Goal: Communication & Community: Answer question/provide support

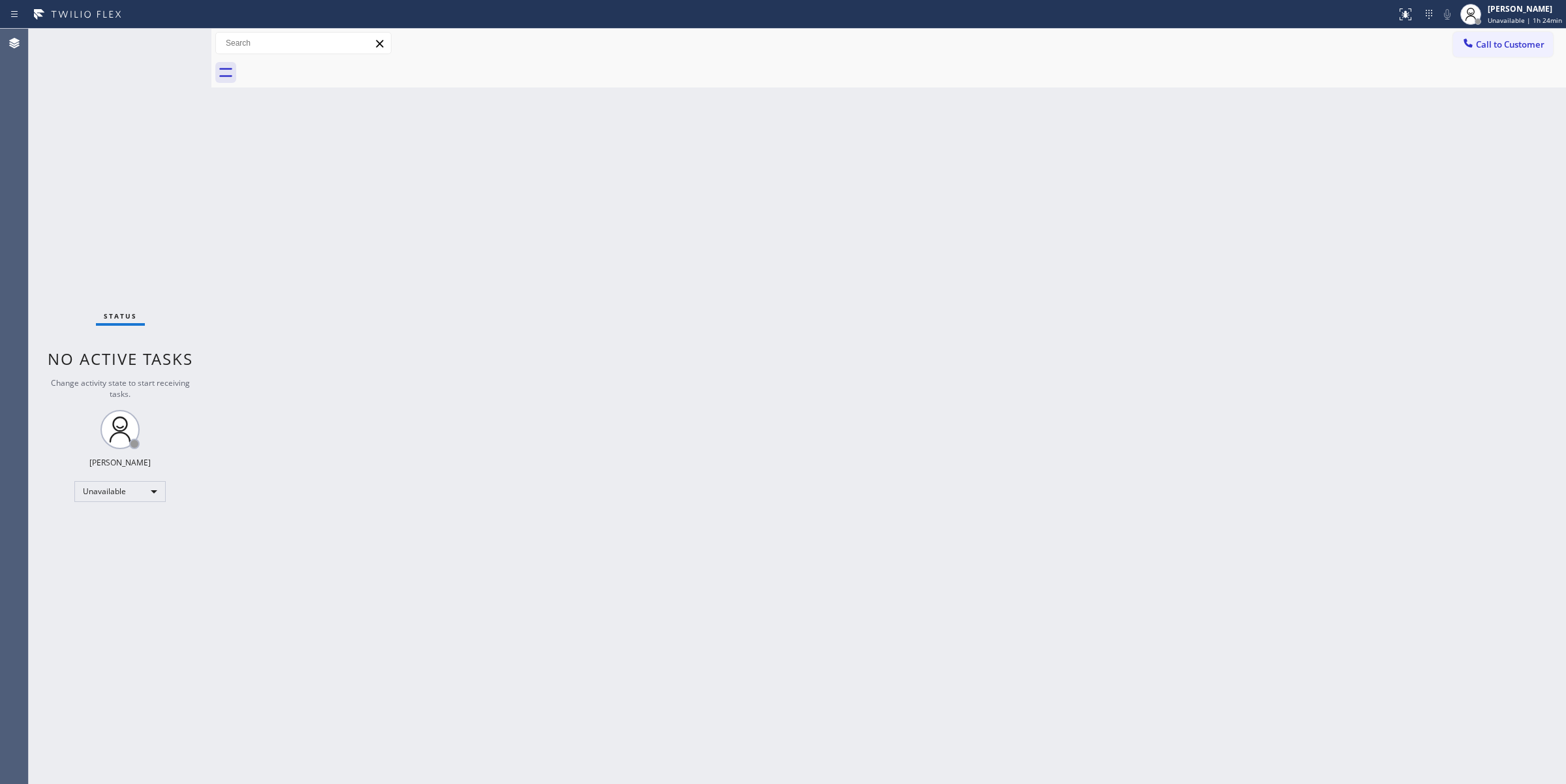
drag, startPoint x: 1515, startPoint y: 163, endPoint x: 1365, endPoint y: 7, distance: 216.4
click at [1506, 154] on div "Back to Dashboard Change Sender ID Customers Technicians Select a contact Outbo…" at bounding box center [889, 406] width 1355 height 755
drag, startPoint x: 944, startPoint y: 243, endPoint x: 937, endPoint y: 253, distance: 12.2
click at [944, 243] on div "Back to Dashboard Change Sender ID Customers Technicians Select a contact Outbo…" at bounding box center [889, 406] width 1355 height 755
click at [1521, 54] on button "Call to Customer" at bounding box center [1504, 44] width 100 height 25
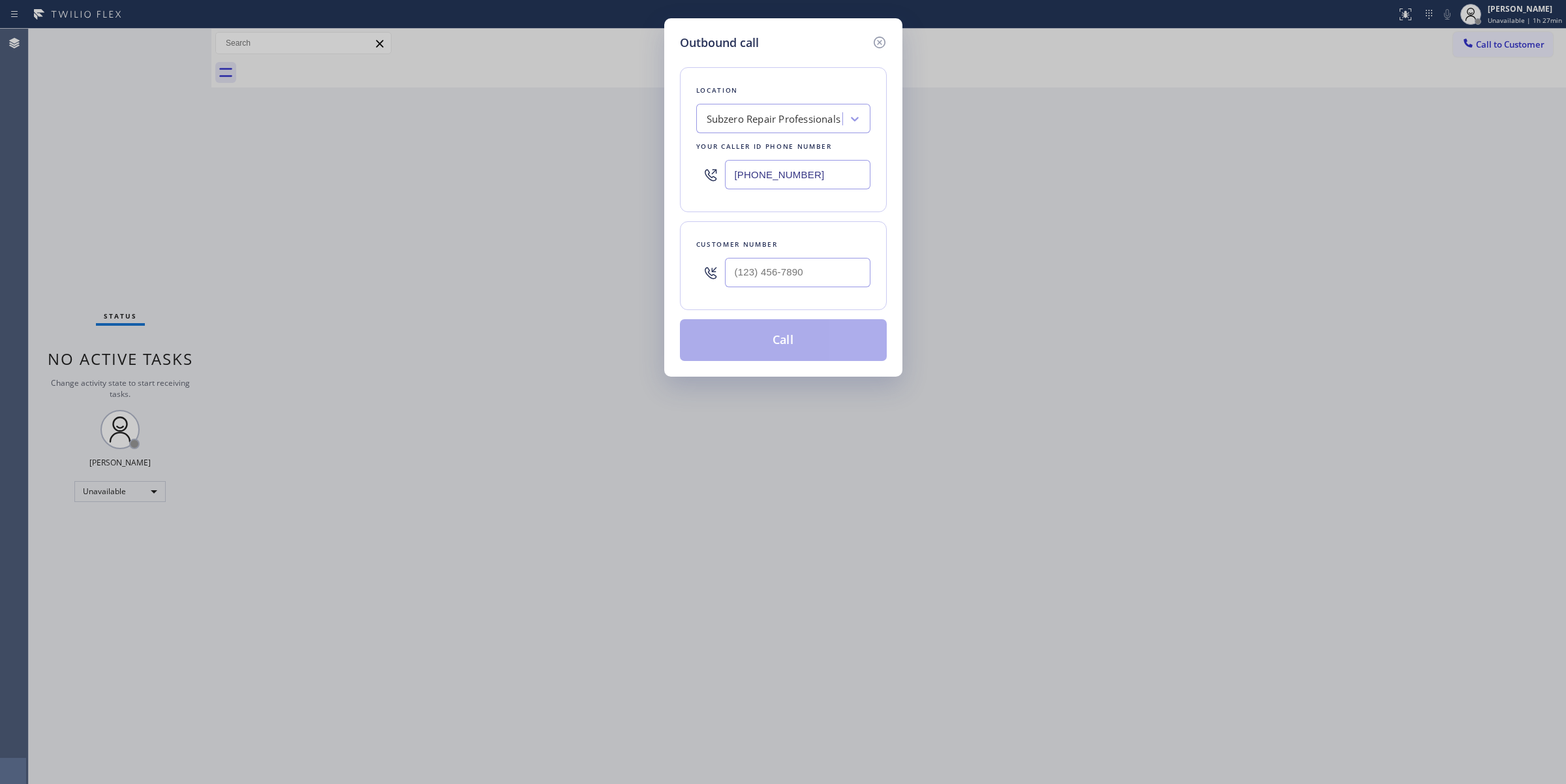
click at [811, 256] on div at bounding box center [797, 273] width 145 height 43
paste input "503) 688-3690"
click at [815, 264] on input "(503) 688-3690" at bounding box center [797, 273] width 145 height 30
type input "(503) 688-3690"
drag, startPoint x: 817, startPoint y: 173, endPoint x: 533, endPoint y: 173, distance: 284.0
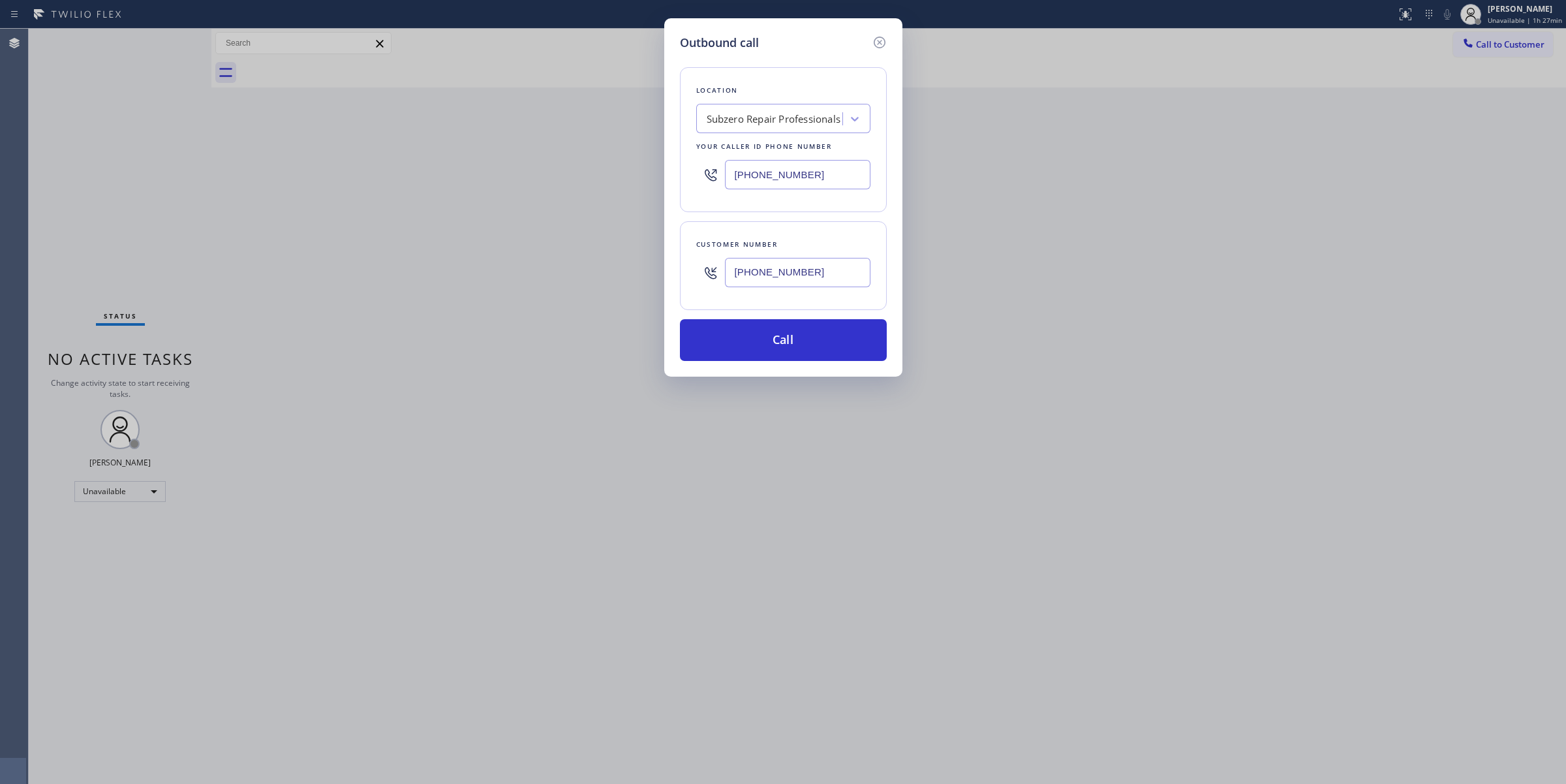
click at [550, 173] on div "Outbound call Location Subzero Repair Professionals Your caller id phone number…" at bounding box center [783, 392] width 1566 height 784
paste input "44) 988-0068"
type input "(844) 988-0068"
click at [823, 353] on button "Call" at bounding box center [783, 340] width 207 height 42
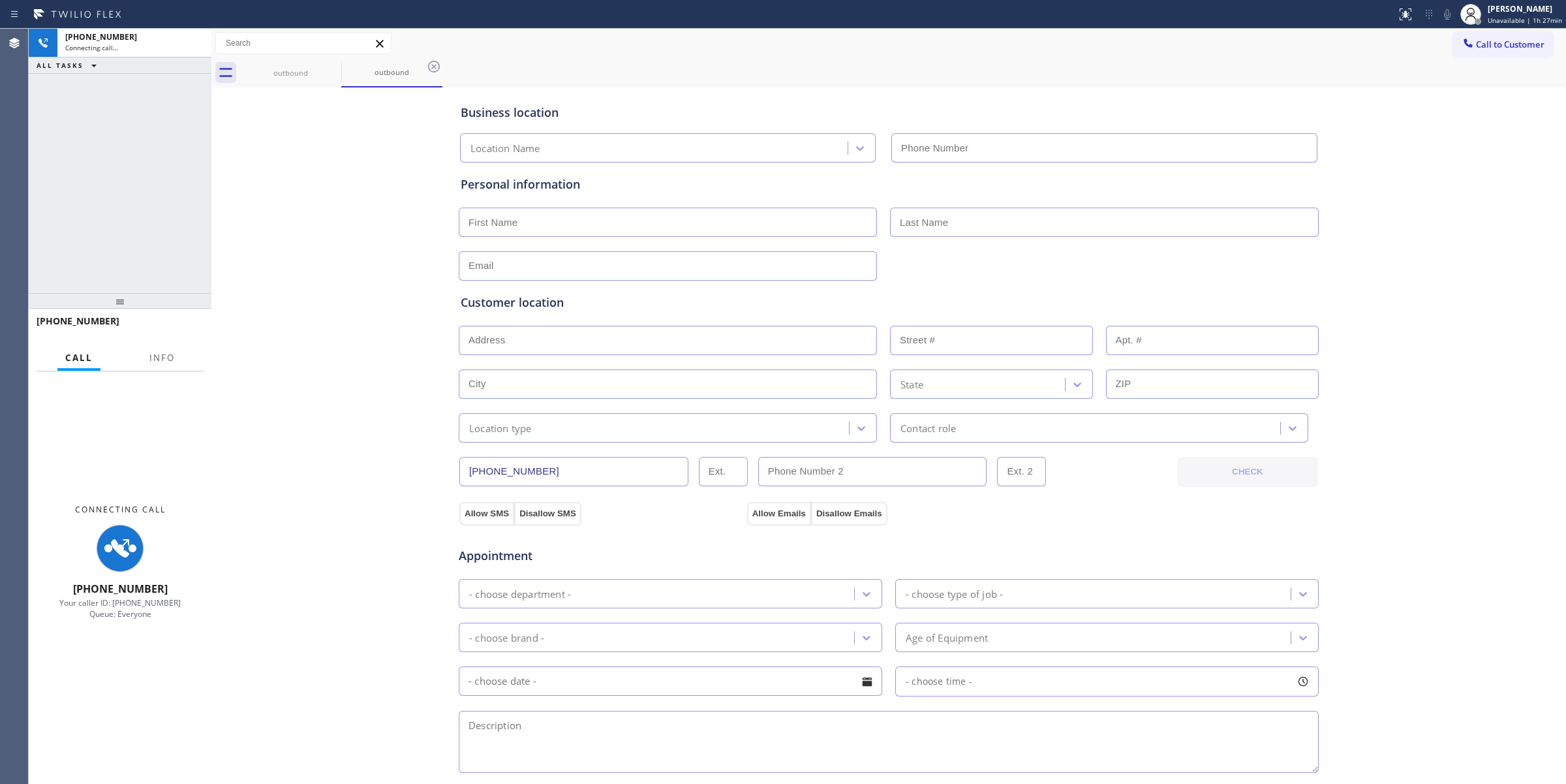
type input "(844) 988-0068"
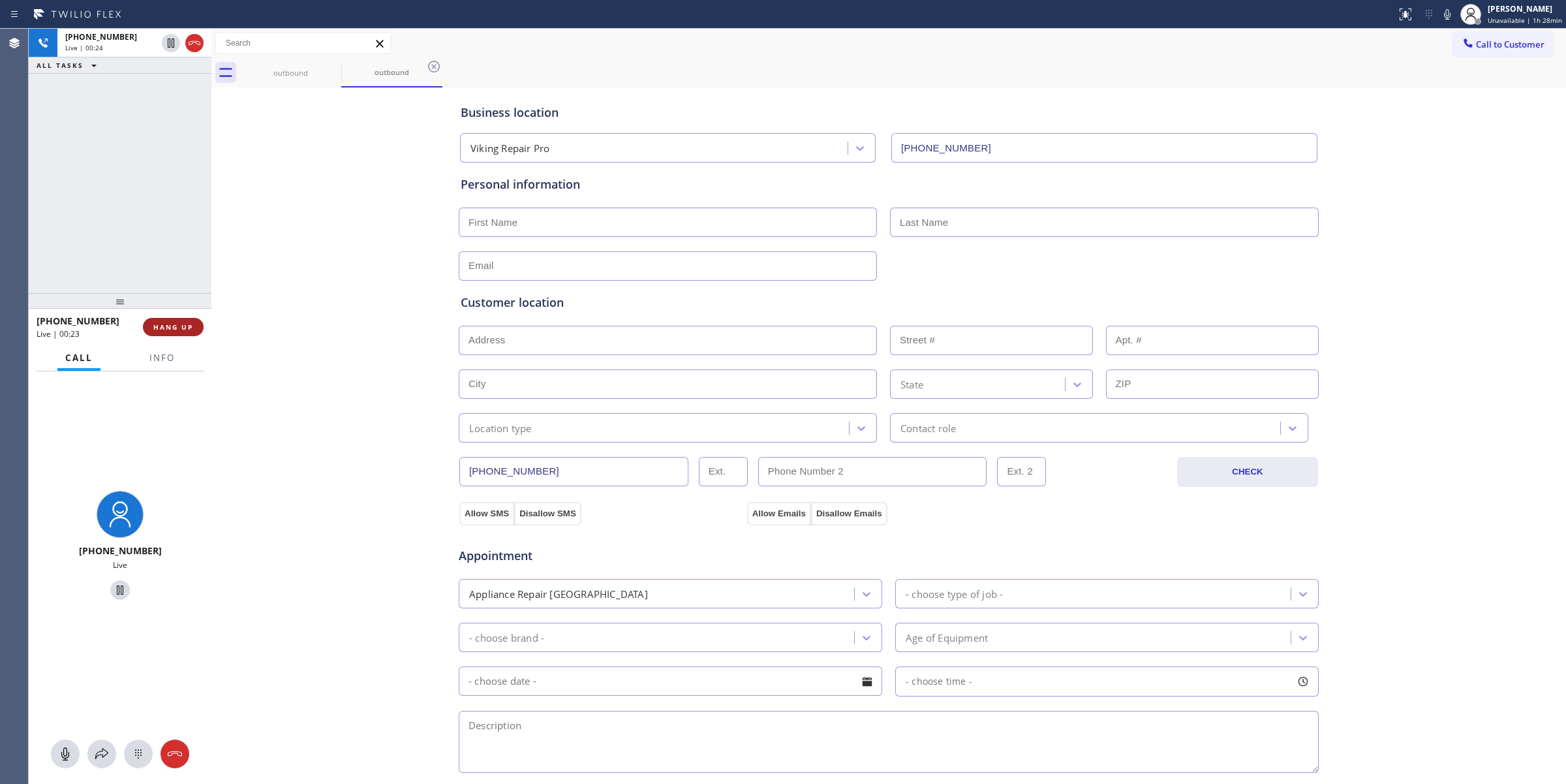
click at [191, 320] on button "HANG UP" at bounding box center [173, 327] width 61 height 18
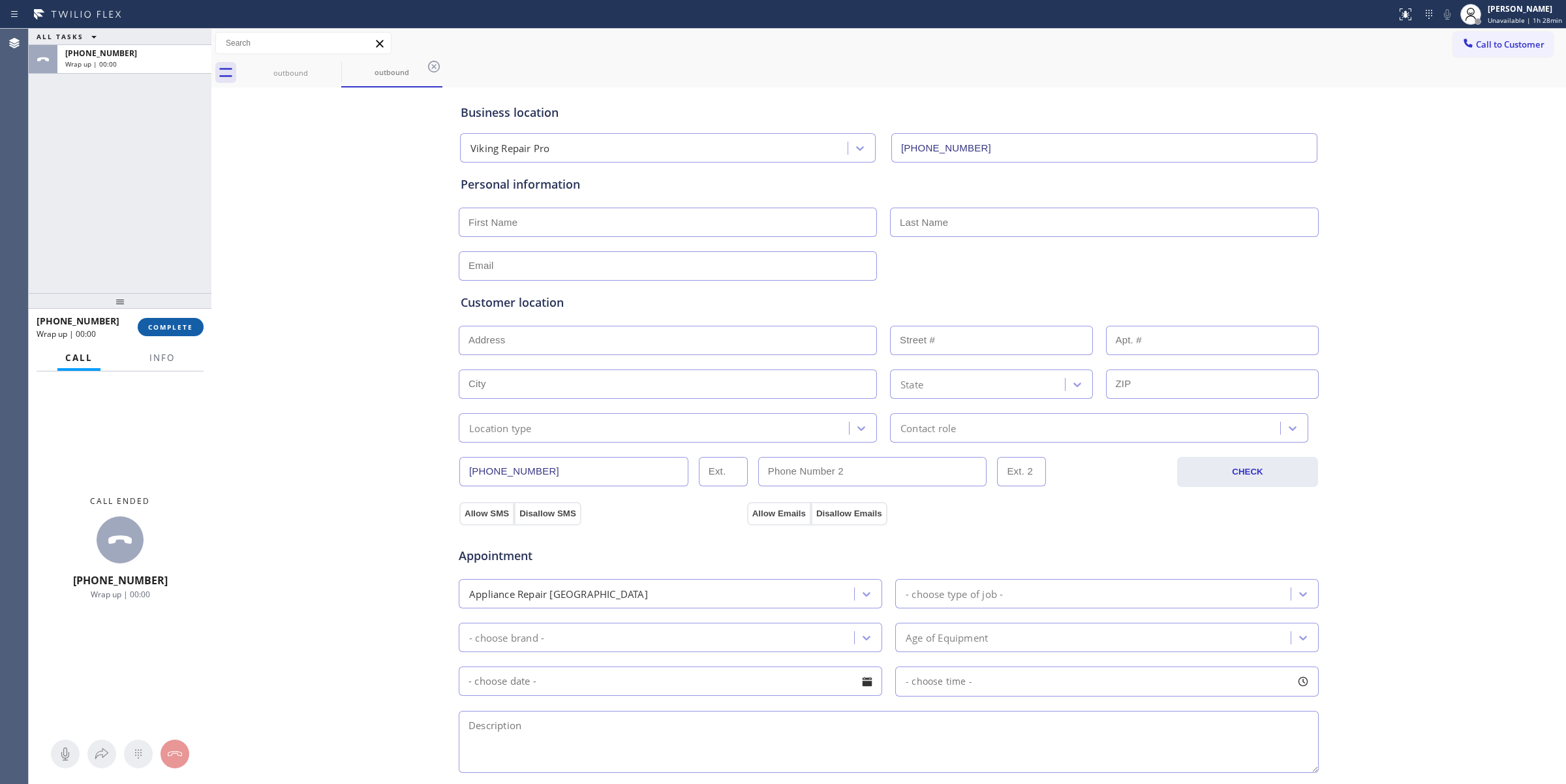
click at [195, 330] on button "COMPLETE" at bounding box center [171, 327] width 66 height 18
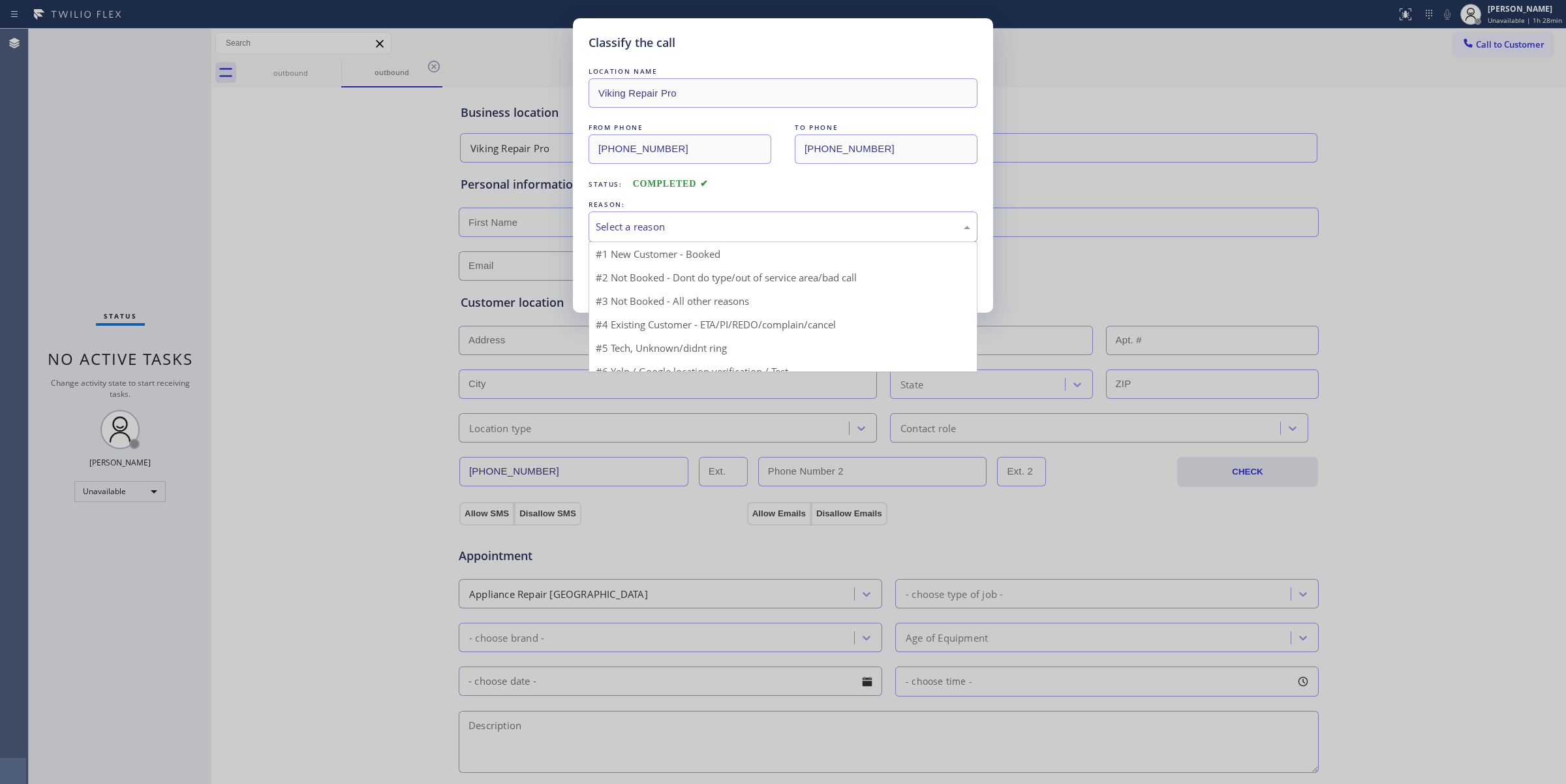
click at [722, 227] on div "Select a reason" at bounding box center [783, 227] width 374 height 15
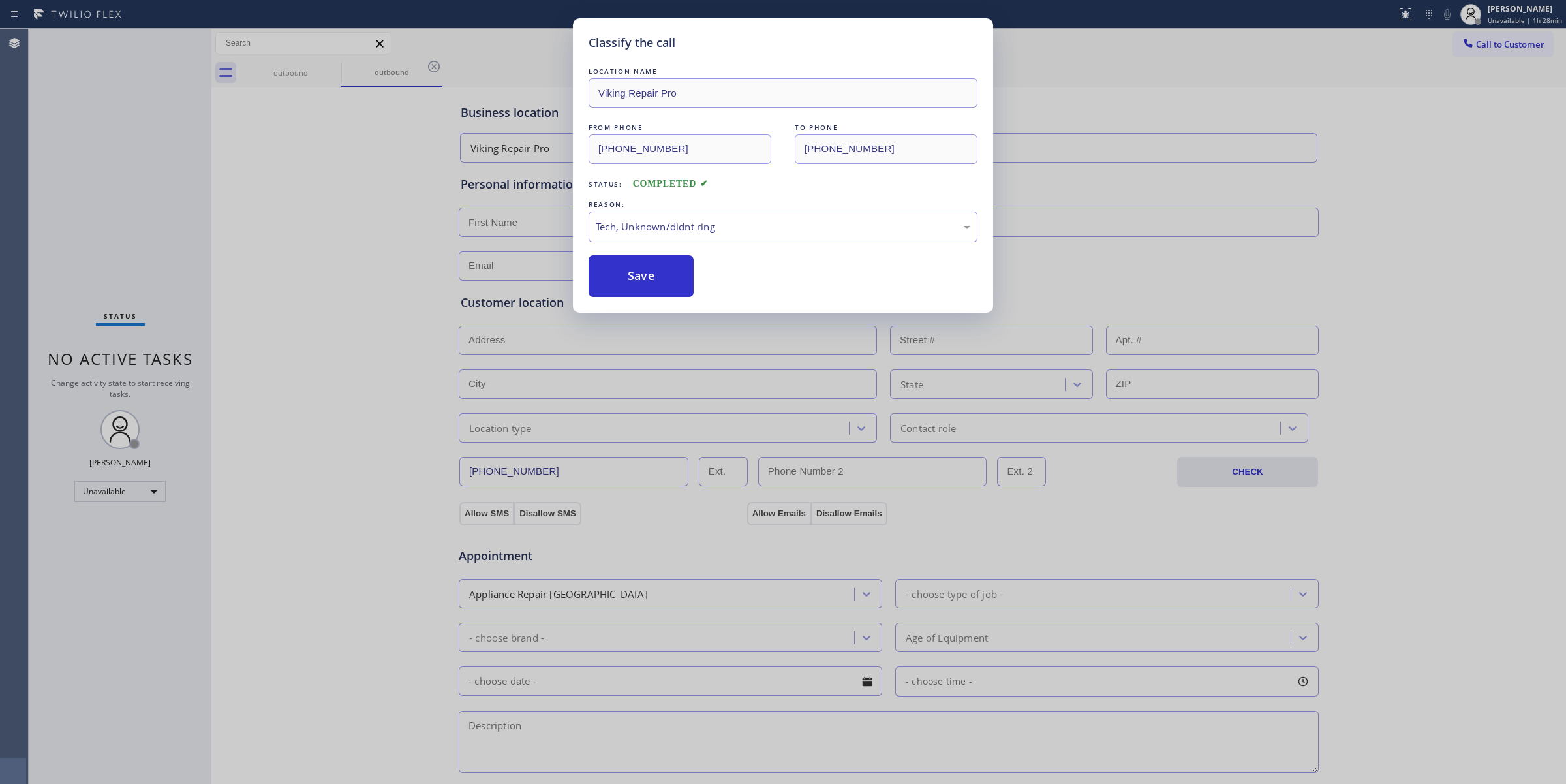
drag, startPoint x: 631, startPoint y: 281, endPoint x: 883, endPoint y: 310, distance: 253.7
click at [631, 279] on button "Save" at bounding box center [641, 276] width 105 height 42
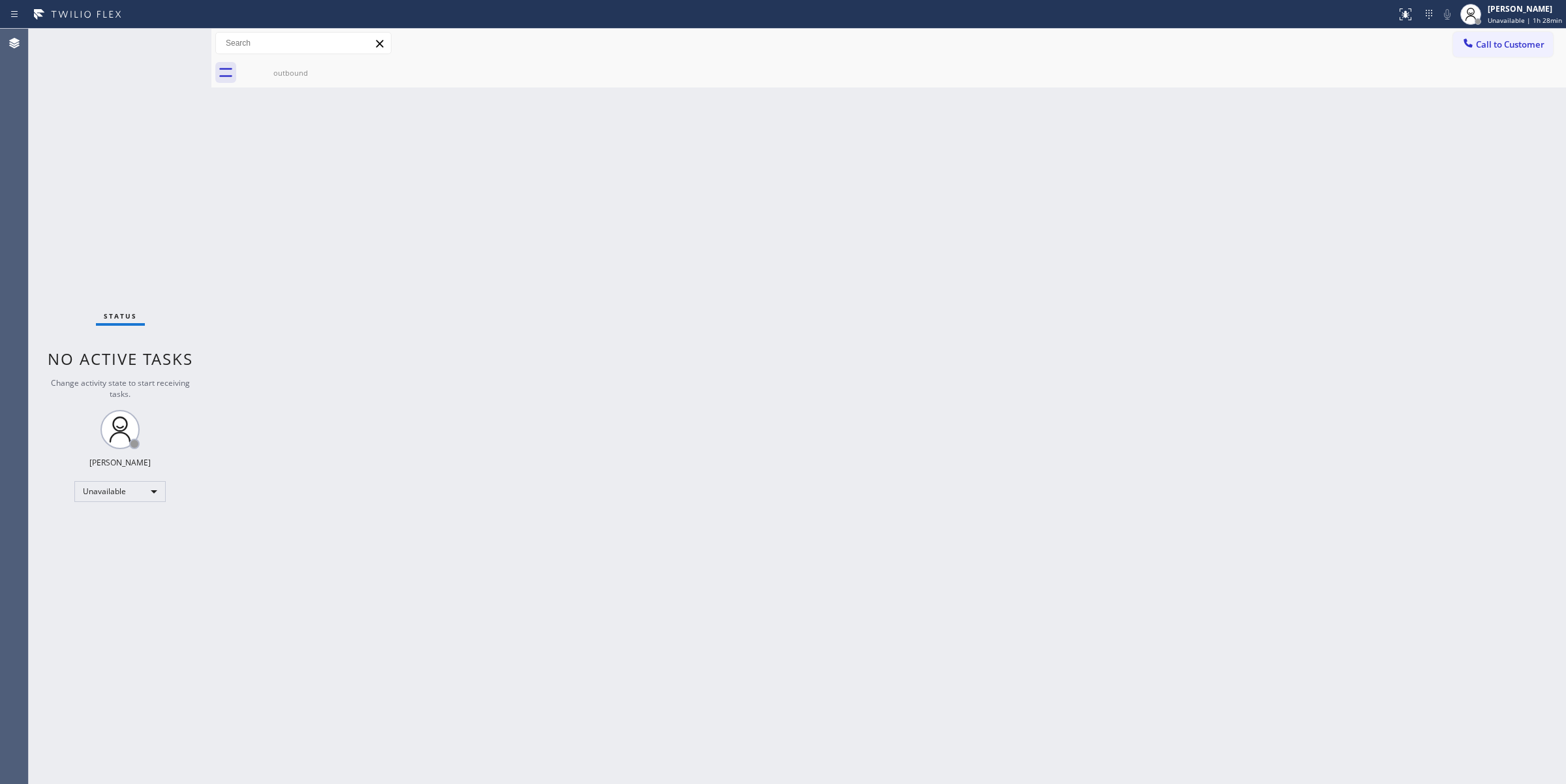
click at [1458, 720] on div "Back to Dashboard Change Sender ID Customers Technicians Select a contact Outbo…" at bounding box center [889, 406] width 1355 height 755
click at [1340, 150] on div "Back to Dashboard Change Sender ID Customers Technicians Select a contact Outbo…" at bounding box center [889, 406] width 1355 height 755
click at [1508, 440] on div "Back to Dashboard Change Sender ID Customers Technicians Select a contact Outbo…" at bounding box center [889, 406] width 1355 height 755
click at [1532, 101] on div "Back to Dashboard Change Sender ID Customers Technicians Select a contact Outbo…" at bounding box center [889, 406] width 1355 height 755
click at [1532, 40] on span "Call to Customer" at bounding box center [1510, 44] width 68 height 11
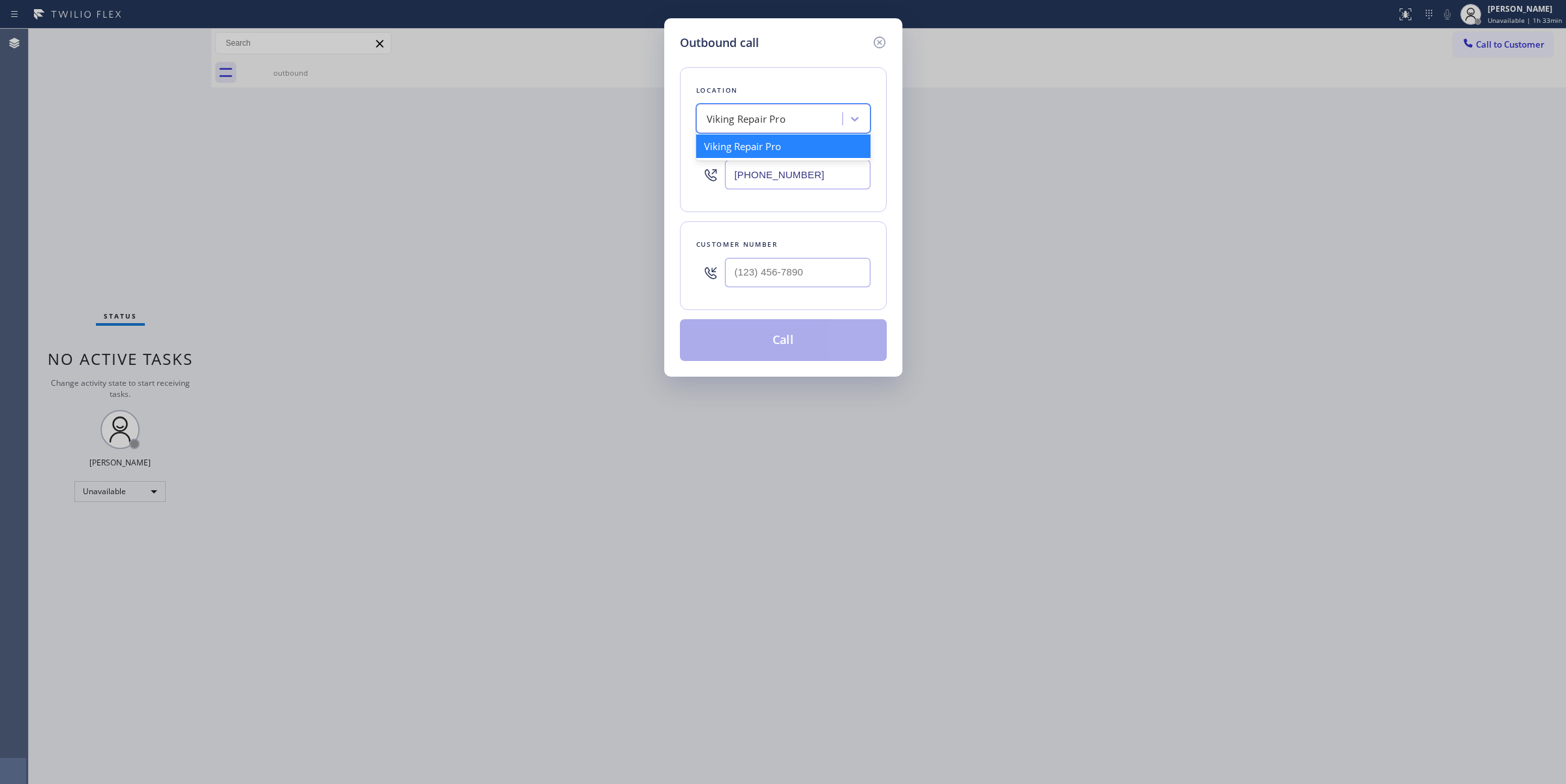
paste input "Aros Electric"
click at [797, 116] on div "Viking Repair Pro Aros Electric" at bounding box center [771, 119] width 142 height 23
type input "Aros Electric"
click at [788, 108] on div "Search location" at bounding box center [771, 119] width 142 height 23
paste input "Aros Electric"
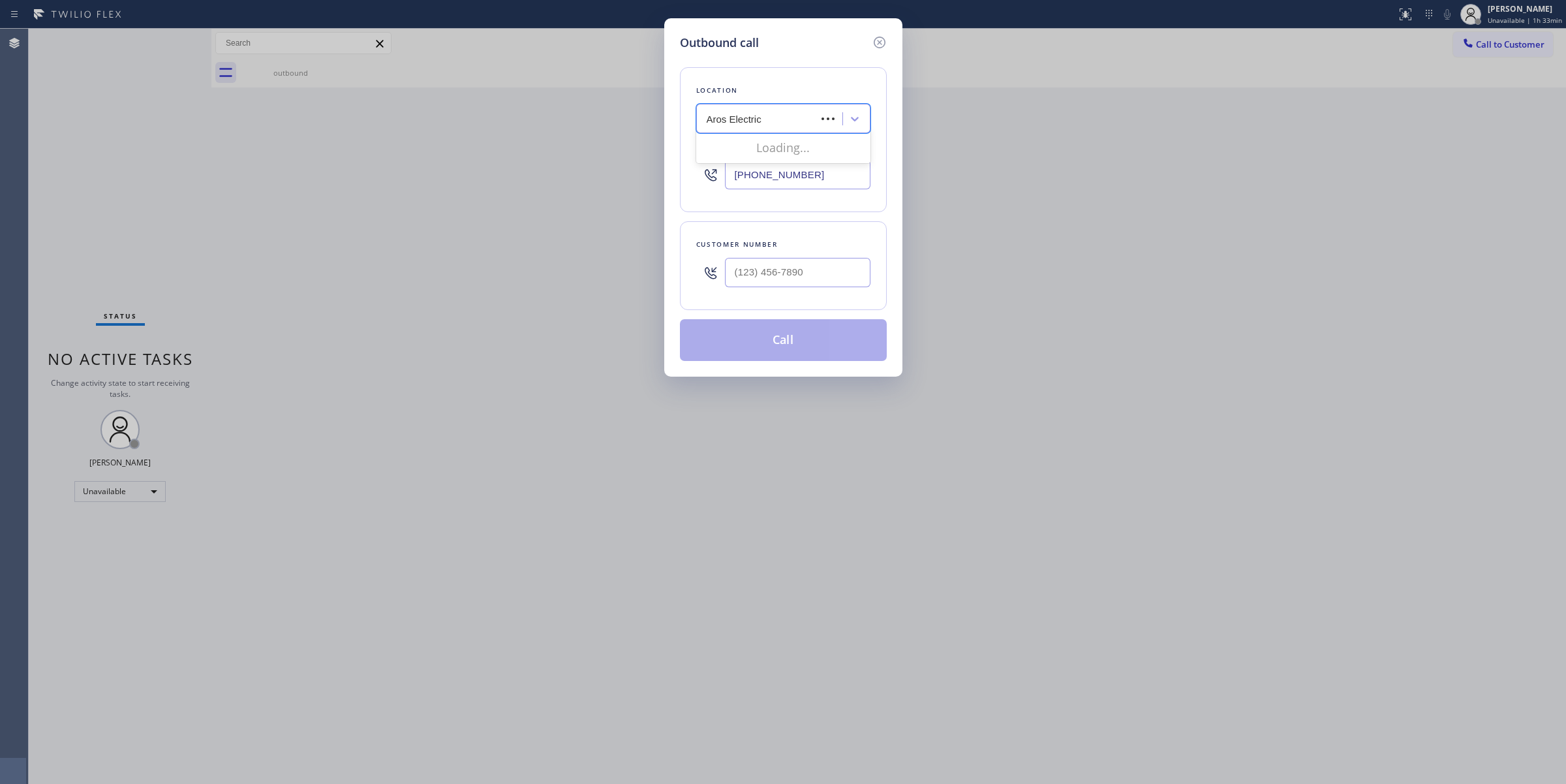
type input "Aros Electric"
click at [1527, 94] on div "Outbound call Location Search location Your caller id phone number (844) 988-00…" at bounding box center [783, 392] width 1566 height 784
click at [1489, 49] on div "Outbound call Location Search location Your caller id phone number (844) 988-00…" at bounding box center [783, 392] width 1566 height 784
click at [784, 108] on div "Search location" at bounding box center [771, 119] width 142 height 23
paste input "High Voltage Electrical Ojai"
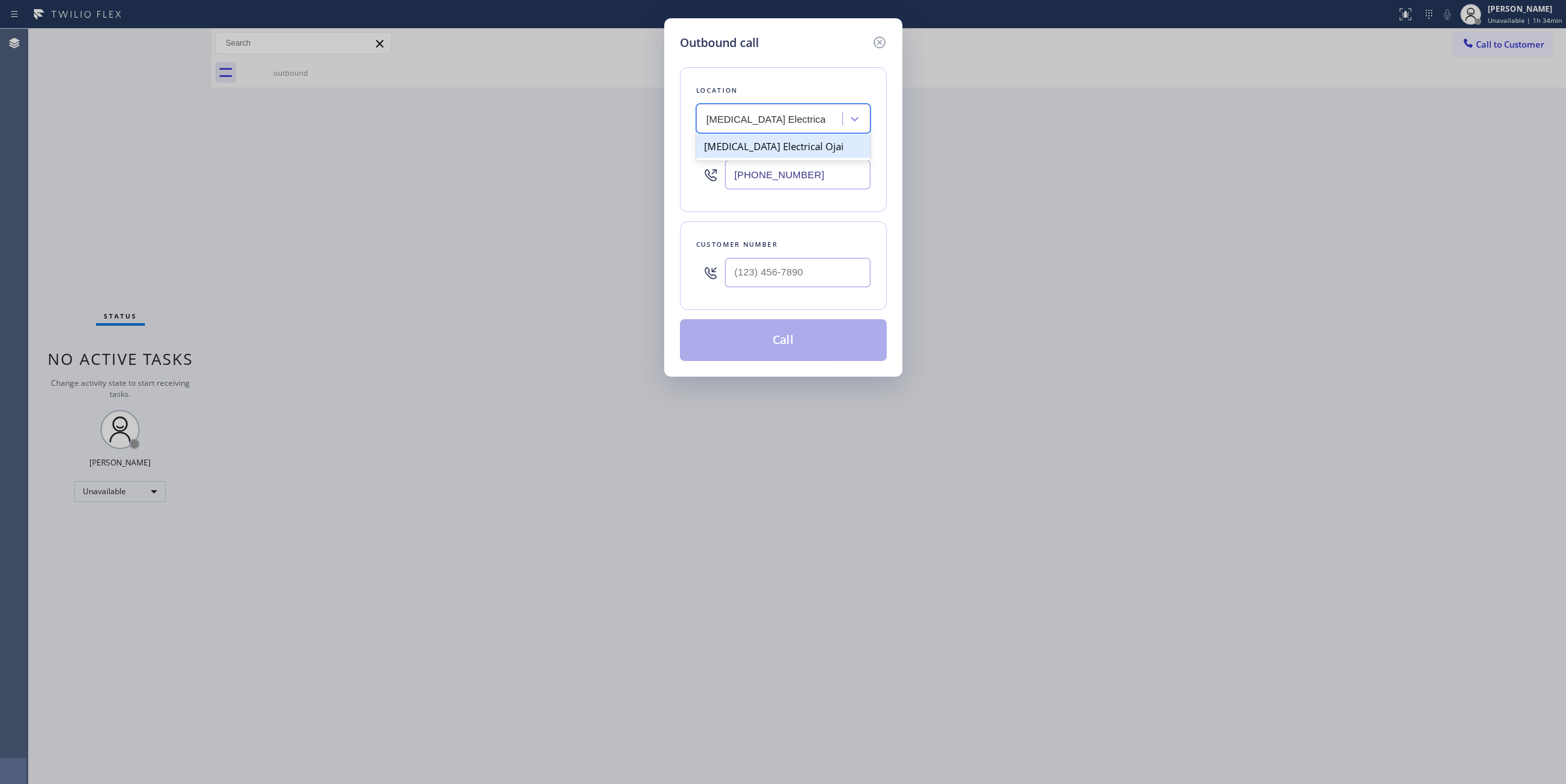
drag, startPoint x: 795, startPoint y: 118, endPoint x: 931, endPoint y: 131, distance: 136.6
click at [930, 126] on div "Outbound call Location option Subzero Repair Professionals, selected. option Hi…" at bounding box center [783, 392] width 1566 height 784
type input "High Voltage Electrical warre"
click at [806, 122] on div "Viking Repair Pro" at bounding box center [771, 119] width 142 height 23
paste input "Top Rated Electric"
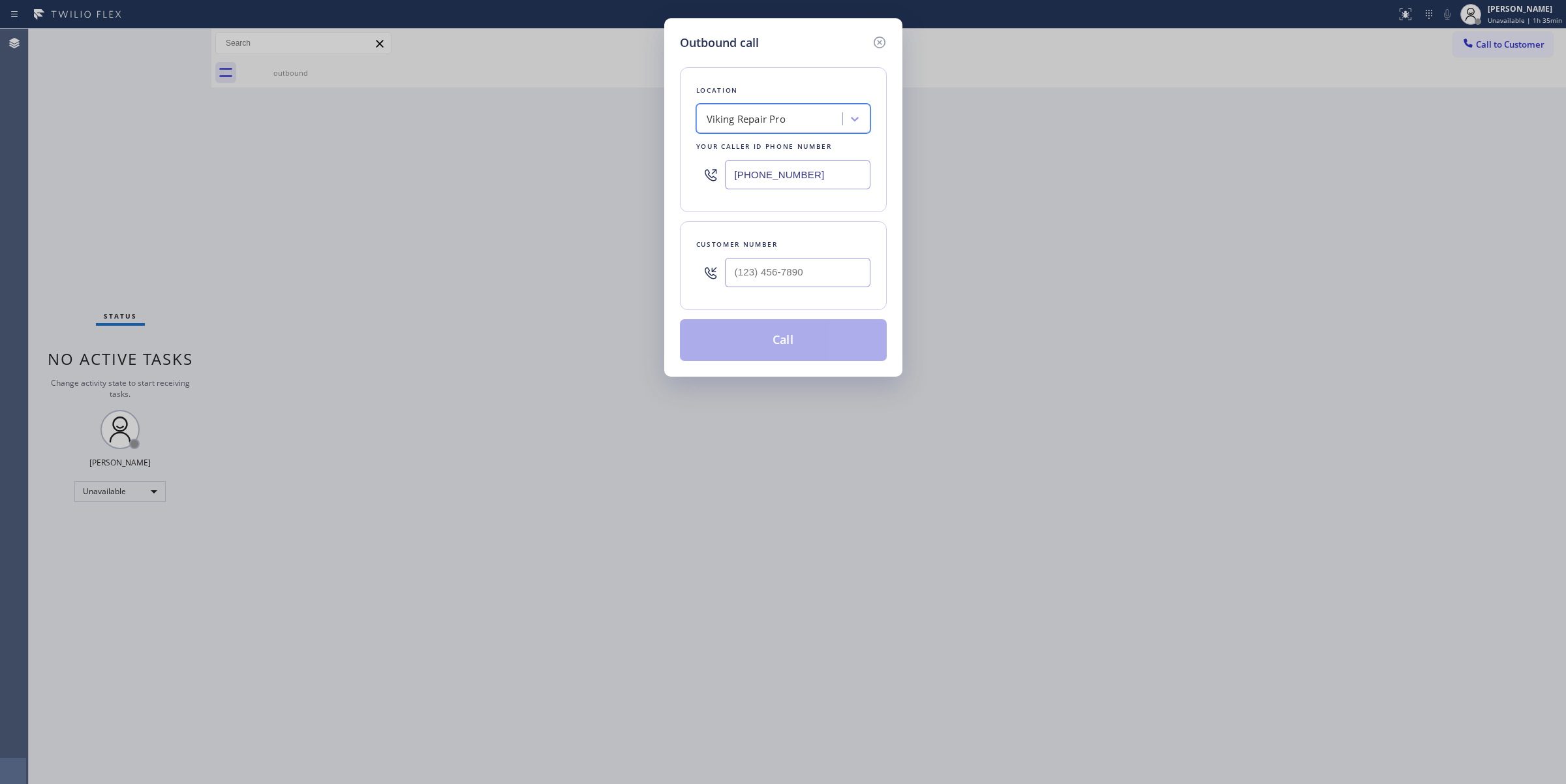
type input "Top Rated Electric"
click at [811, 174] on div "Top Rated Electric Warren(Aros Electric)" at bounding box center [783, 176] width 174 height 37
type input "(908) 364-9298"
drag, startPoint x: 824, startPoint y: 173, endPoint x: 690, endPoint y: 171, distance: 134.0
click at [688, 171] on div "Location Top Rated Electric Warren(Aros Electric) Your caller id phone number (…" at bounding box center [783, 140] width 207 height 144
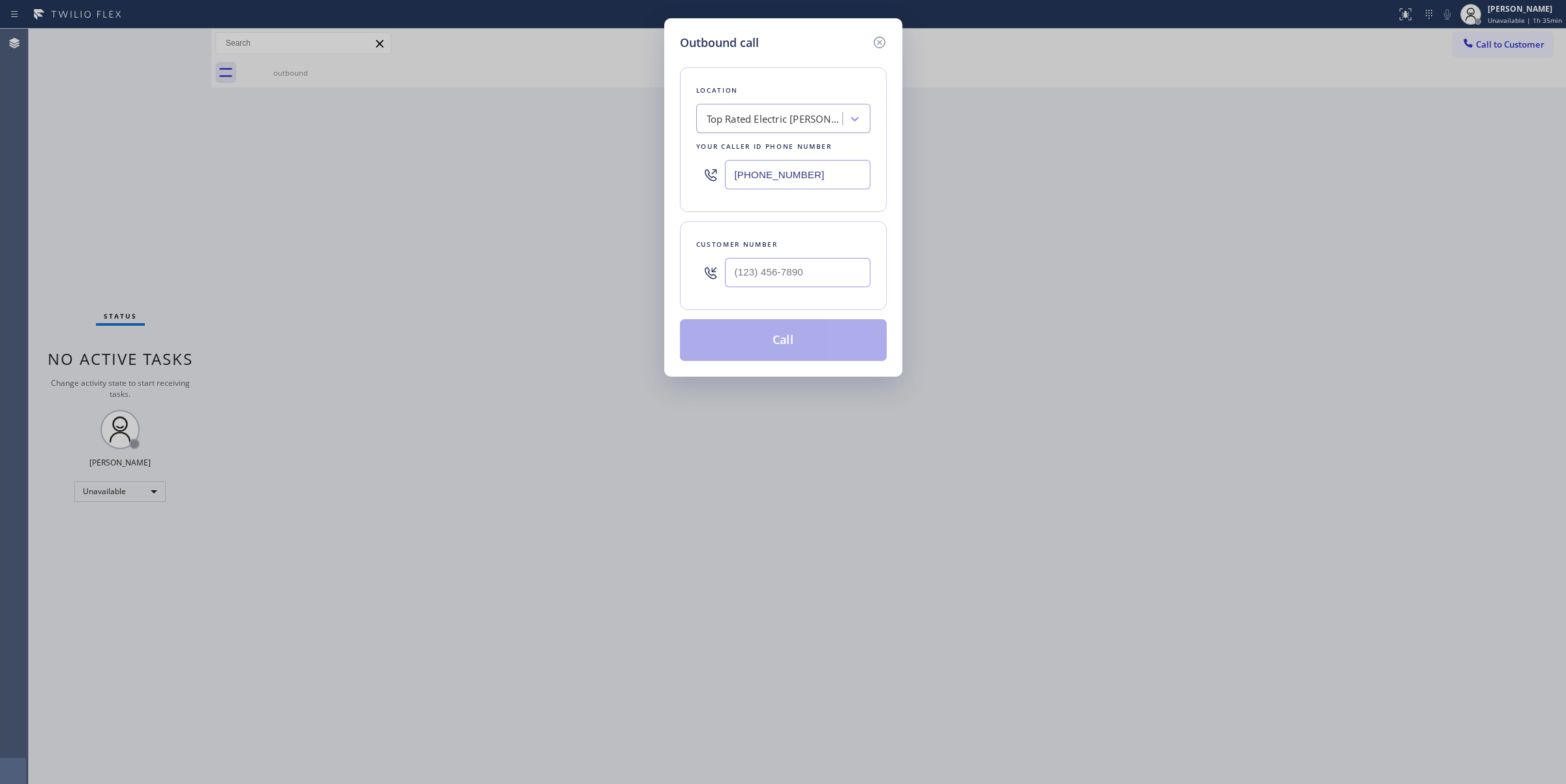
click at [822, 122] on div "Top Rated Electric Warren(Aros Electric)" at bounding box center [775, 119] width 137 height 15
click at [881, 40] on icon at bounding box center [879, 43] width 11 height 11
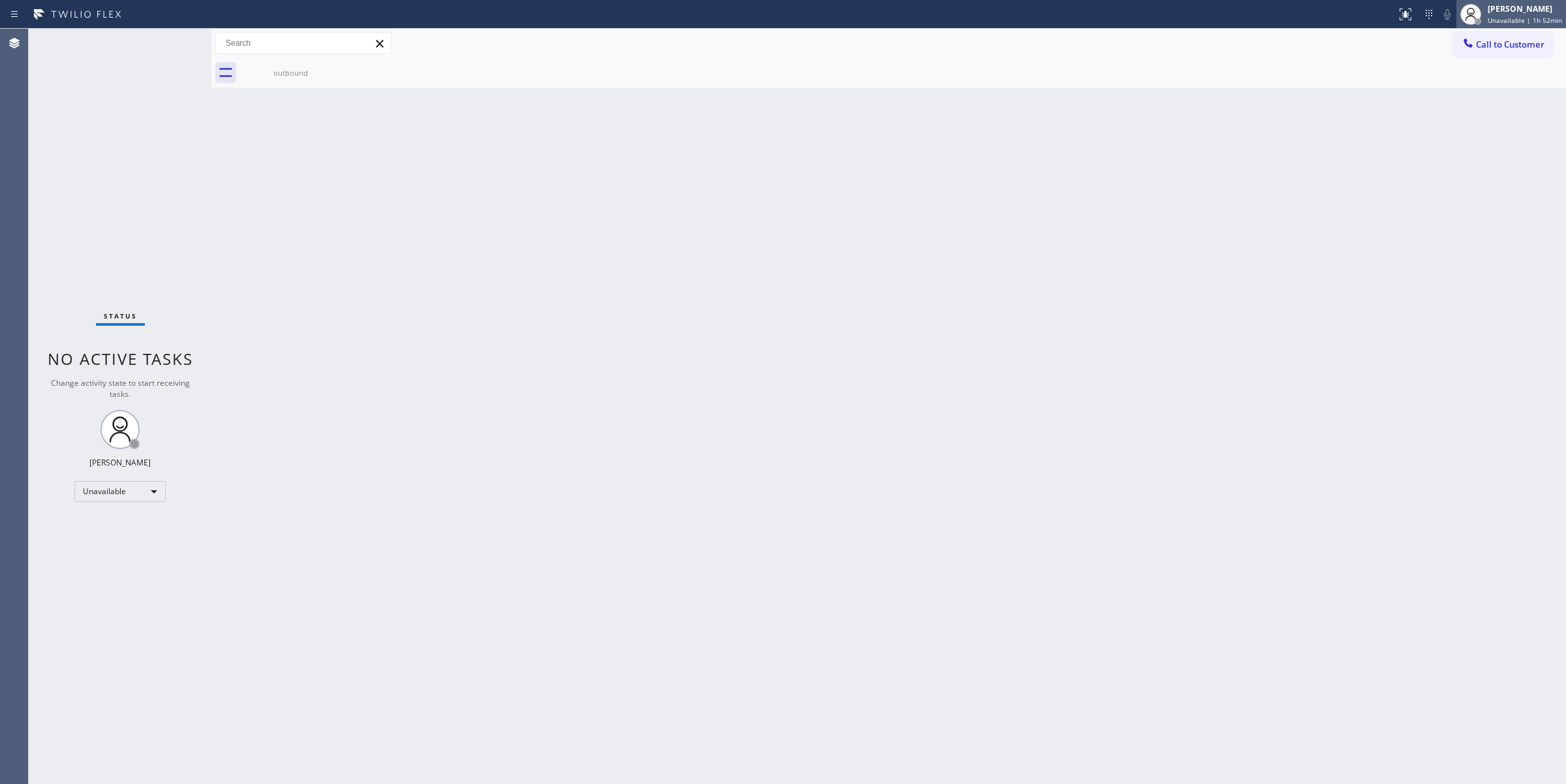
click at [1516, 17] on span "Unavailable | 1h 52min" at bounding box center [1525, 20] width 75 height 9
click at [1468, 101] on button "Break" at bounding box center [1501, 103] width 131 height 17
click at [1532, 21] on span "Break | 18:20" at bounding box center [1519, 20] width 43 height 9
click at [1493, 85] on button "Unavailable" at bounding box center [1501, 86] width 131 height 17
click at [1444, 292] on div "Back to Dashboard Change Sender ID Customers Technicians Select a contact Outbo…" at bounding box center [889, 406] width 1355 height 755
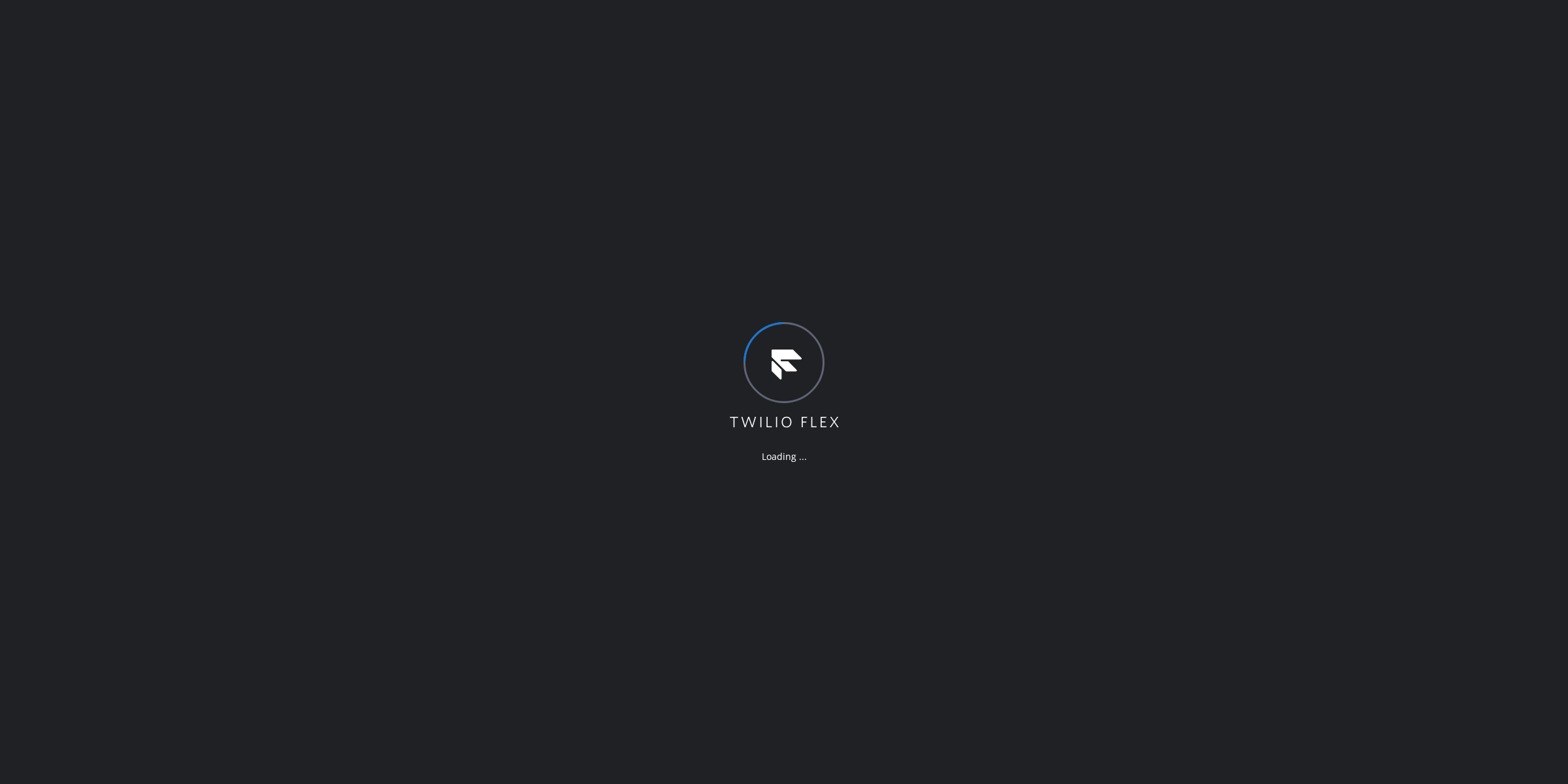
click at [1462, 608] on div "Loading ..." at bounding box center [784, 392] width 1568 height 784
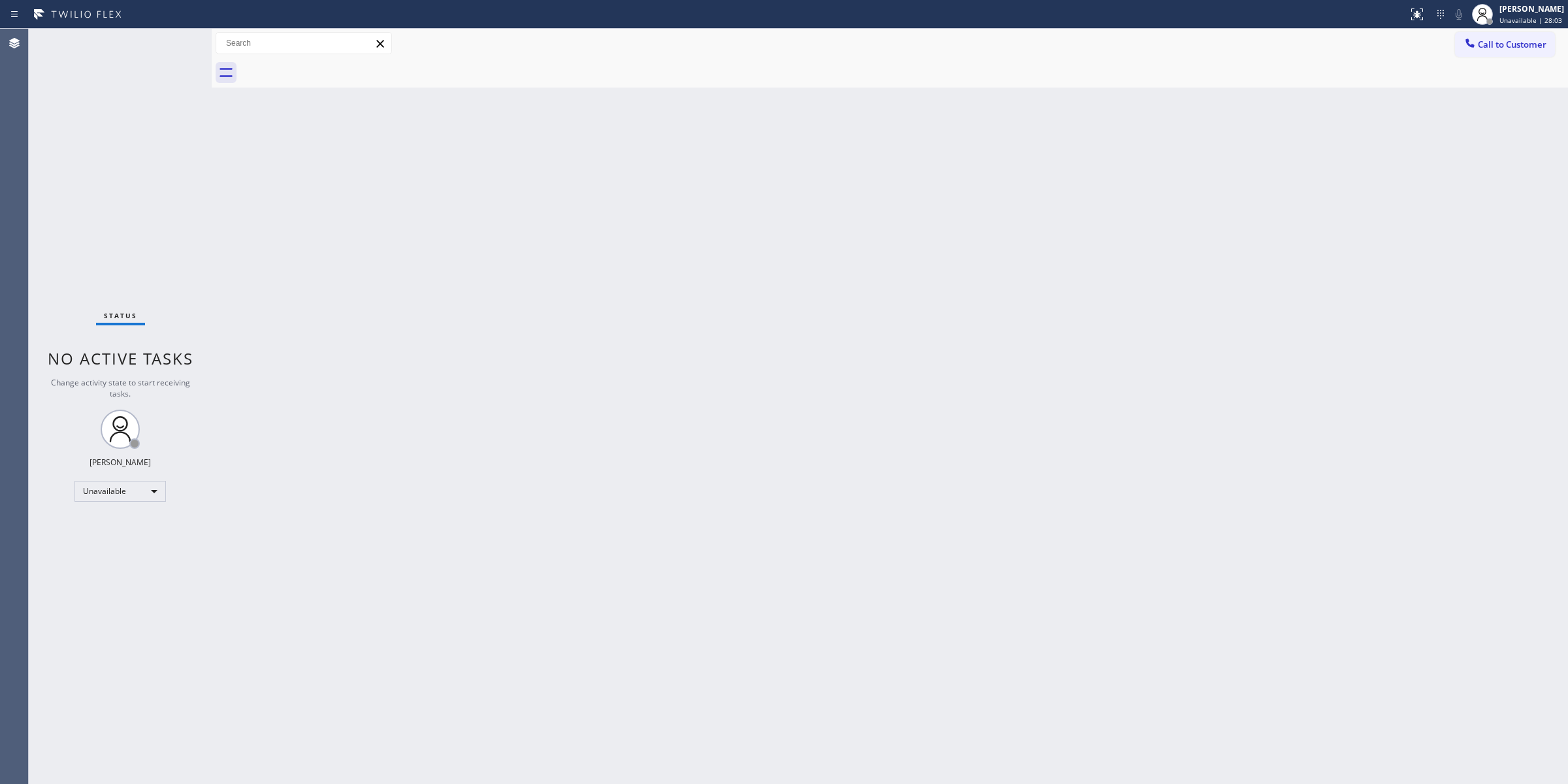
click at [1455, 741] on div "Back to Dashboard Change Sender ID Customers Technicians Select a contact Outbo…" at bounding box center [890, 406] width 1357 height 755
click at [1274, 663] on div "Back to Dashboard Change Sender ID Customers Technicians Select a contact Outbo…" at bounding box center [890, 406] width 1357 height 755
drag, startPoint x: 1435, startPoint y: 124, endPoint x: 1399, endPoint y: 84, distance: 53.8
click at [1435, 124] on div "Back to Dashboard Change Sender ID Customers Technicians Select a contact Outbo…" at bounding box center [890, 406] width 1357 height 755
drag, startPoint x: 1413, startPoint y: 158, endPoint x: 1481, endPoint y: 38, distance: 137.9
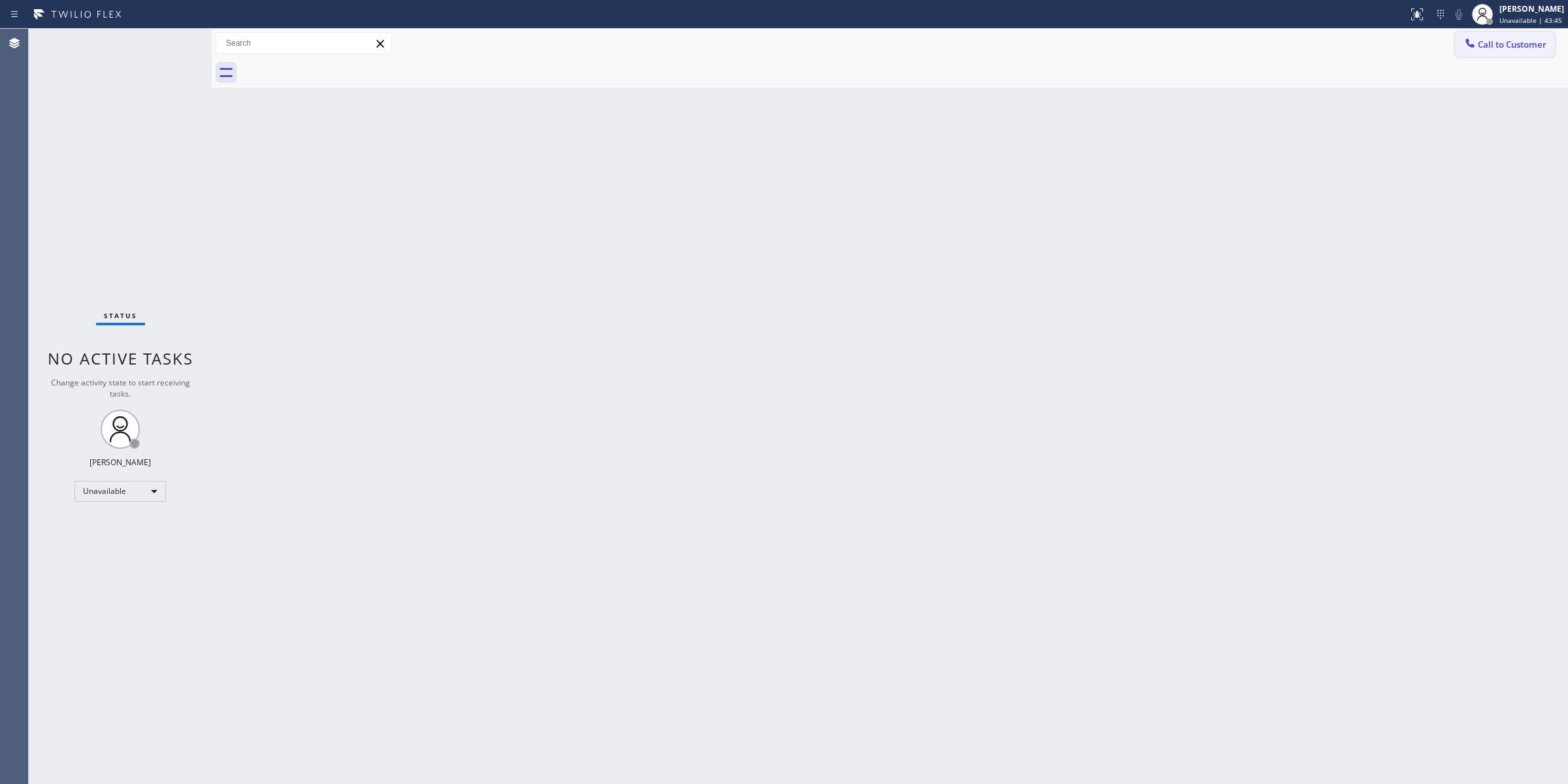
click at [1413, 147] on div "Back to Dashboard Change Sender ID Customers Technicians Select a contact Outbo…" at bounding box center [890, 406] width 1357 height 755
click at [1491, 34] on button "Call to Customer" at bounding box center [1506, 44] width 100 height 25
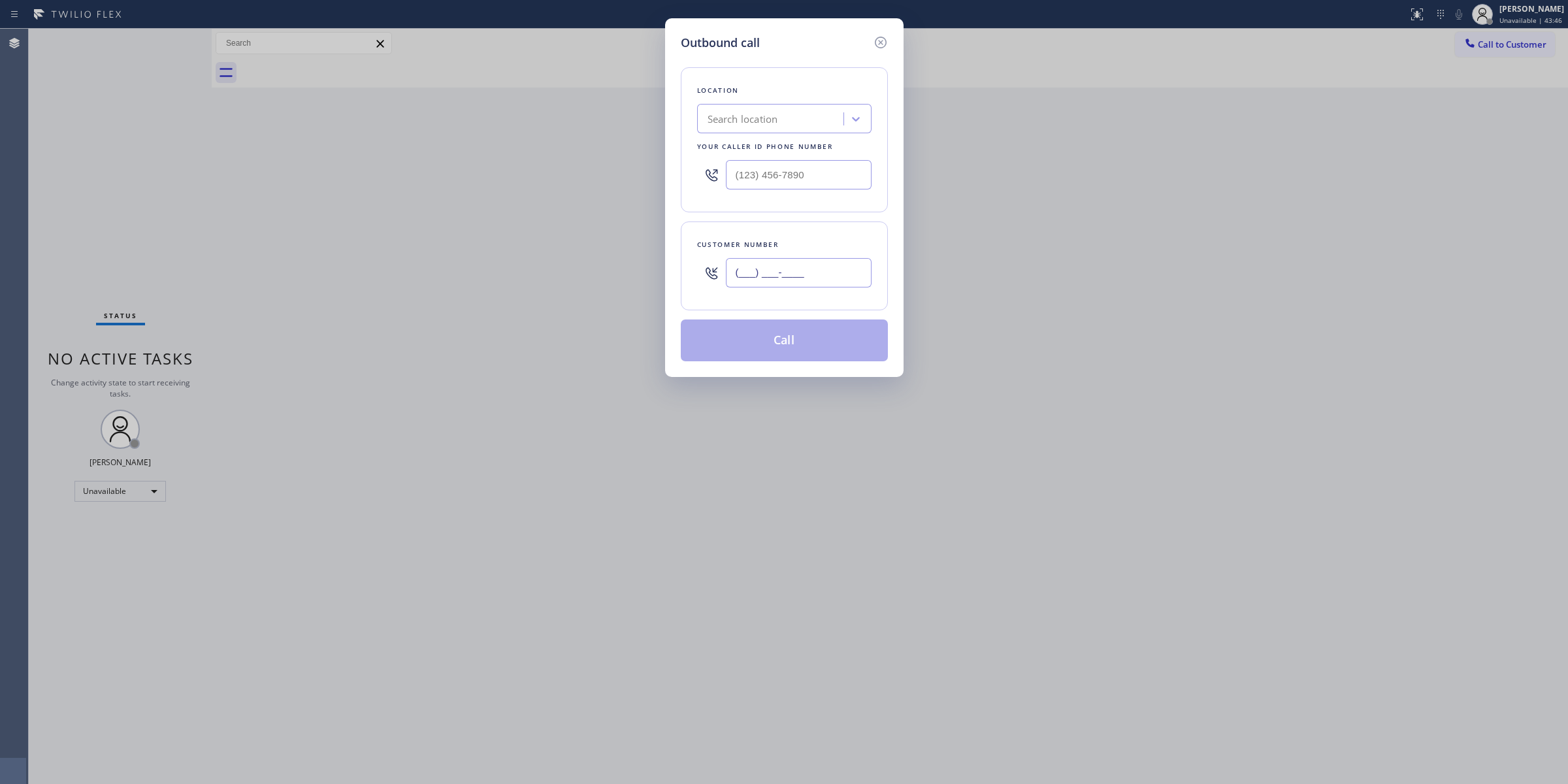
click at [756, 288] on input "(___) ___-____" at bounding box center [798, 273] width 146 height 30
paste input "714) 528-8455"
type input "[PHONE_NUMBER]"
click at [801, 137] on div "Location Search location Your caller id phone number" at bounding box center [784, 140] width 207 height 145
click at [804, 116] on div "Search location" at bounding box center [772, 119] width 142 height 23
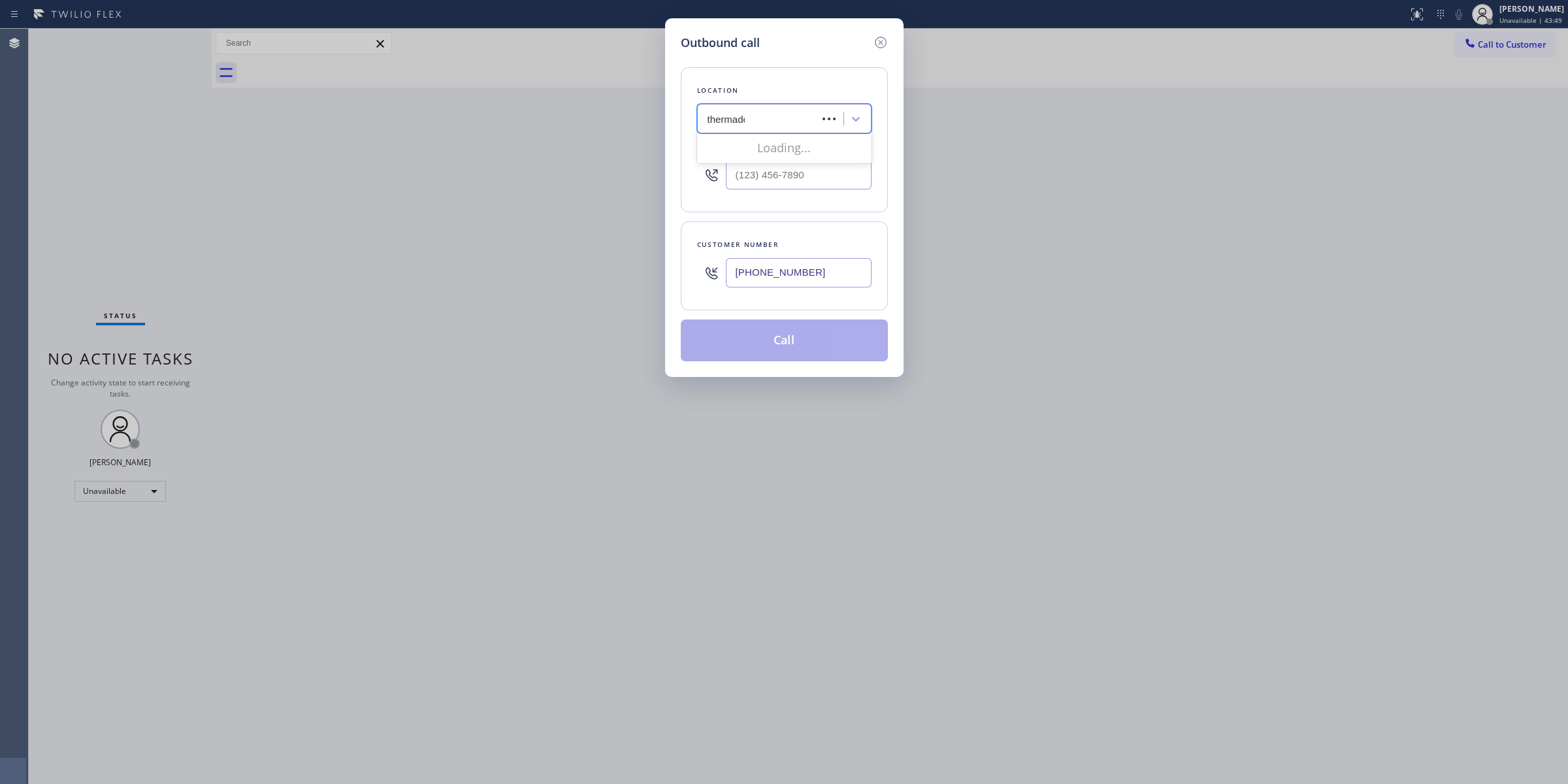
type input "thermador"
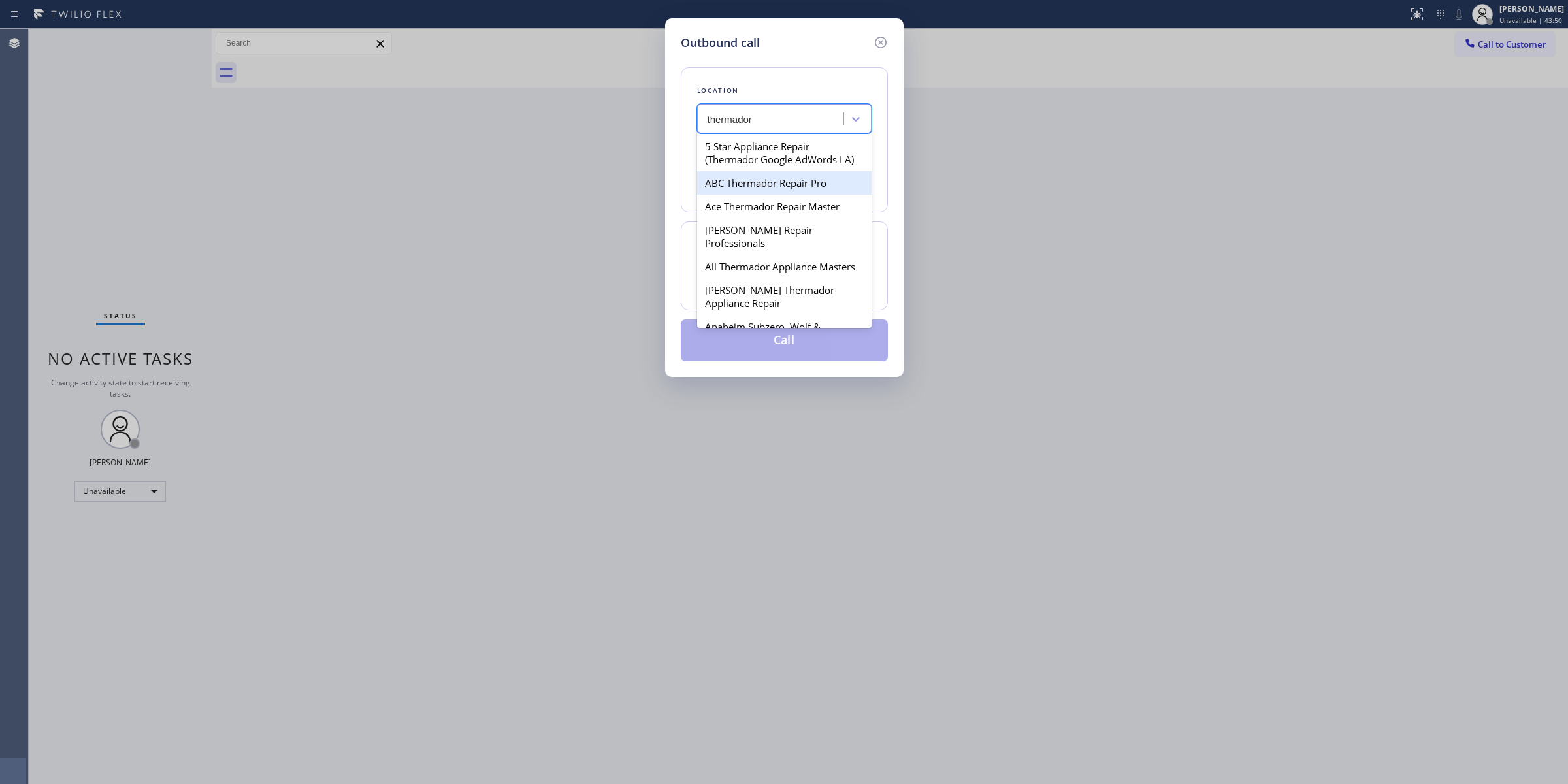
click at [765, 187] on div "ABC Thermador Repair Pro" at bounding box center [784, 182] width 174 height 24
type input "[PHONE_NUMBER]"
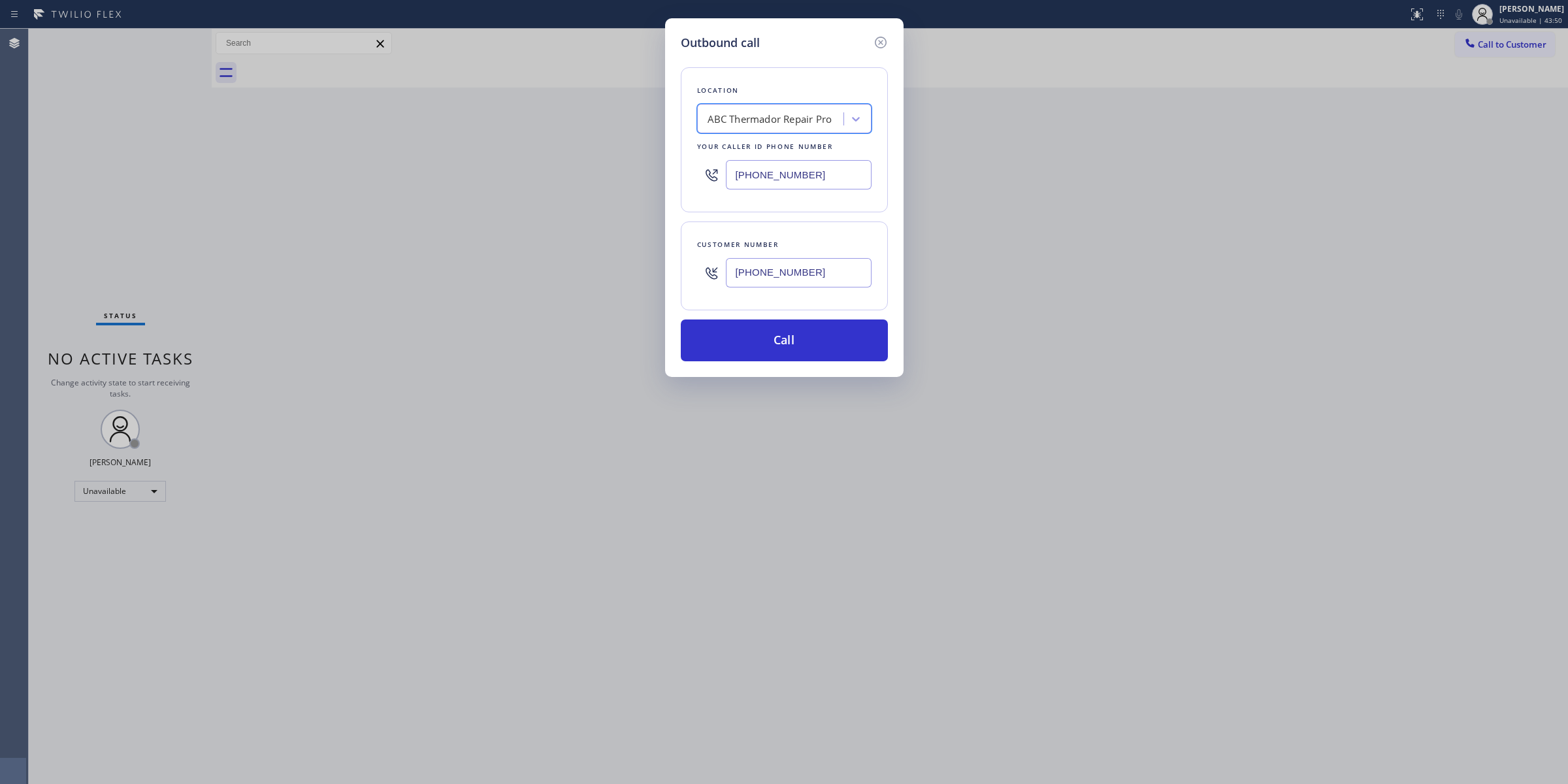
click at [792, 233] on div "Customer number [PHONE_NUMBER]" at bounding box center [784, 265] width 207 height 89
click at [788, 265] on input "[PHONE_NUMBER]" at bounding box center [798, 273] width 146 height 30
click at [759, 353] on button "Call" at bounding box center [784, 340] width 207 height 42
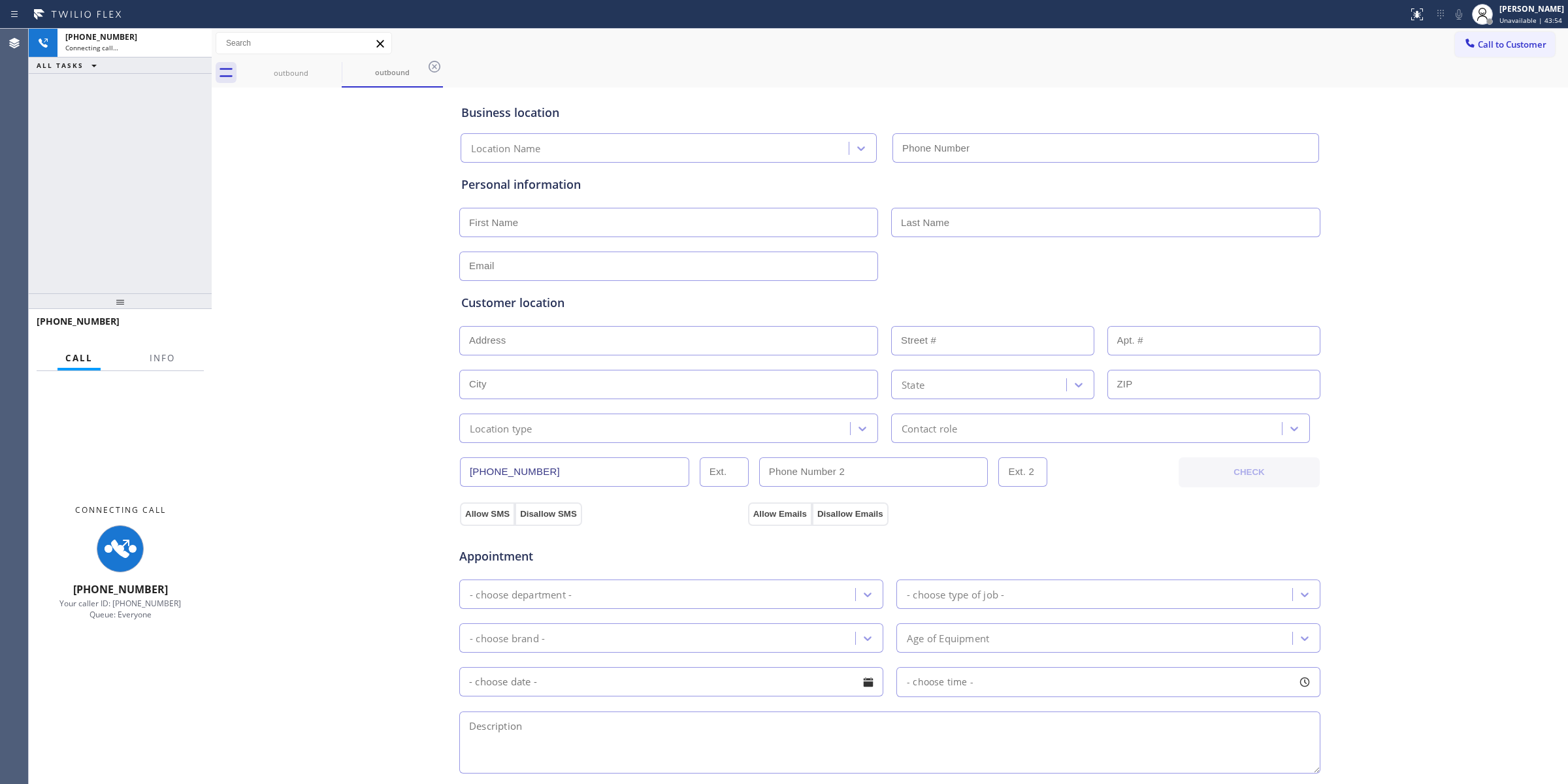
type input "[PHONE_NUMBER]"
click at [1396, 141] on div "Business location ABC Thermador Repair Pro [PHONE_NUMBER] Personal information …" at bounding box center [890, 537] width 1350 height 892
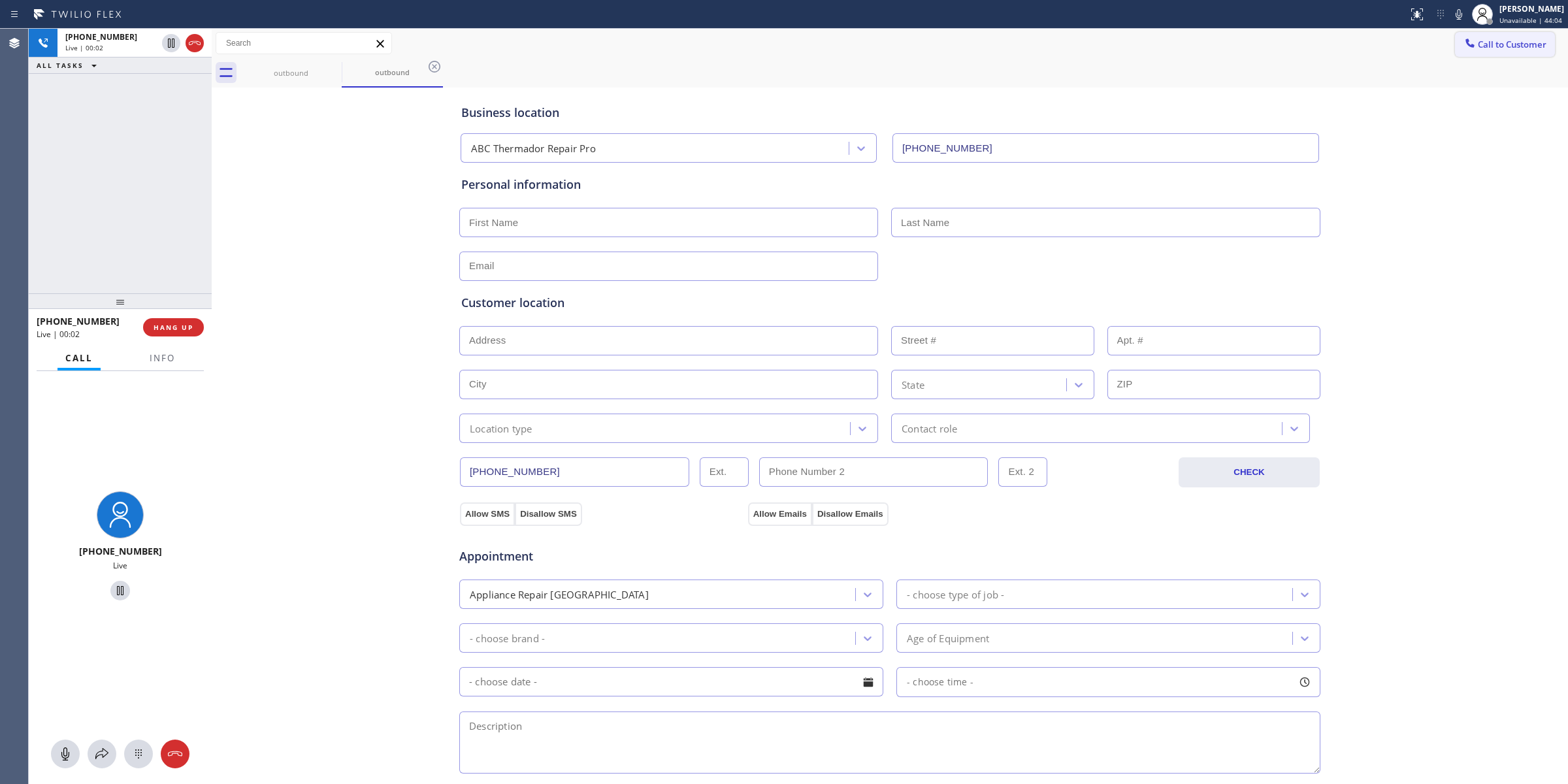
click at [1481, 47] on span "Call to Customer" at bounding box center [1512, 44] width 68 height 12
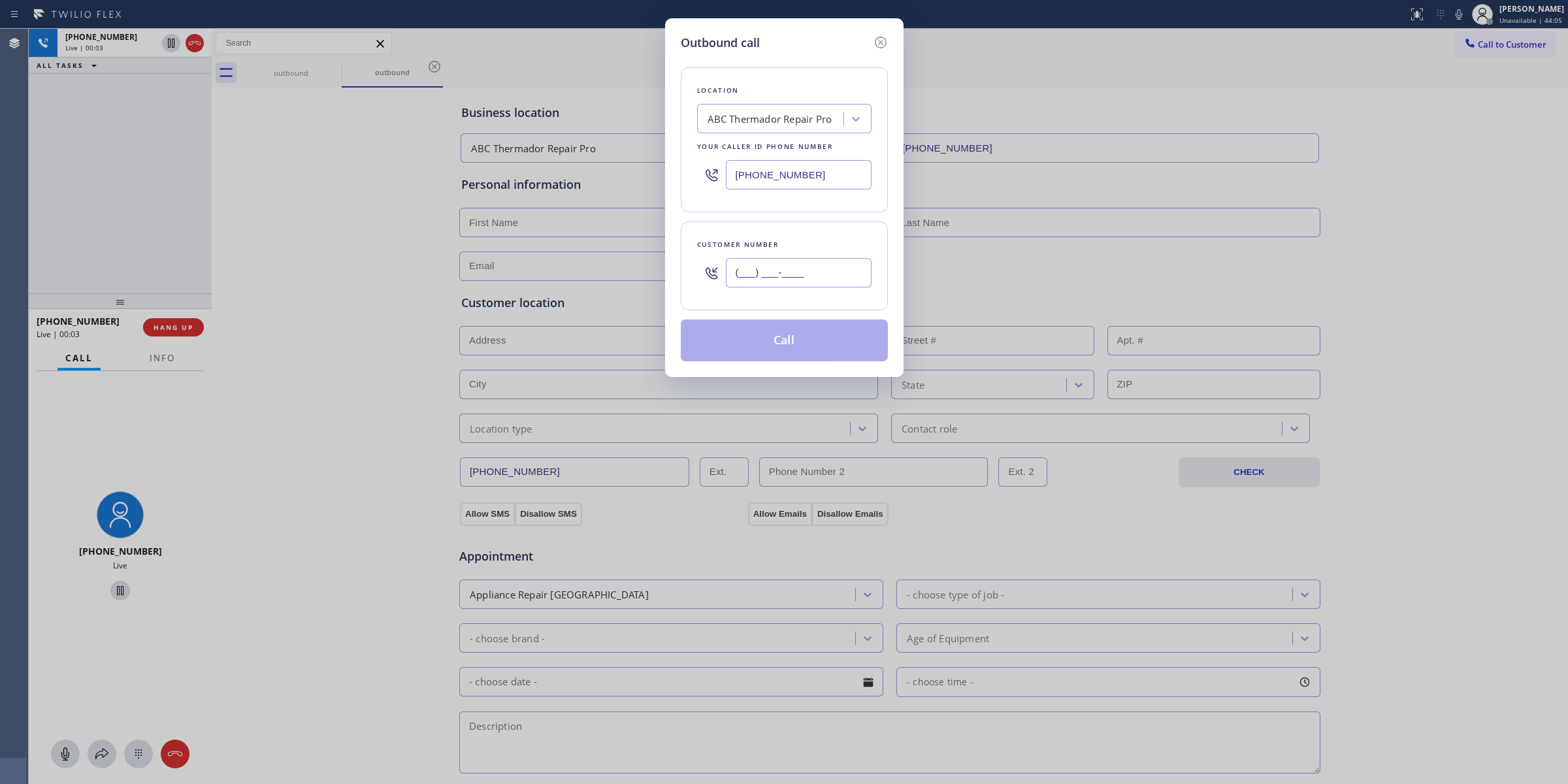
drag, startPoint x: 864, startPoint y: 262, endPoint x: 829, endPoint y: 276, distance: 37.7
click at [864, 262] on input "(___) ___-____" at bounding box center [798, 273] width 146 height 30
paste input "714) 528-8455"
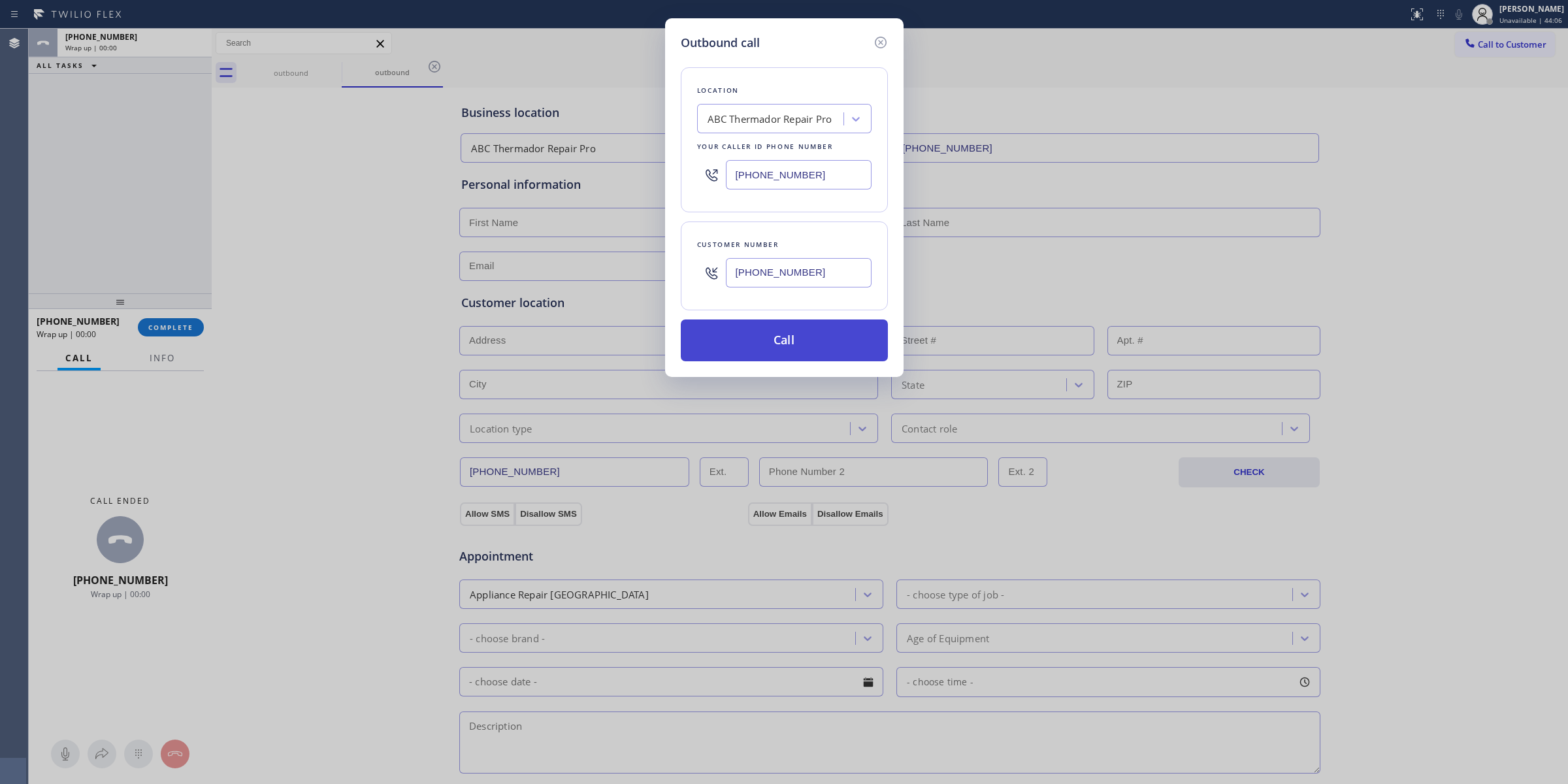
type input "[PHONE_NUMBER]"
click at [769, 324] on button "Call" at bounding box center [784, 340] width 207 height 42
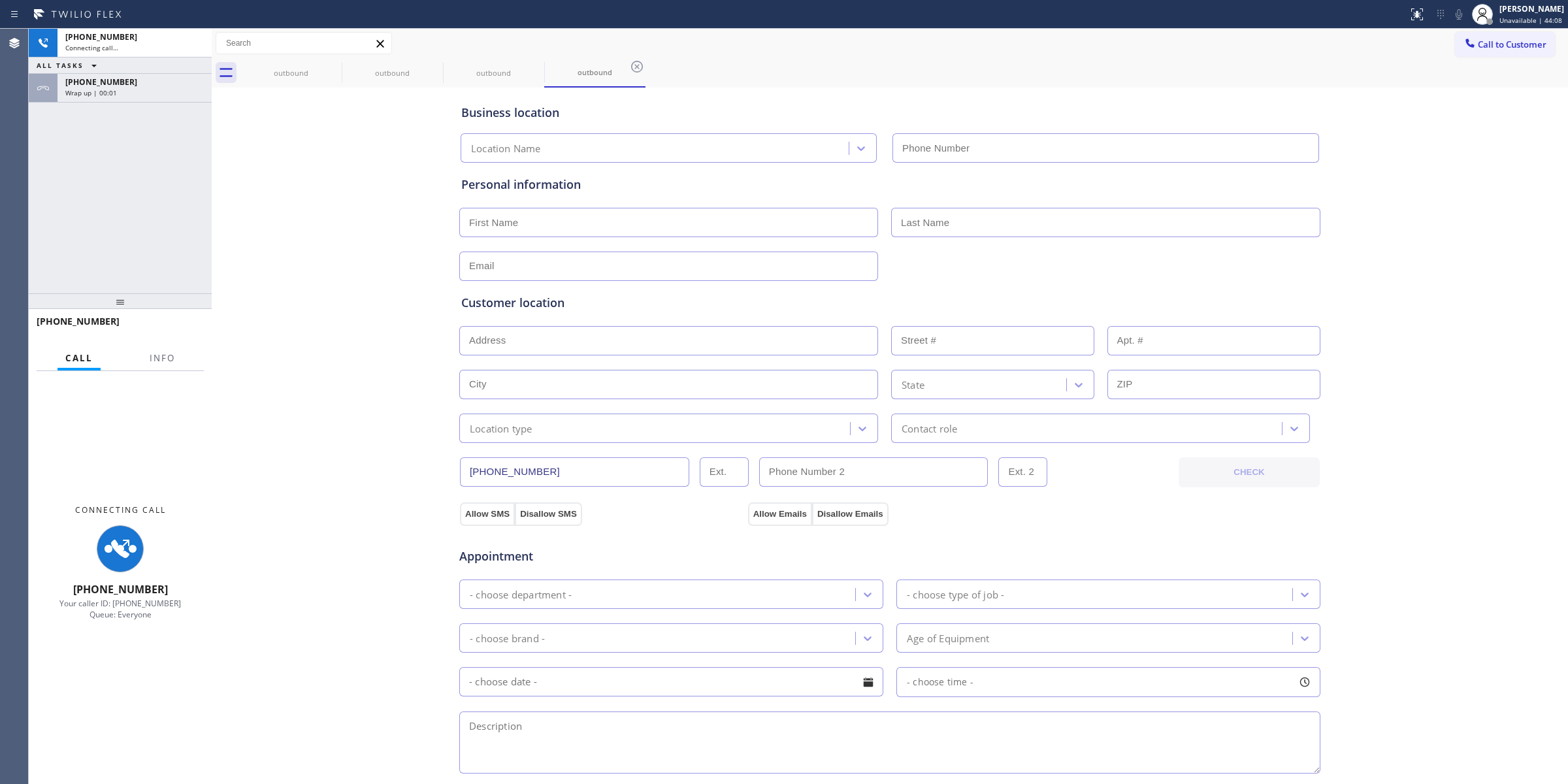
type input "[PHONE_NUMBER]"
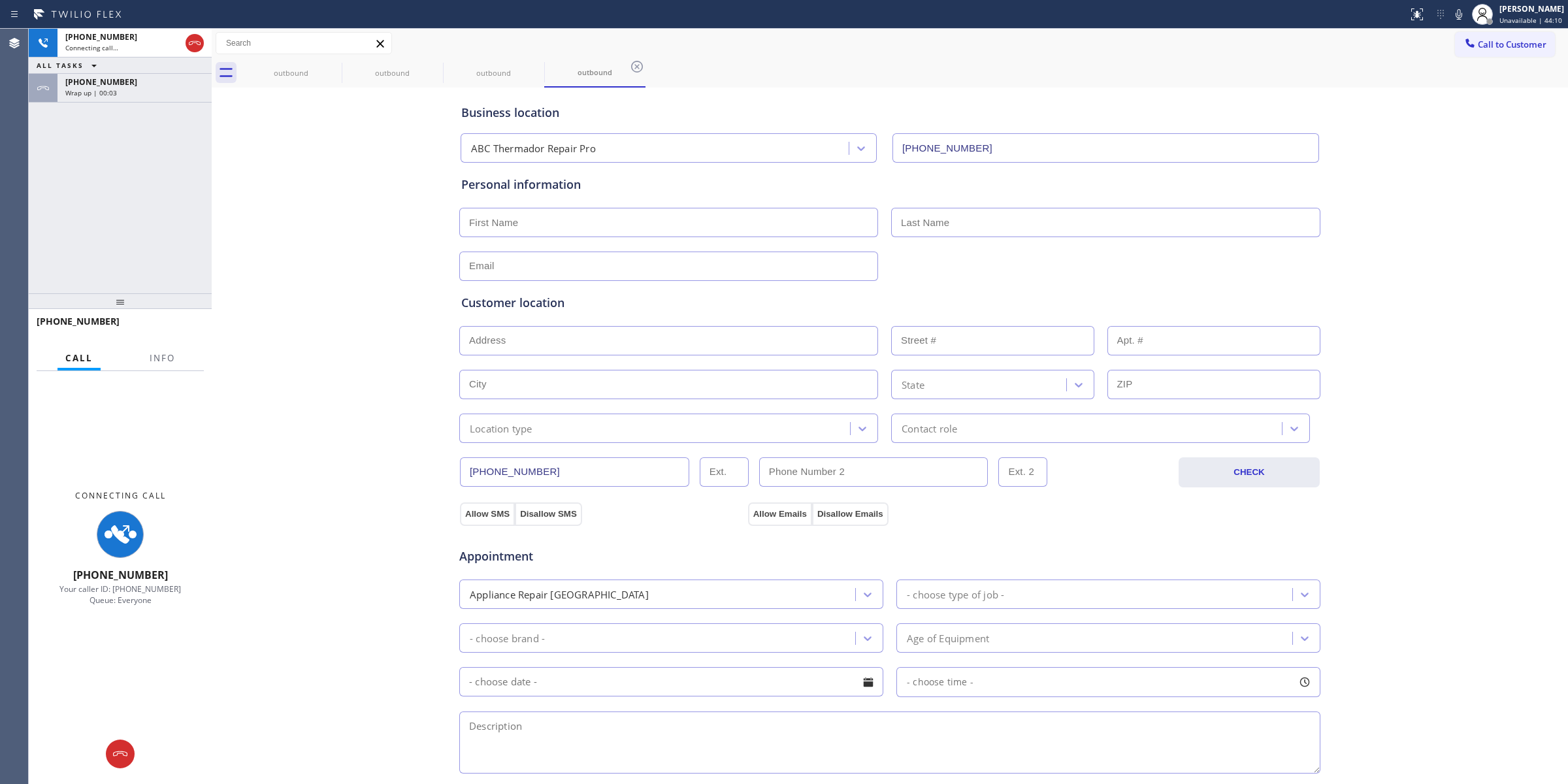
click at [1405, 174] on div "Business location ABC Thermador Repair Pro [PHONE_NUMBER] Personal information …" at bounding box center [890, 537] width 1350 height 892
click at [1457, 15] on icon at bounding box center [1459, 14] width 16 height 16
click at [334, 62] on icon at bounding box center [333, 67] width 16 height 16
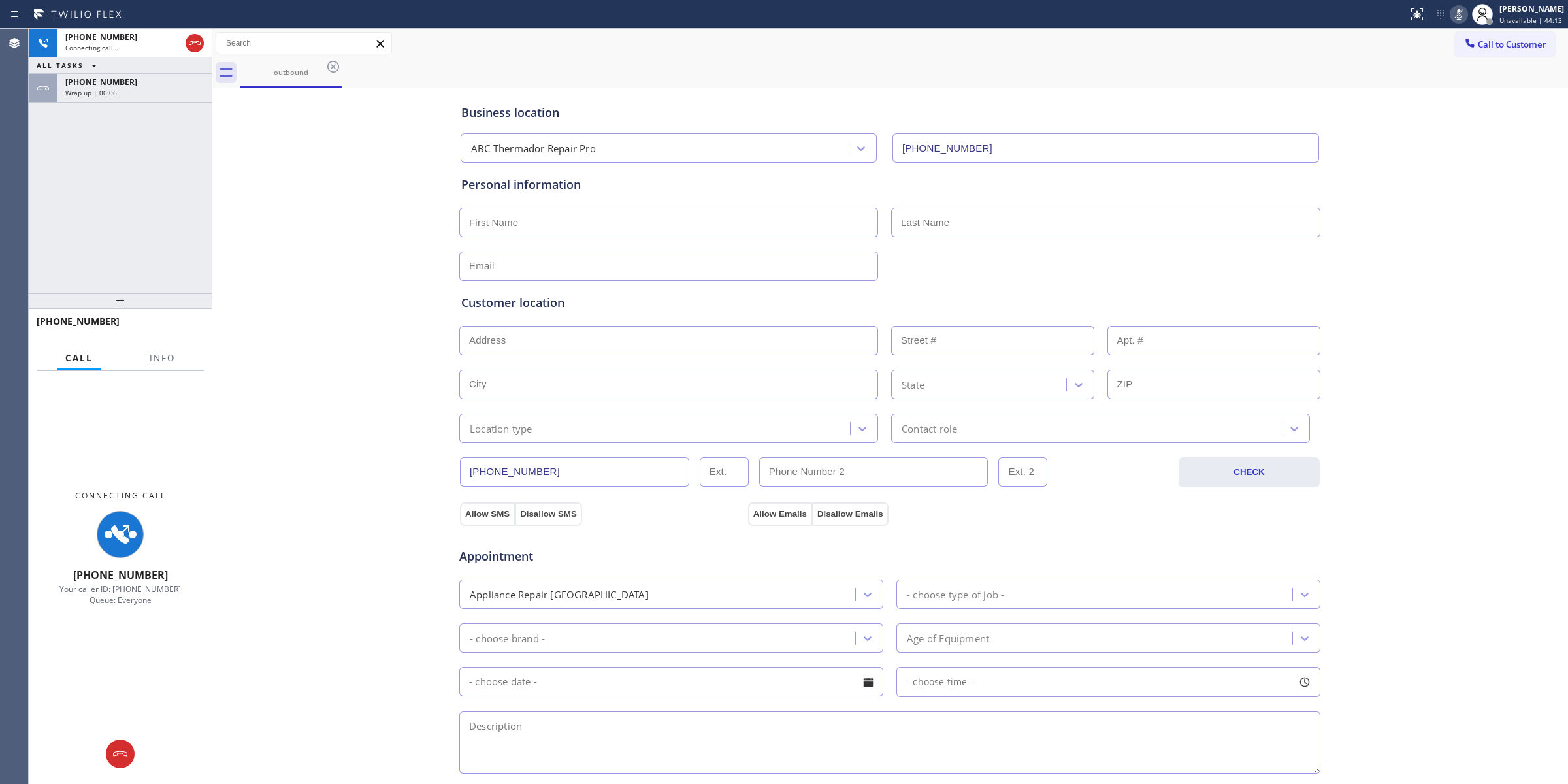
click at [334, 62] on icon at bounding box center [333, 67] width 16 height 16
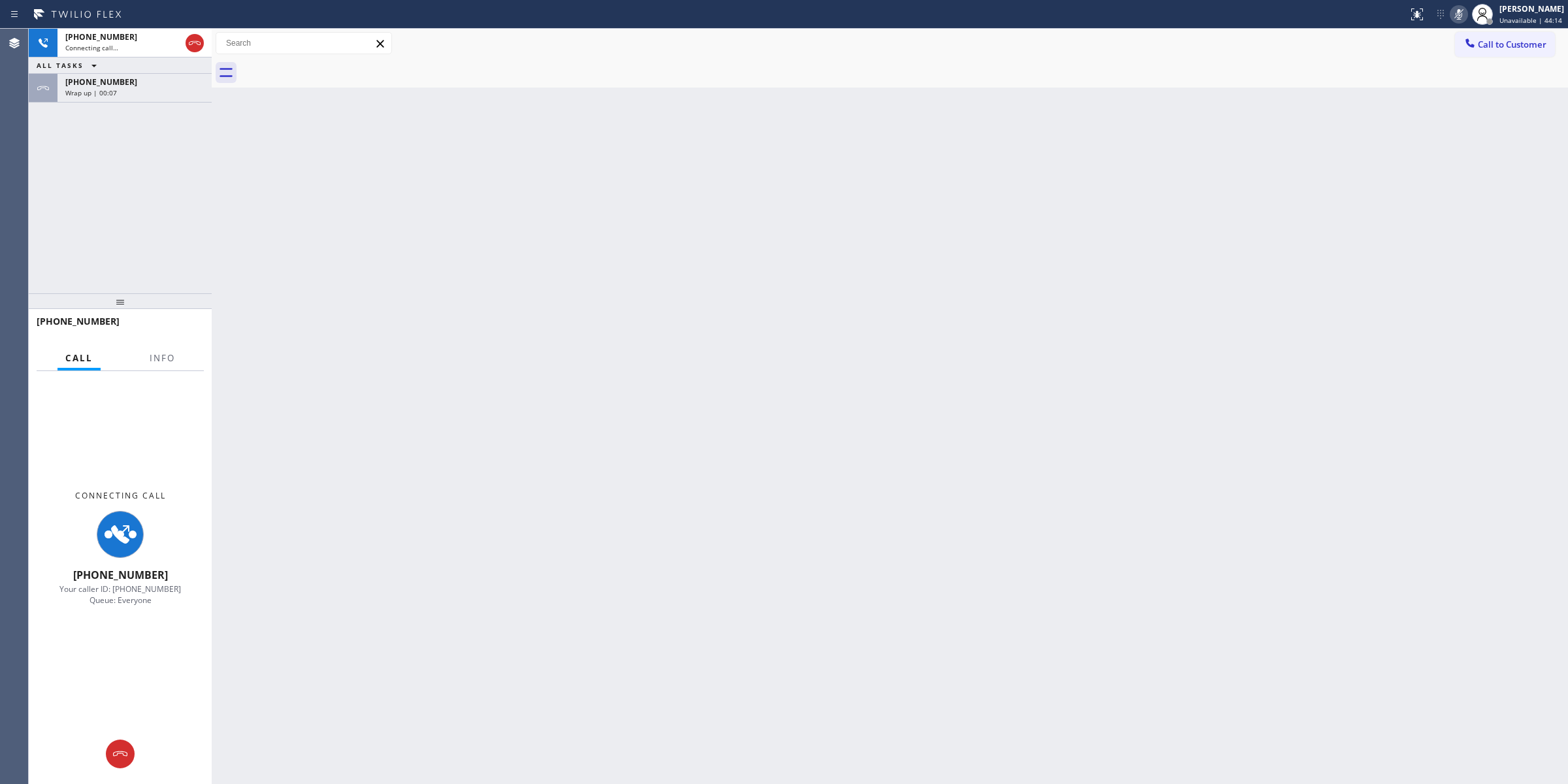
click at [81, 106] on div "[PHONE_NUMBER] Connecting call… ALL TASKS ALL TASKS ACTIVE TASKS TASKS IN WRAP …" at bounding box center [120, 161] width 183 height 265
click at [116, 95] on div "Wrap up | 00:07" at bounding box center [134, 92] width 138 height 9
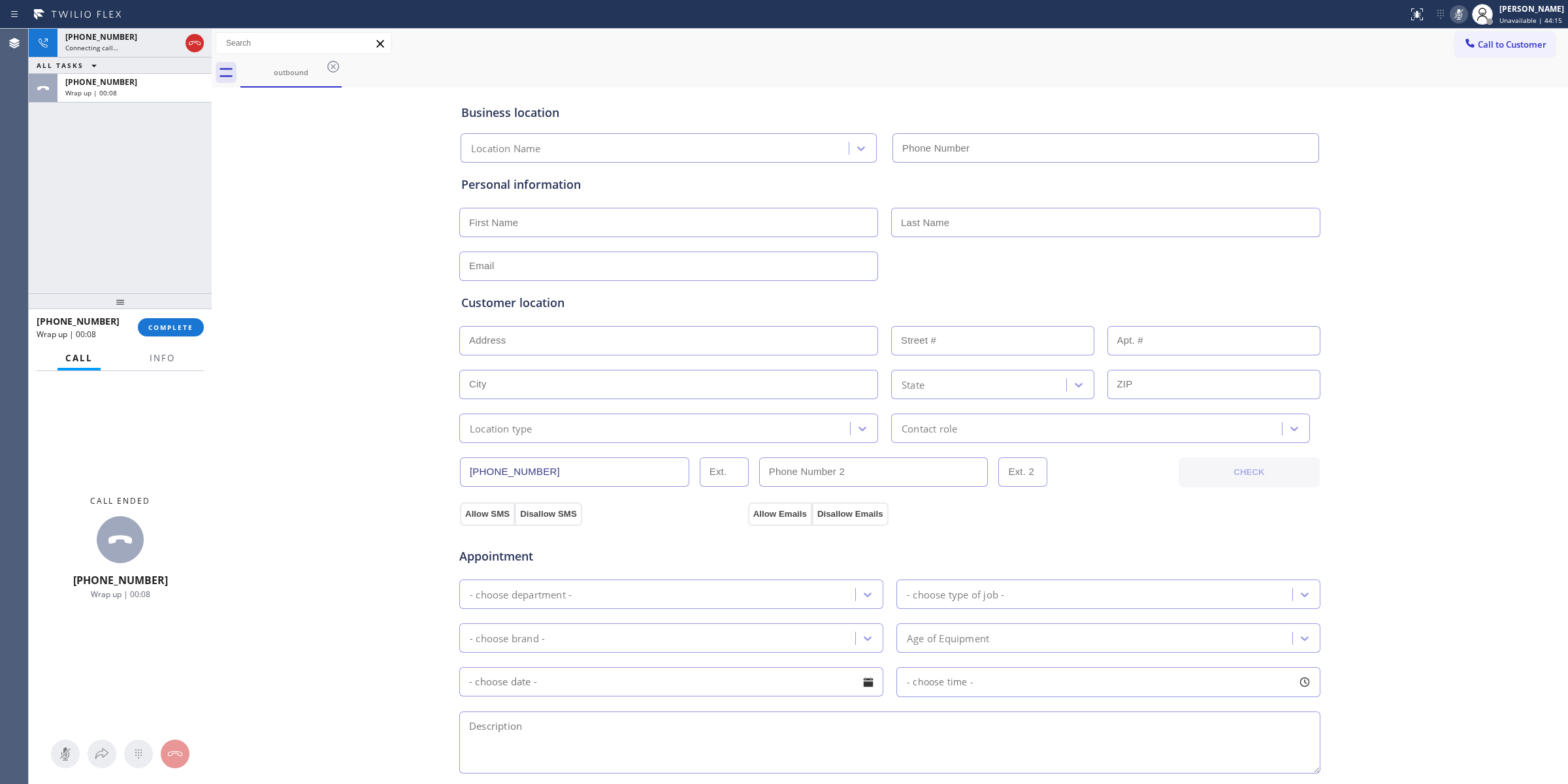
click at [195, 339] on div "[PHONE_NUMBER] Wrap up | 00:08 COMPLETE" at bounding box center [120, 327] width 167 height 34
type input "[PHONE_NUMBER]"
click at [187, 321] on button "COMPLETE" at bounding box center [171, 327] width 66 height 18
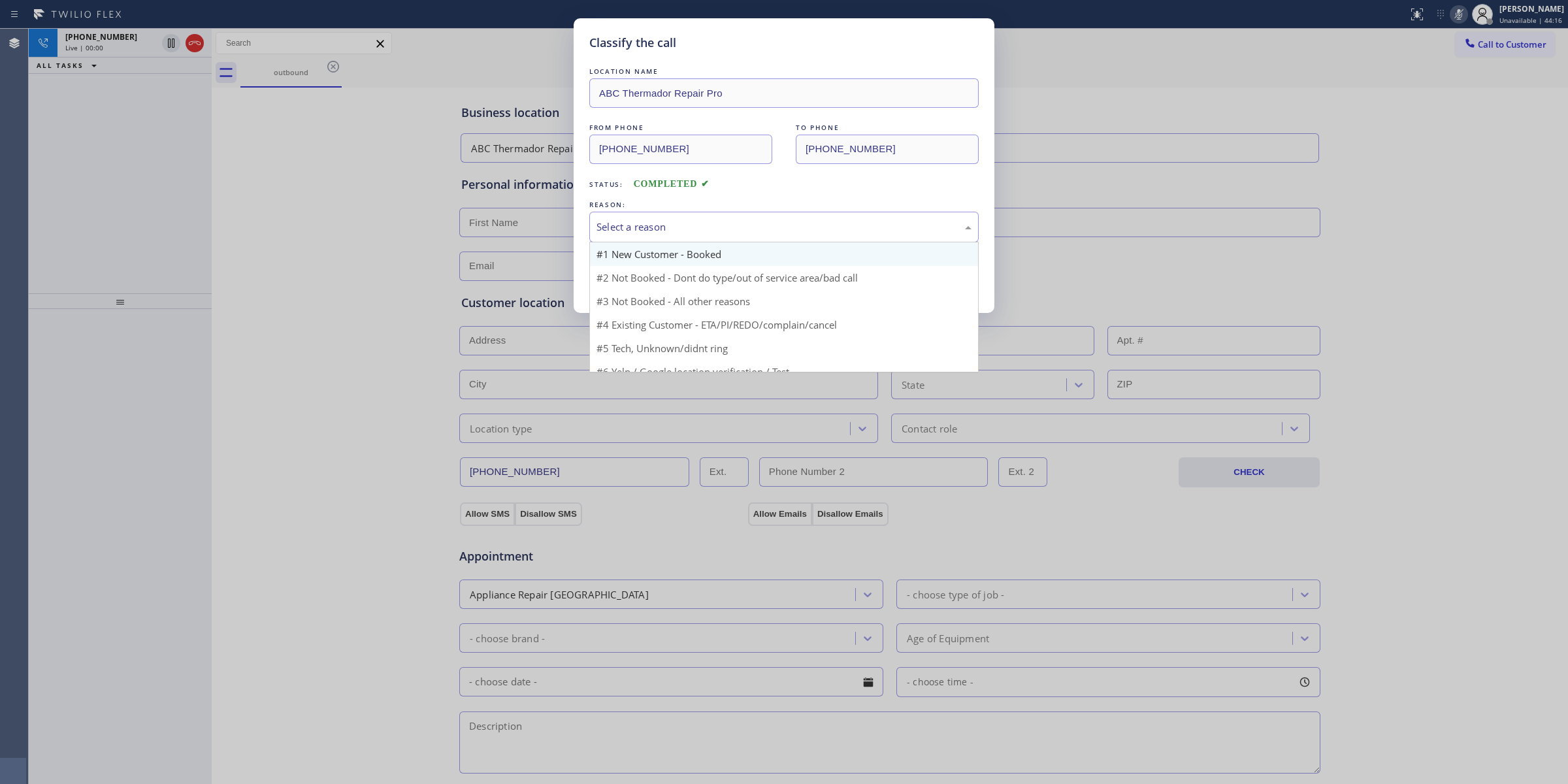
drag, startPoint x: 733, startPoint y: 225, endPoint x: 724, endPoint y: 259, distance: 35.2
click at [735, 228] on div "Select a reason" at bounding box center [784, 227] width 375 height 15
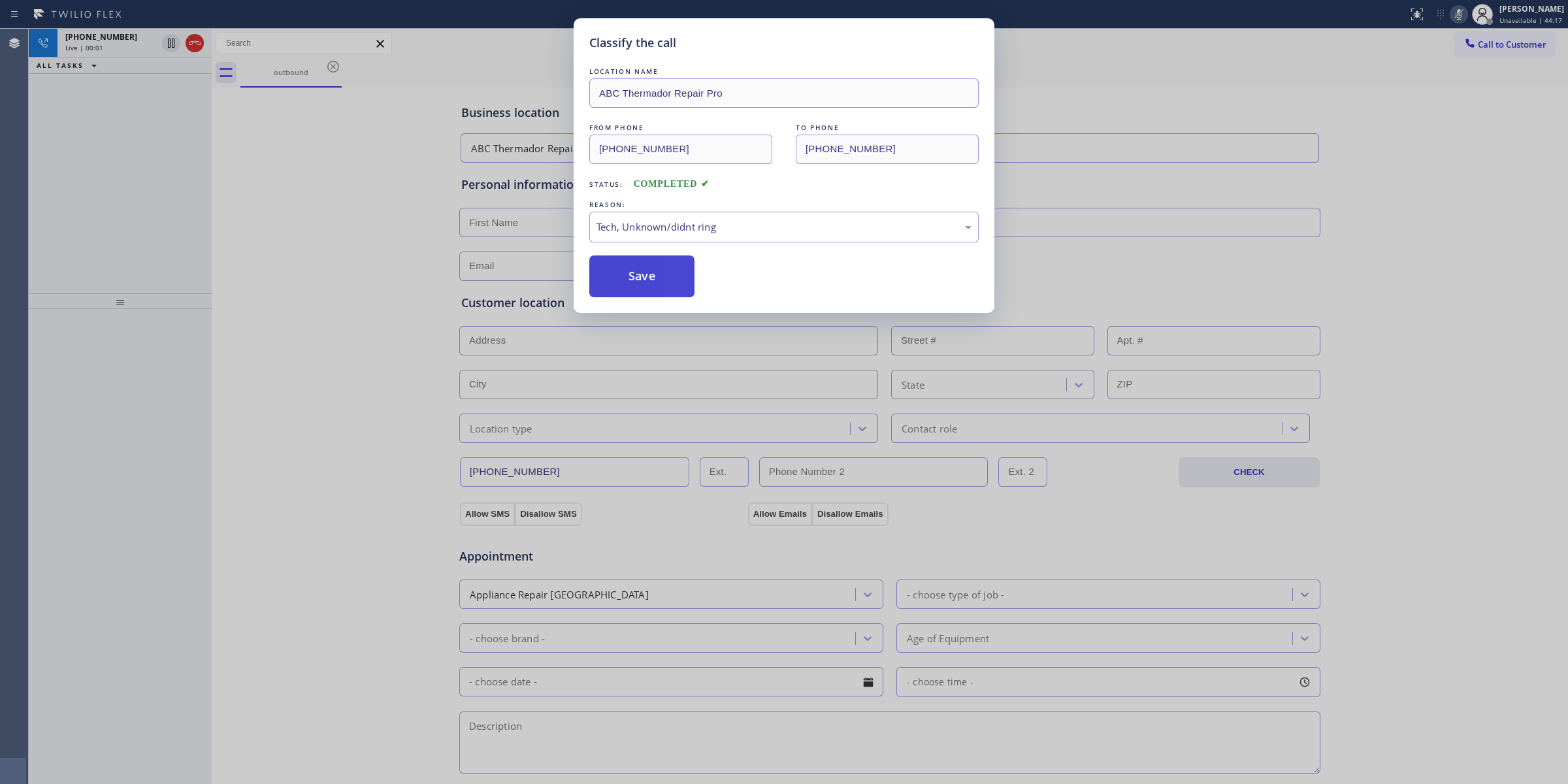
click at [645, 279] on button "Save" at bounding box center [642, 276] width 105 height 42
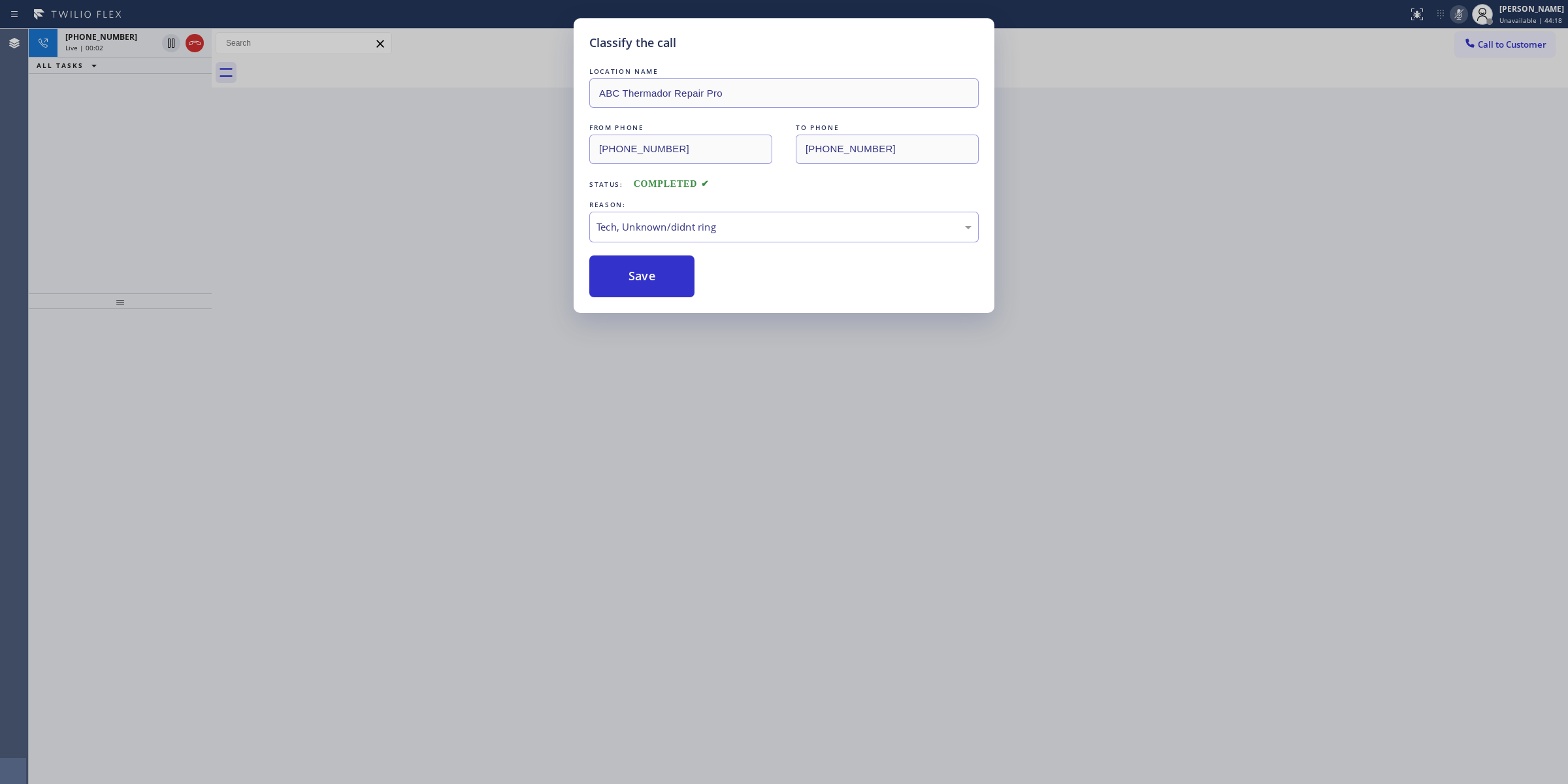
drag, startPoint x: 1381, startPoint y: 362, endPoint x: 1367, endPoint y: 363, distance: 14.0
click at [1376, 361] on div "Classify the call LOCATION NAME ABC Thermador Repair Pro FROM PHONE [PHONE_NUMB…" at bounding box center [784, 392] width 1568 height 784
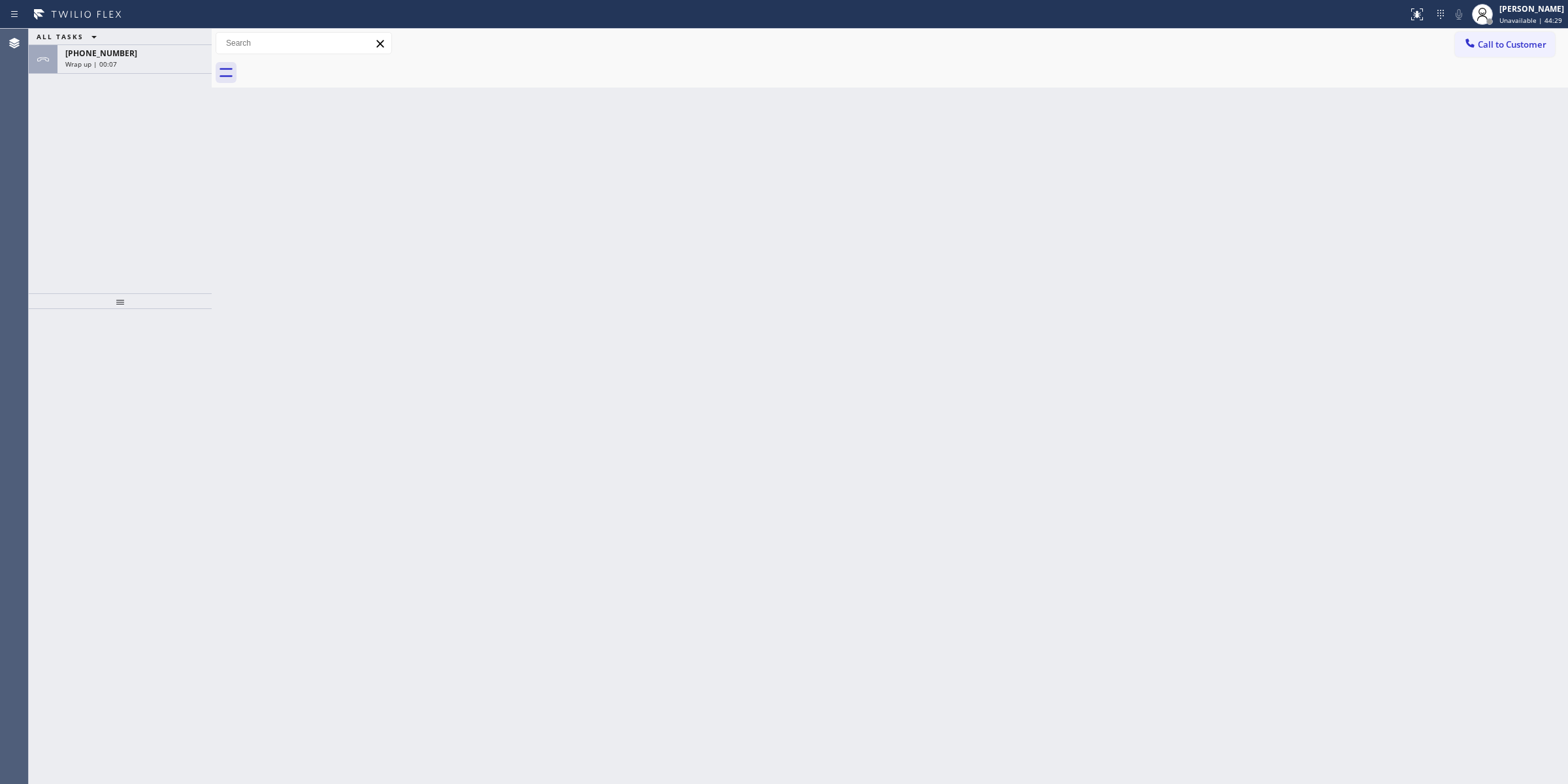
drag, startPoint x: 1508, startPoint y: 243, endPoint x: 1494, endPoint y: 236, distance: 15.7
click at [1508, 242] on div "Back to Dashboard Change Sender ID Customers Technicians Select a contact Outbo…" at bounding box center [890, 406] width 1357 height 755
click at [1491, 46] on span "Call to Customer" at bounding box center [1512, 44] width 68 height 12
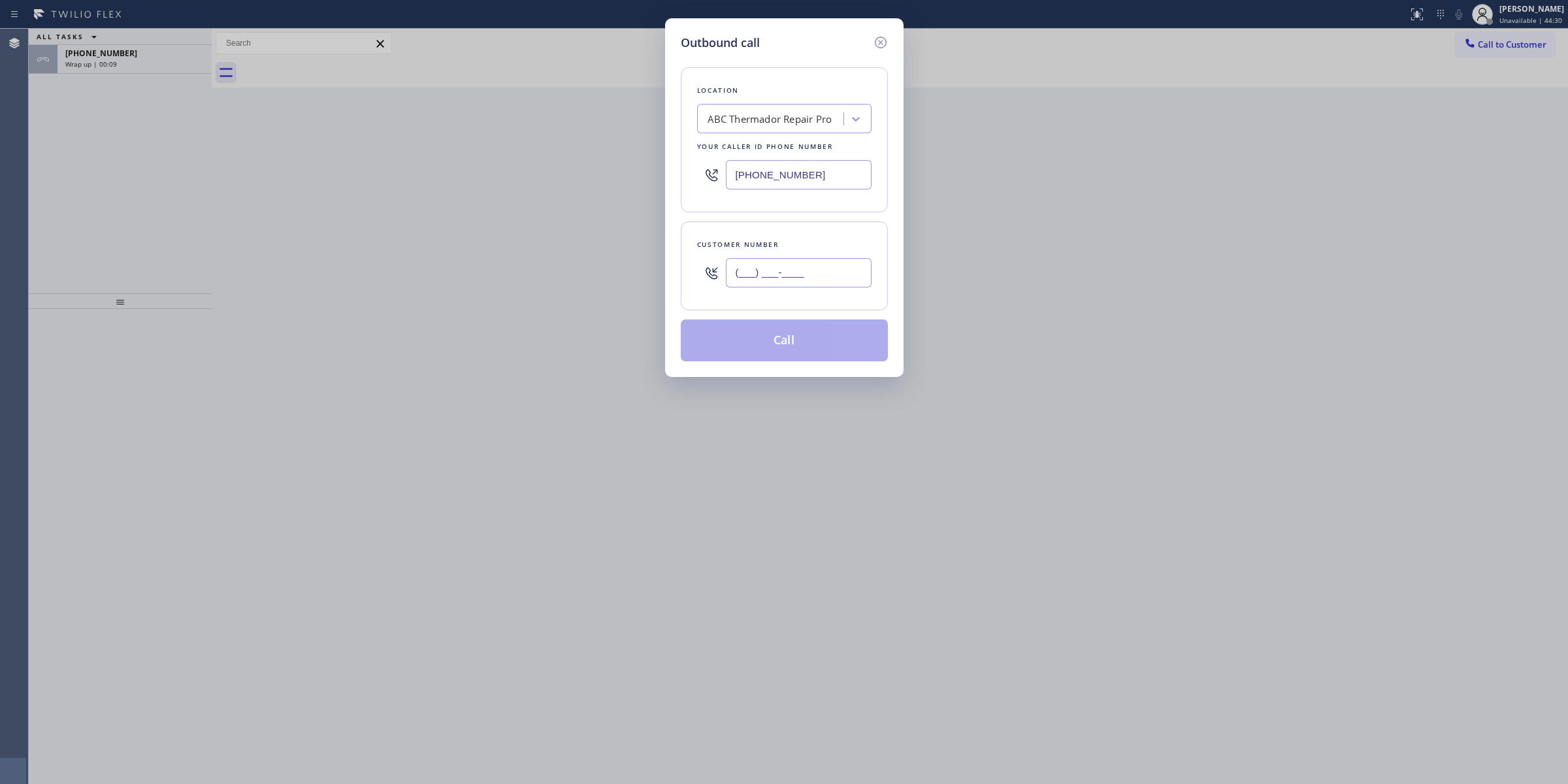
click at [738, 279] on input "(___) ___-____" at bounding box center [798, 273] width 146 height 30
paste input "714) 528-8455"
type input "[PHONE_NUMBER]"
click at [789, 344] on button "Call" at bounding box center [784, 340] width 207 height 42
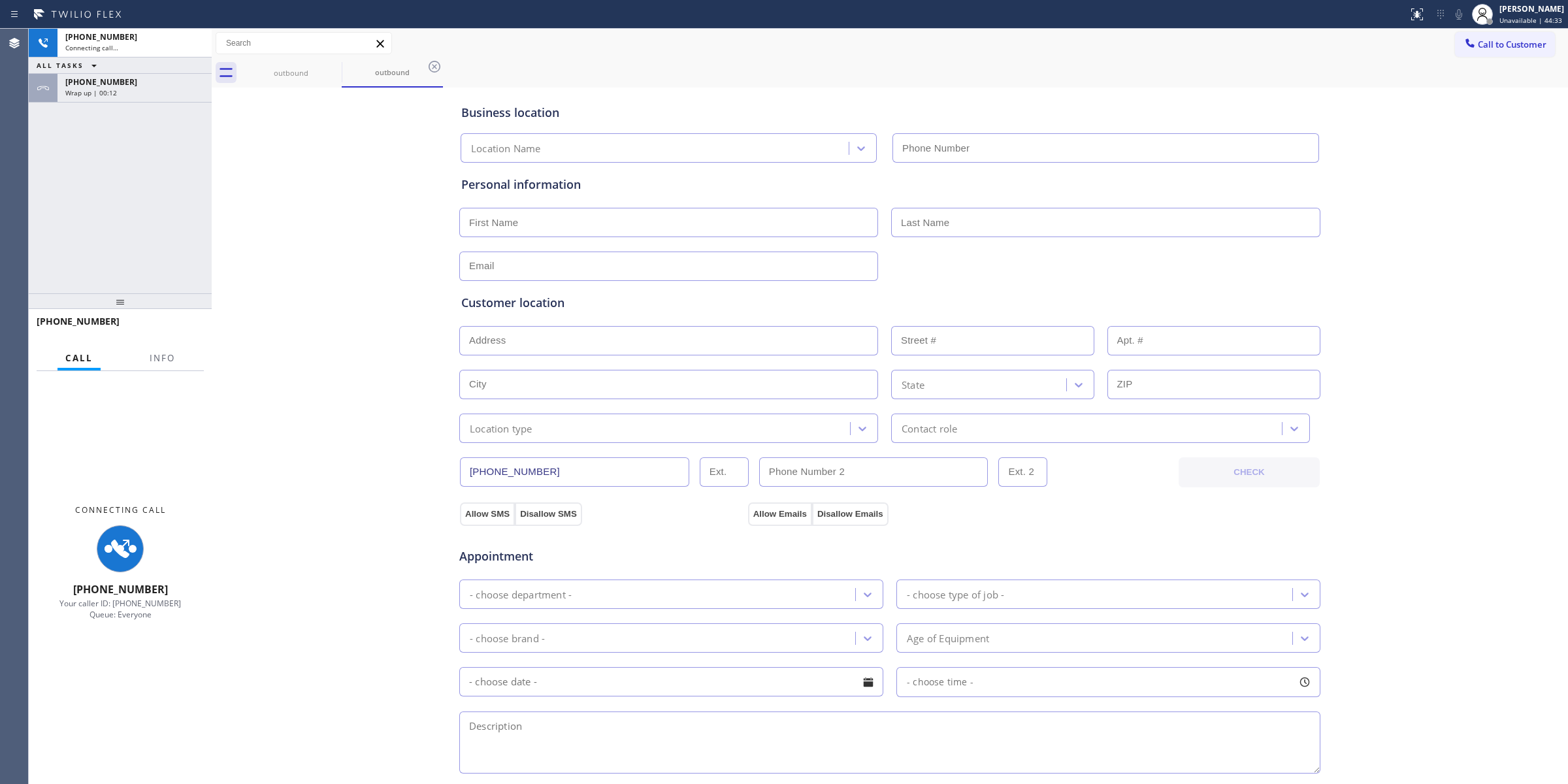
type input "[PHONE_NUMBER]"
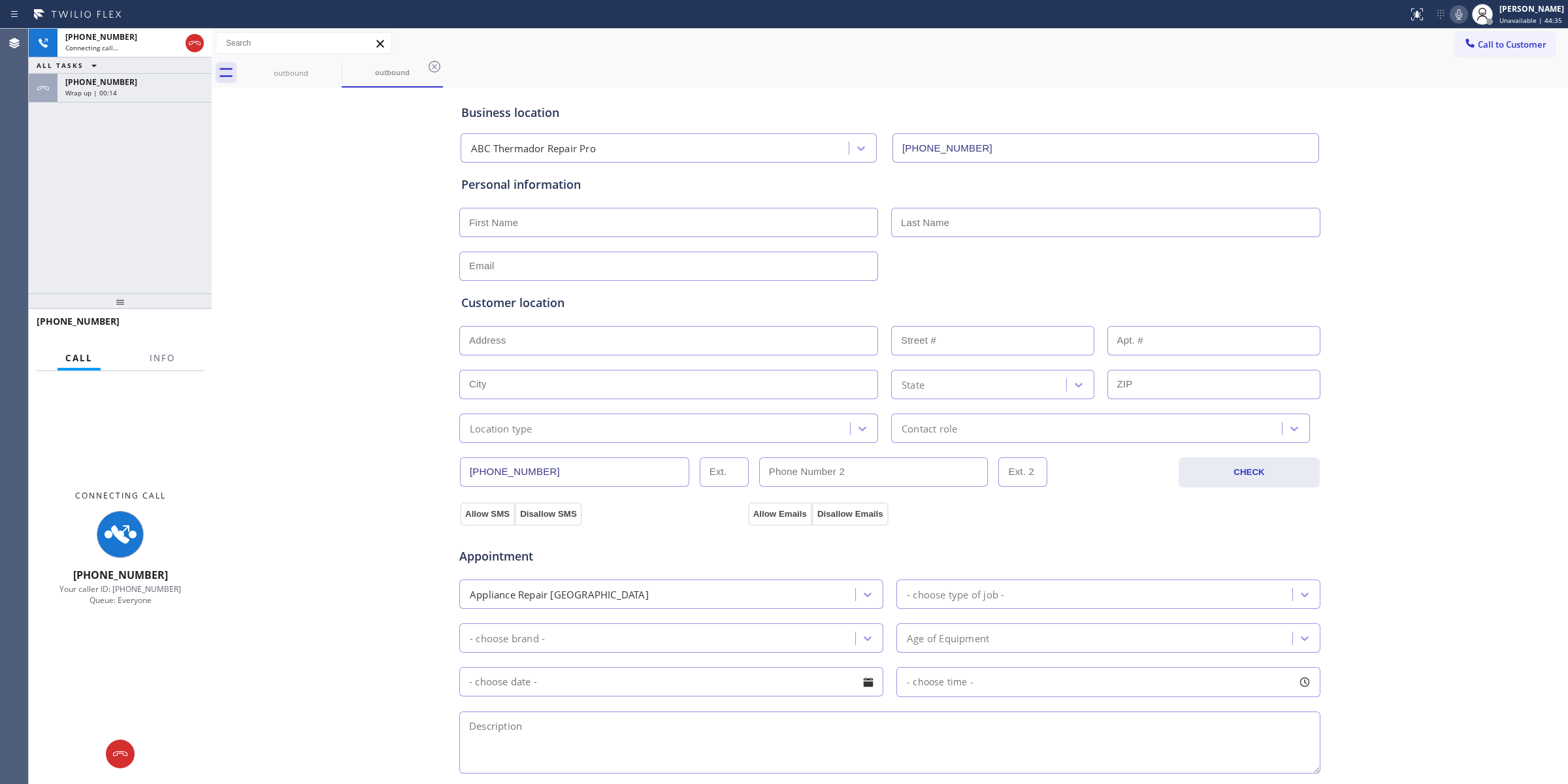
click at [1275, 155] on input "[PHONE_NUMBER]" at bounding box center [1106, 148] width 427 height 30
click at [91, 76] on span "[PHONE_NUMBER]" at bounding box center [100, 82] width 72 height 12
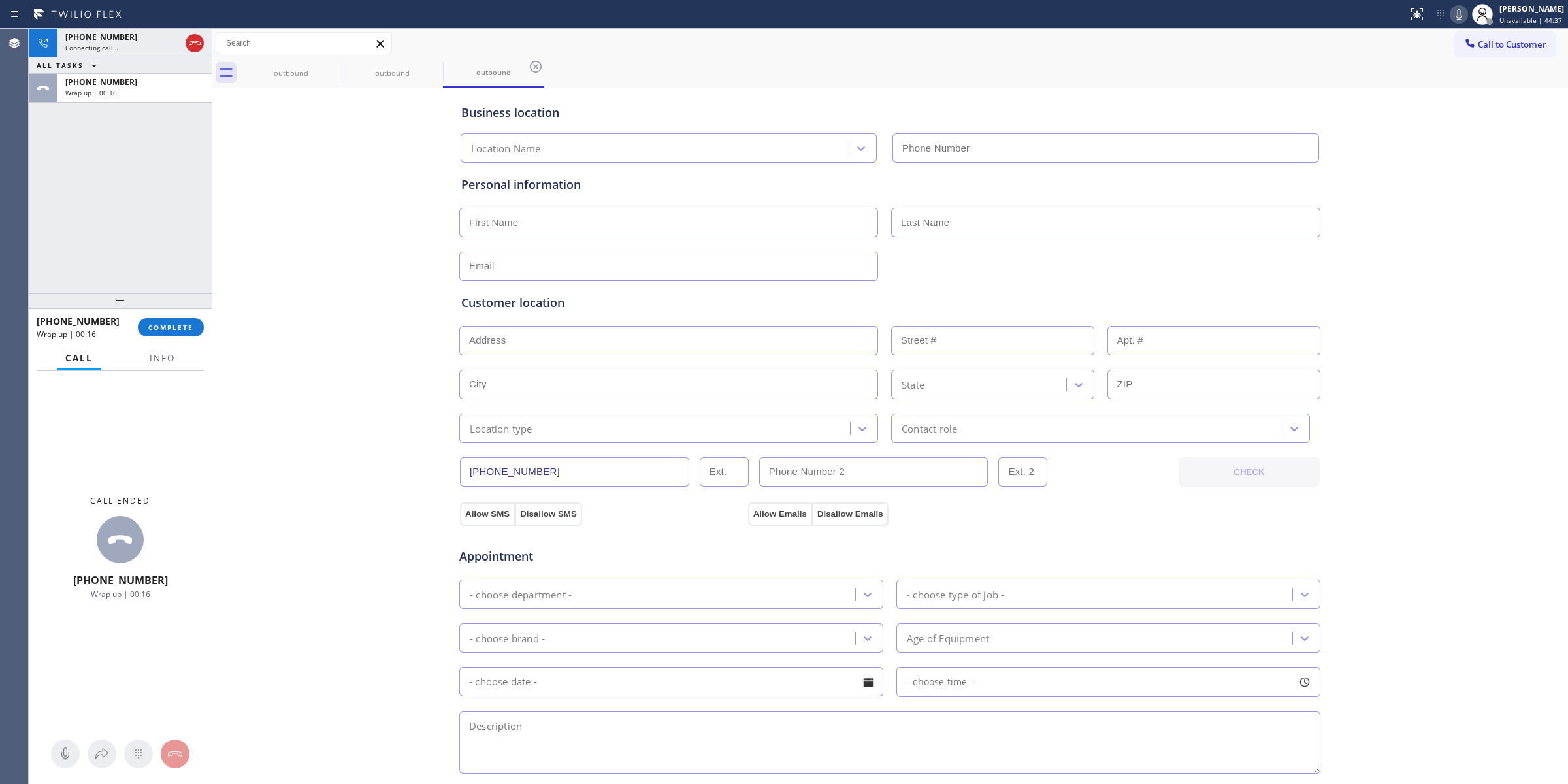
type input "[PHONE_NUMBER]"
click at [168, 320] on button "COMPLETE" at bounding box center [171, 327] width 66 height 18
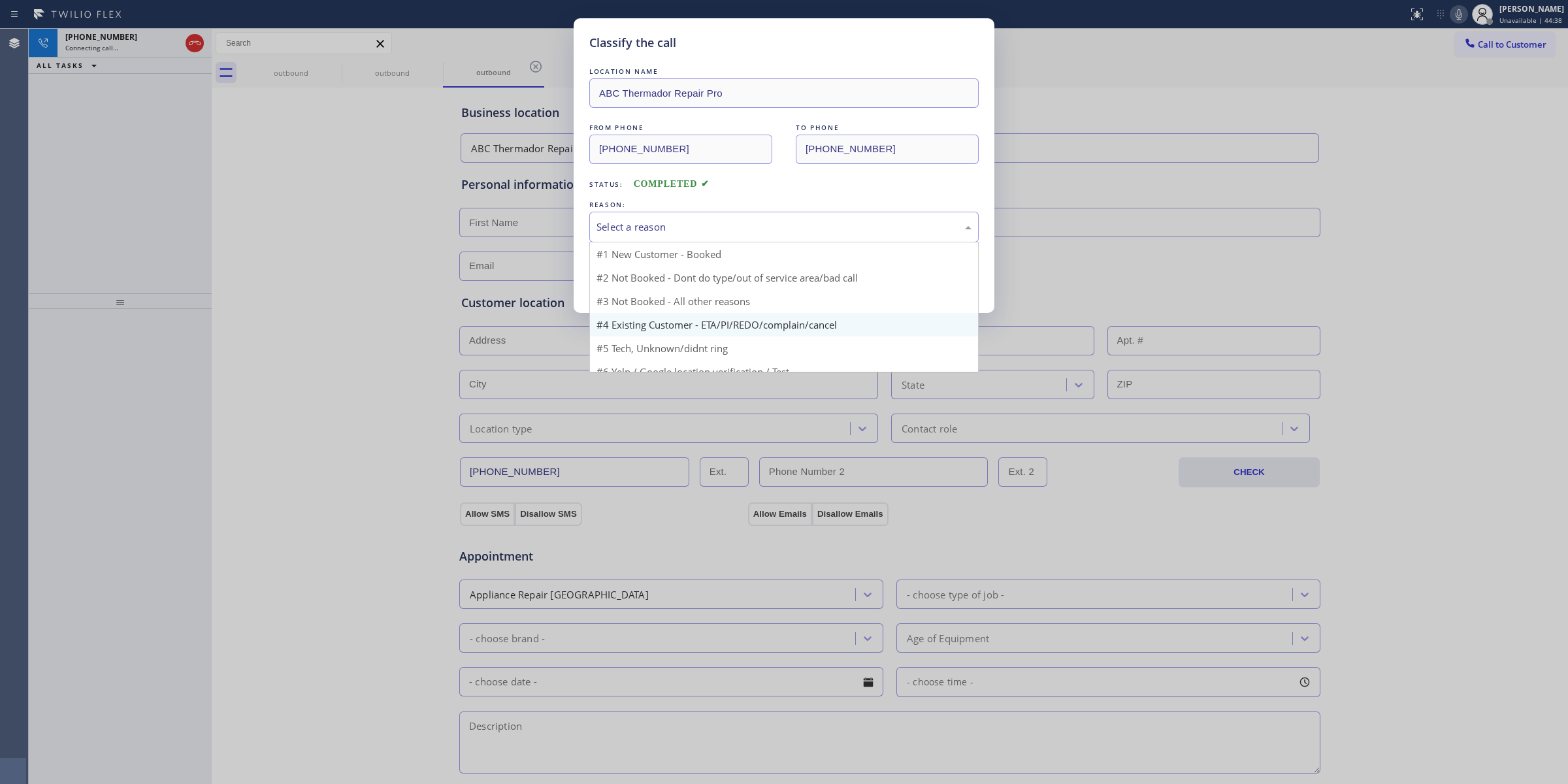
drag, startPoint x: 714, startPoint y: 224, endPoint x: 703, endPoint y: 313, distance: 89.7
click at [715, 234] on div "Select a reason" at bounding box center [784, 227] width 375 height 15
drag, startPoint x: 698, startPoint y: 333, endPoint x: 665, endPoint y: 299, distance: 47.4
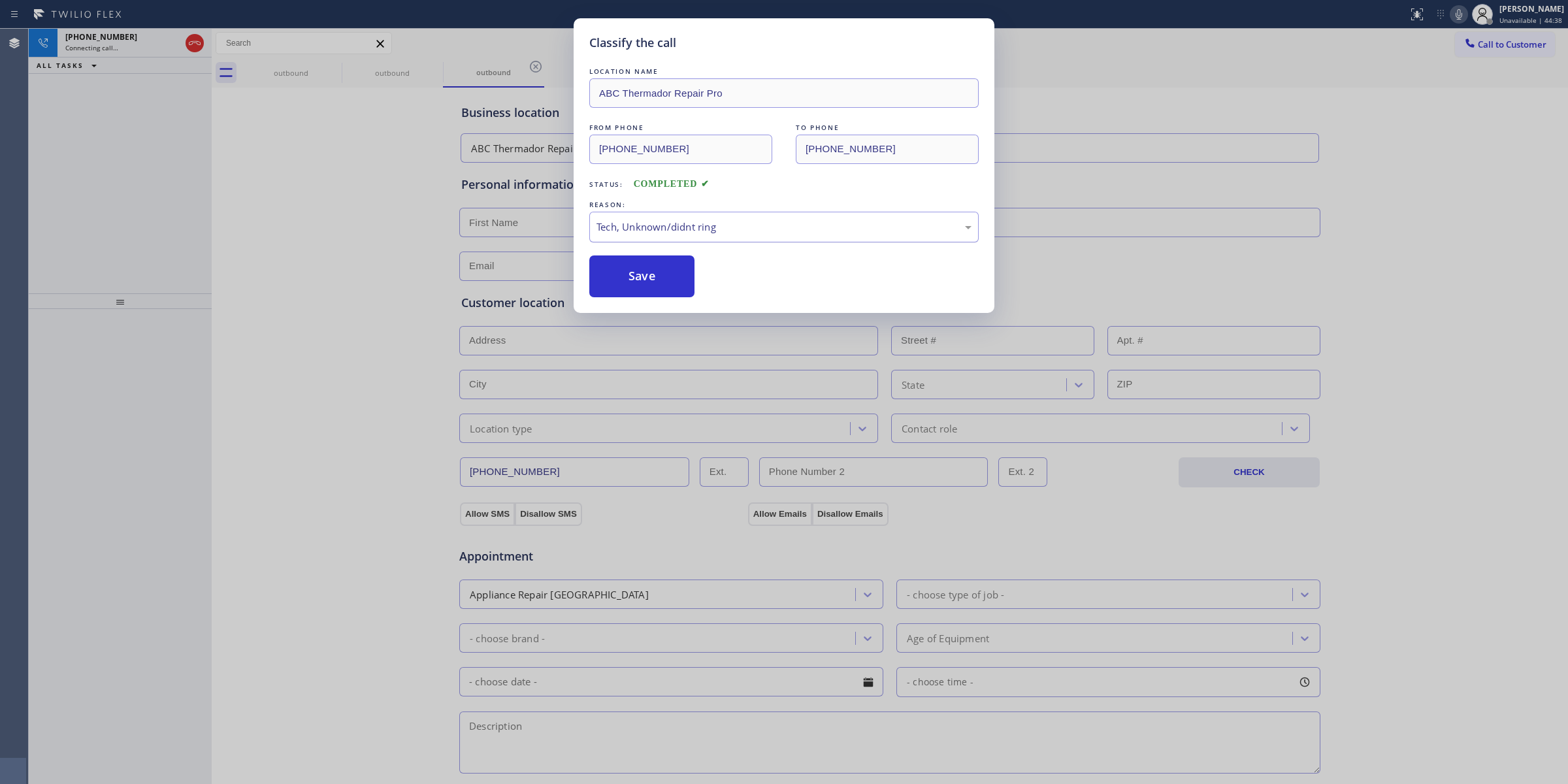
drag, startPoint x: 634, startPoint y: 272, endPoint x: 811, endPoint y: 213, distance: 186.6
click at [636, 272] on button "Save" at bounding box center [642, 276] width 105 height 42
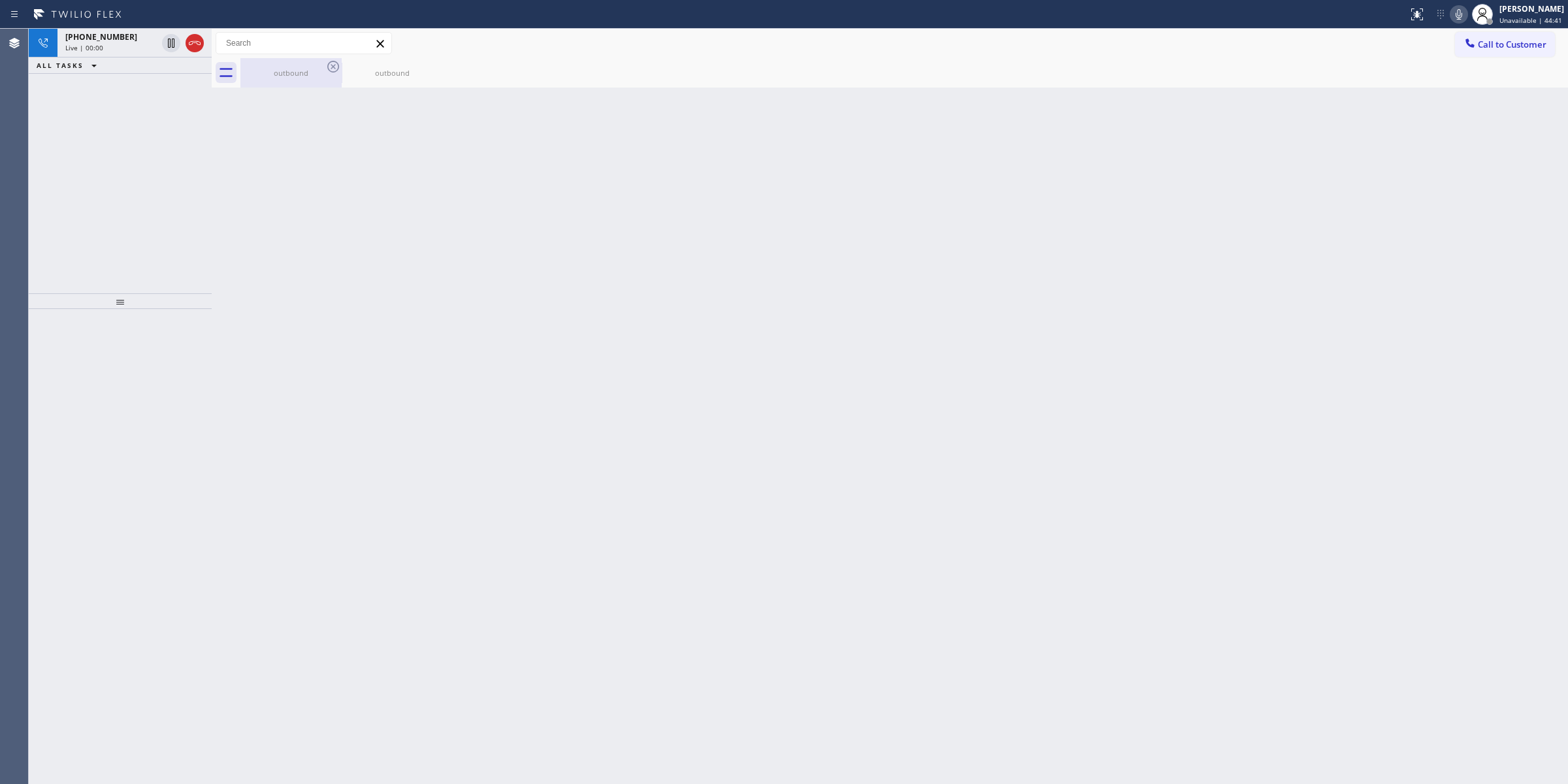
click at [326, 65] on icon at bounding box center [333, 67] width 16 height 16
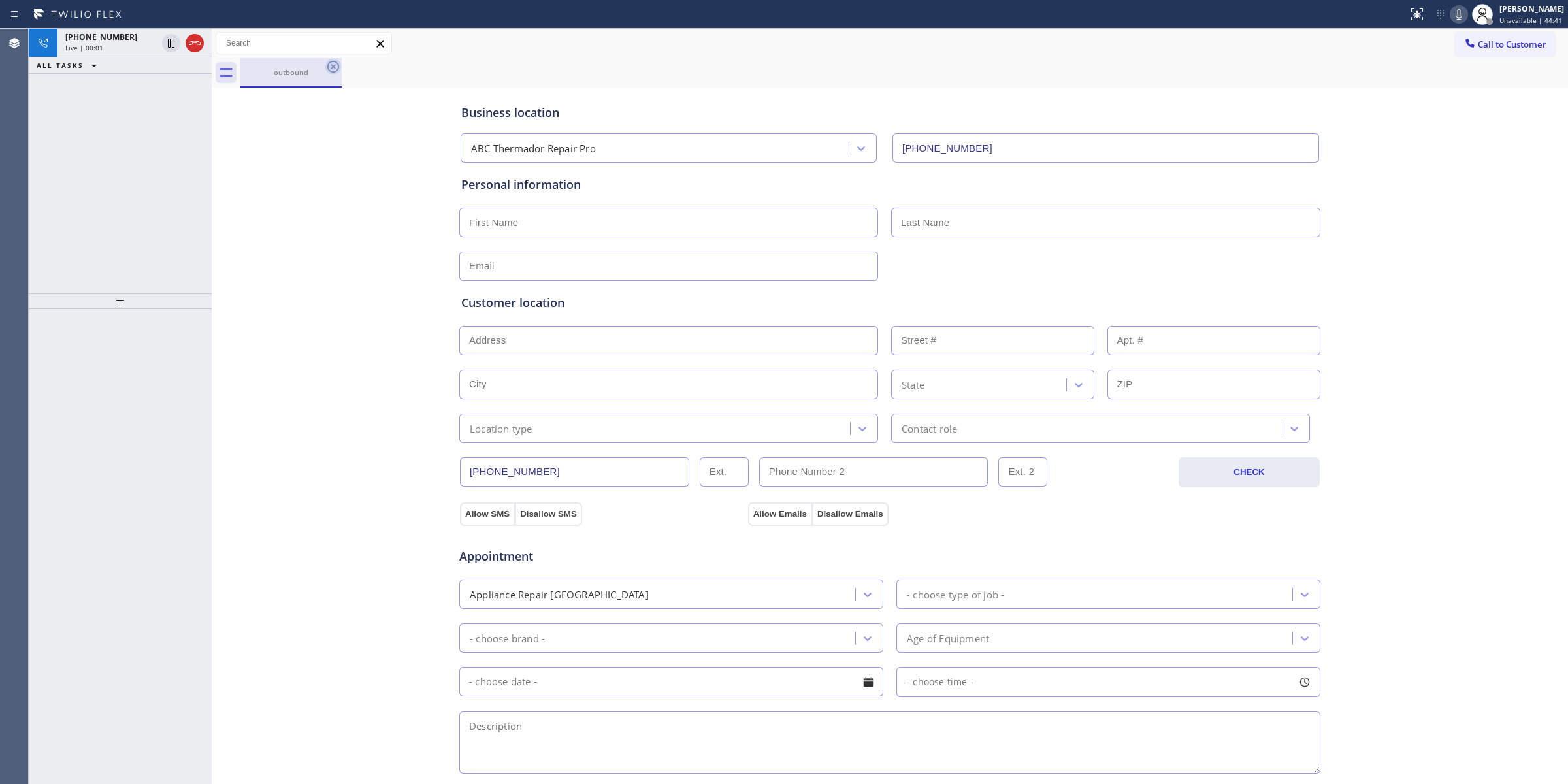
click at [328, 67] on icon at bounding box center [333, 67] width 12 height 12
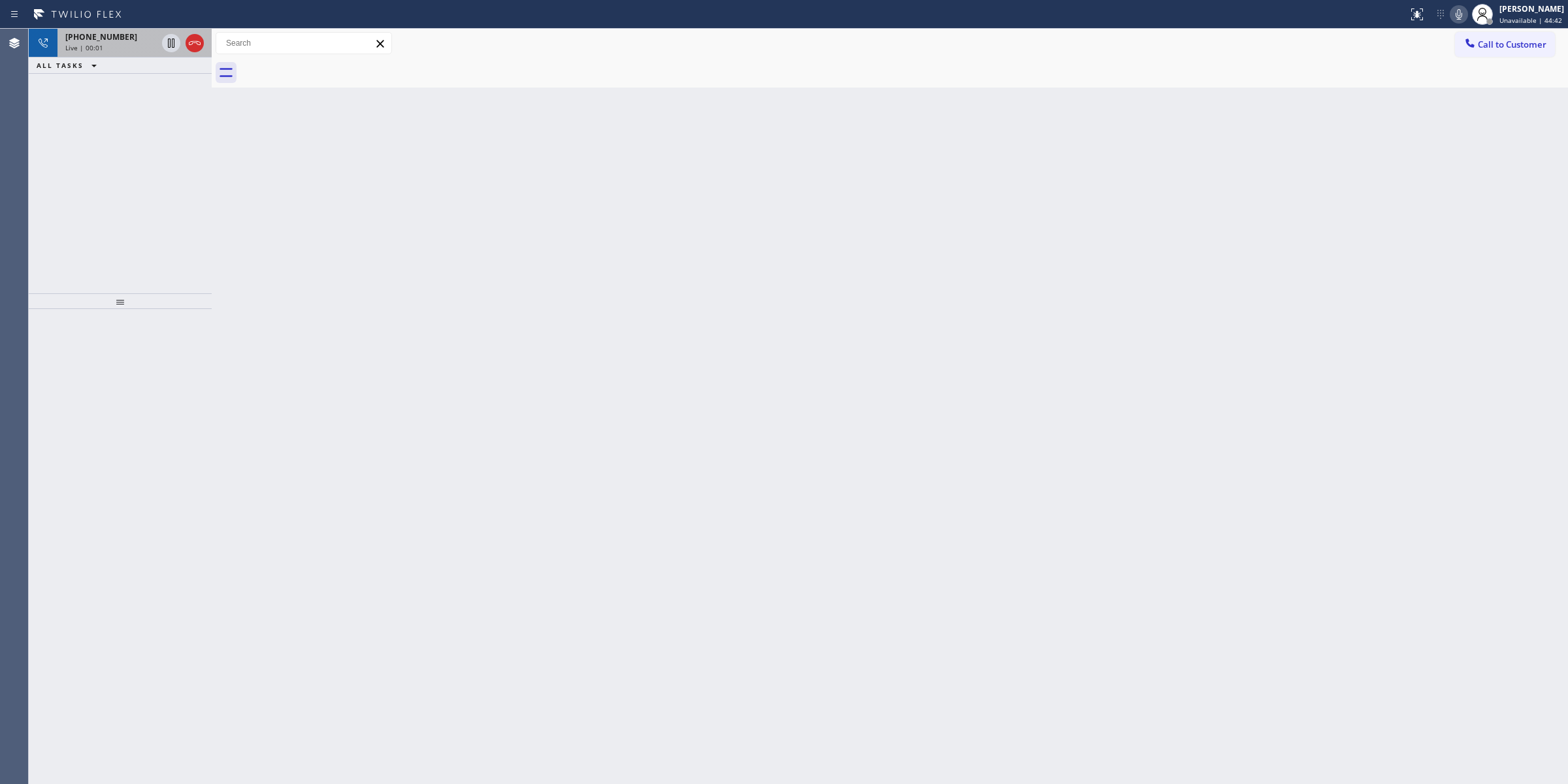
click at [112, 40] on span "[PHONE_NUMBER]" at bounding box center [100, 37] width 72 height 12
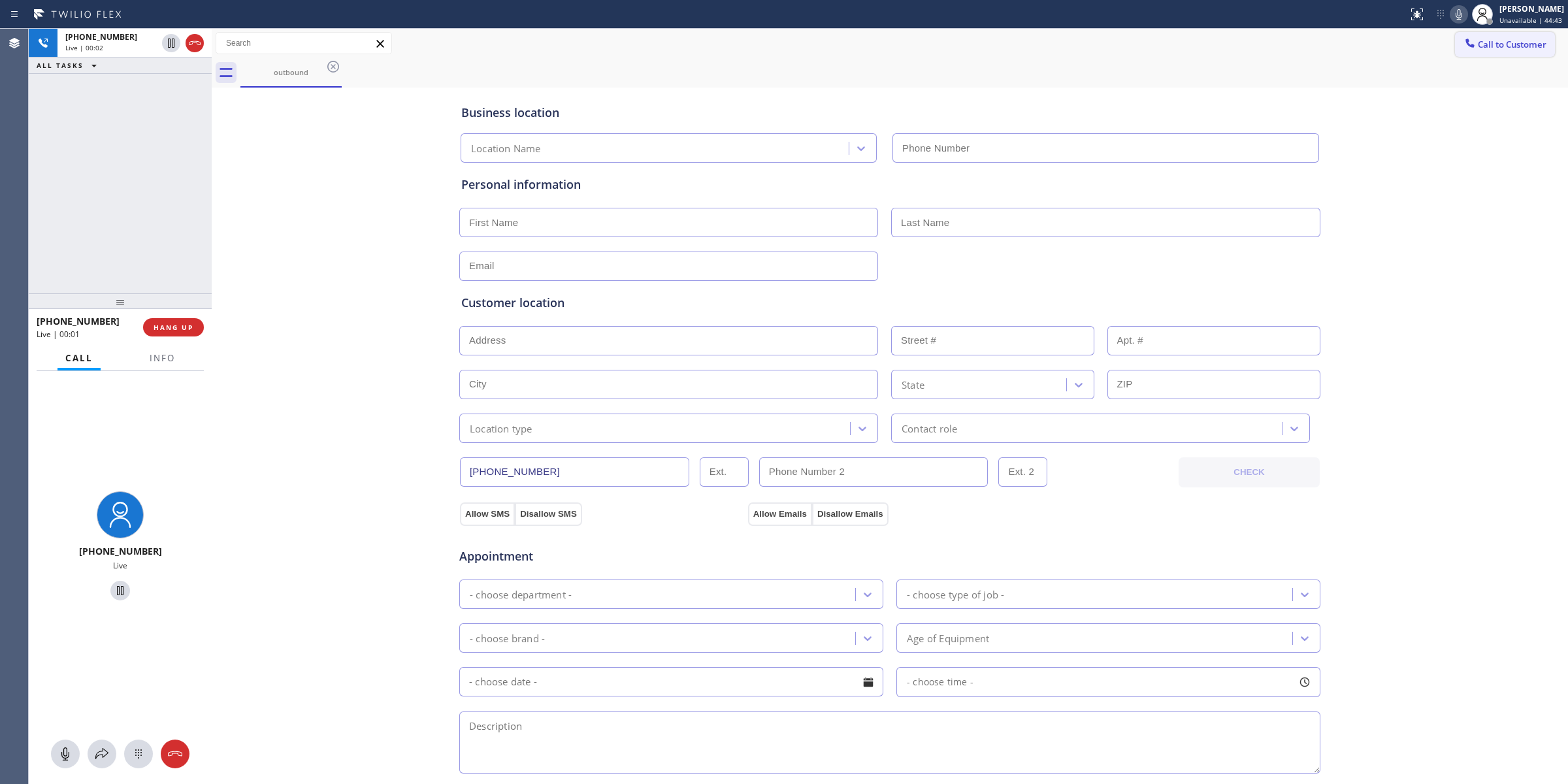
type input "[PHONE_NUMBER]"
drag, startPoint x: 1497, startPoint y: 41, endPoint x: 1102, endPoint y: 160, distance: 412.5
click at [1488, 46] on span "Call to Customer" at bounding box center [1512, 44] width 68 height 12
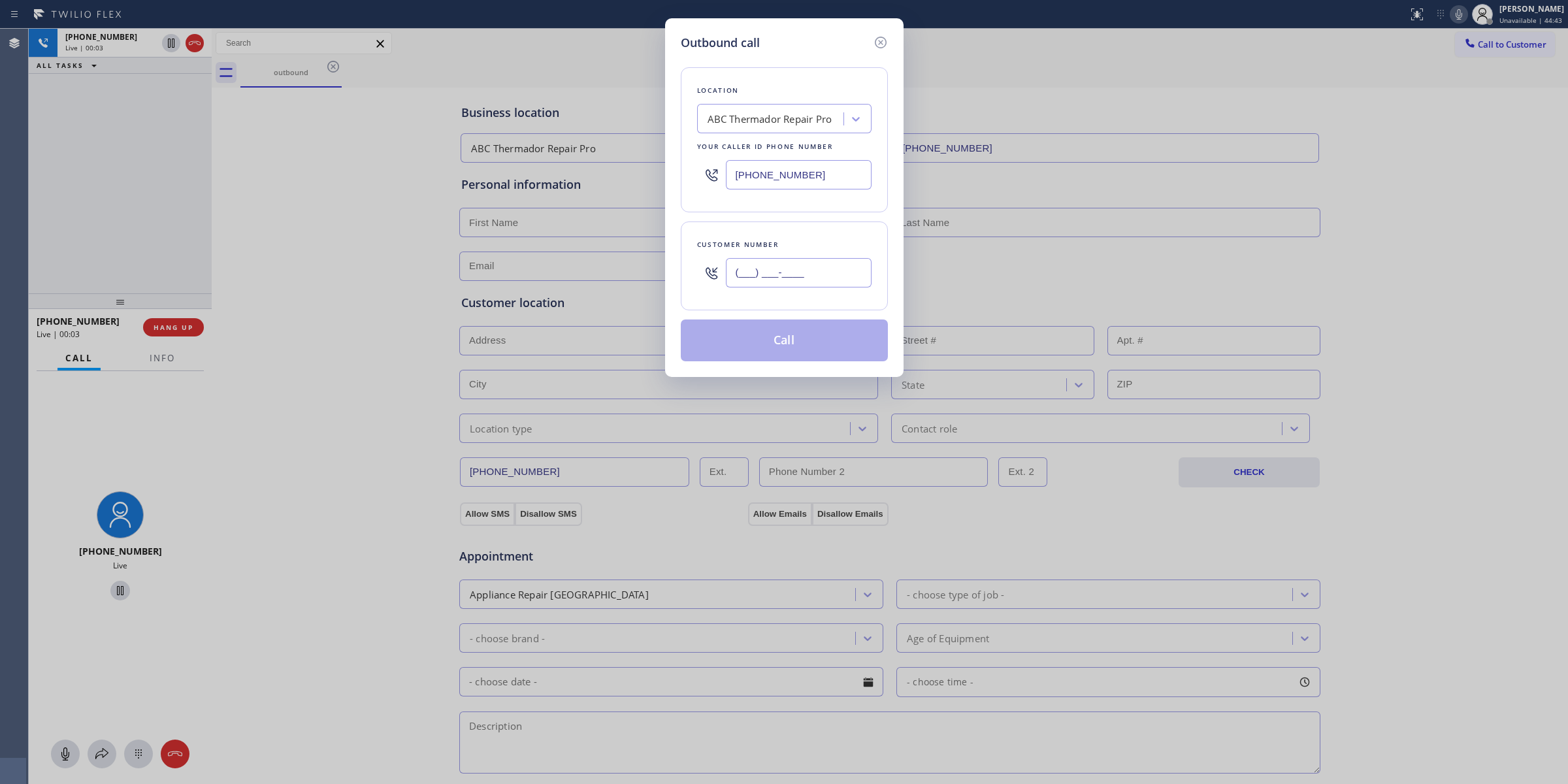
click at [733, 270] on input "(___) ___-____" at bounding box center [798, 273] width 146 height 30
paste input "626) 623-5086"
type input "[PHONE_NUMBER]"
click at [784, 108] on div "ABC Thermador Repair Pro" at bounding box center [772, 119] width 142 height 23
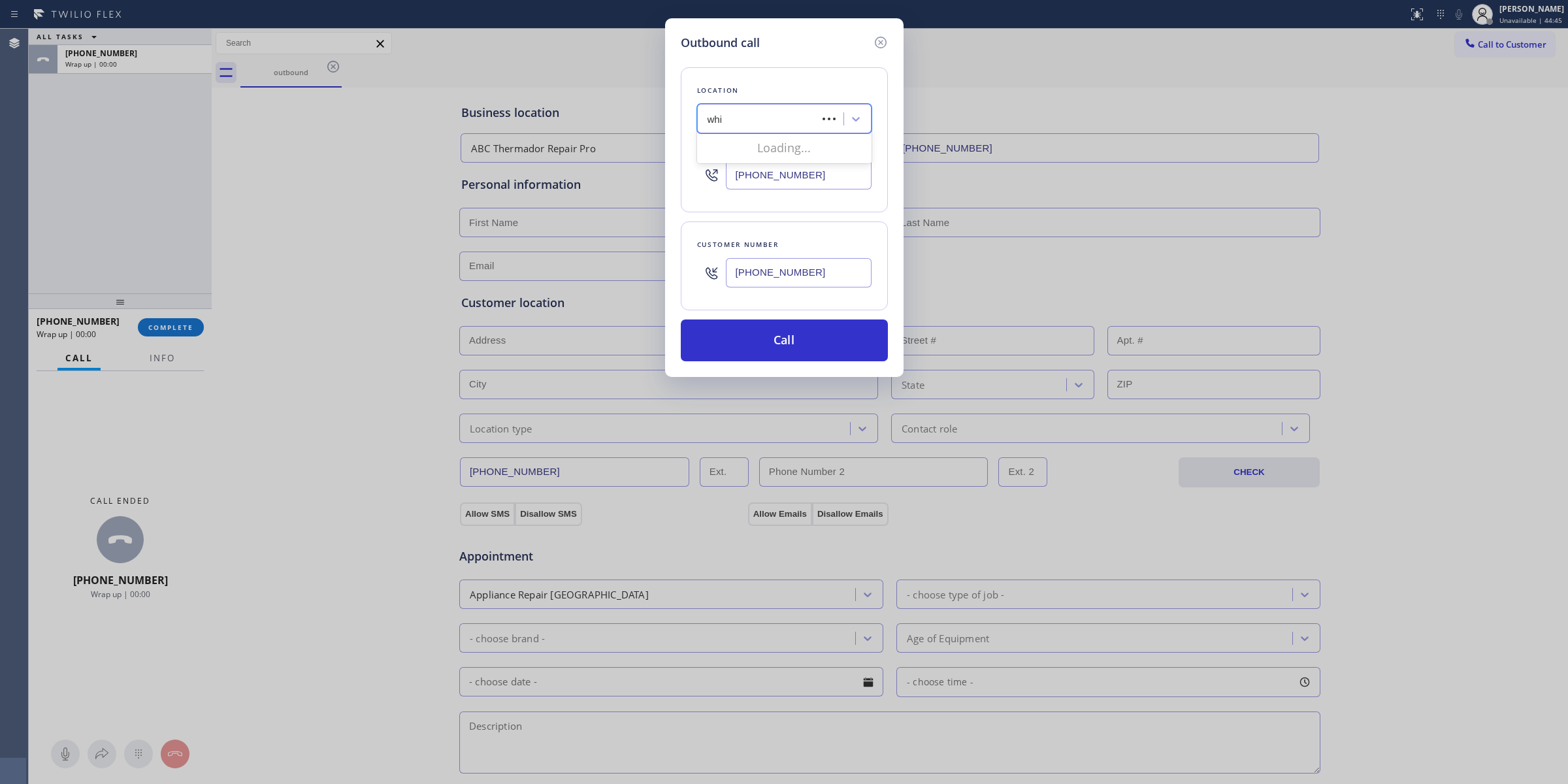
type input "whirl"
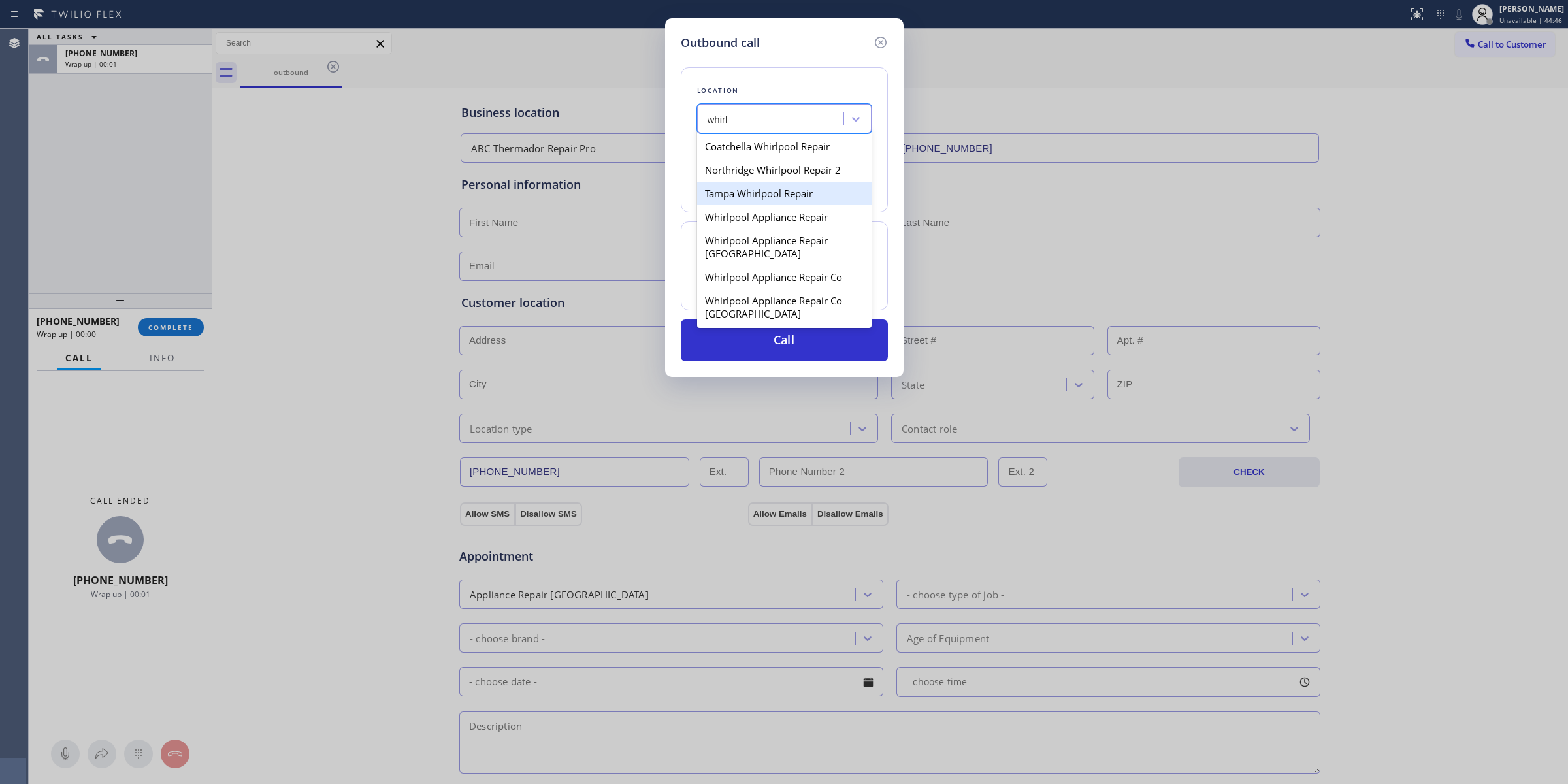
click at [779, 191] on div "Tampa Whirlpool Repair" at bounding box center [784, 193] width 174 height 24
type input "[PHONE_NUMBER]"
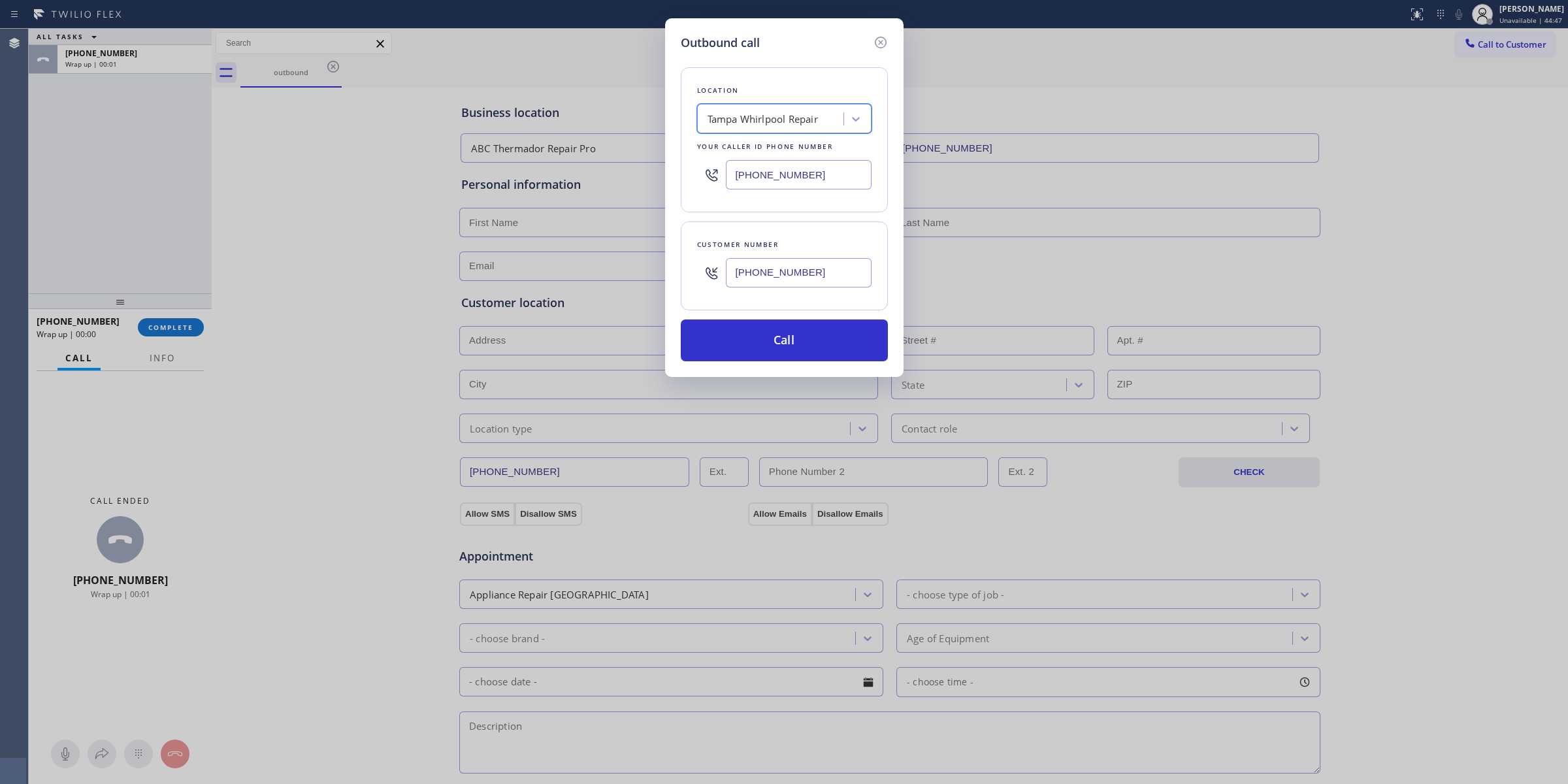
click at [778, 243] on div "Customer number" at bounding box center [784, 244] width 174 height 14
click at [771, 282] on input "[PHONE_NUMBER]" at bounding box center [798, 273] width 146 height 30
click at [761, 324] on button "Call" at bounding box center [784, 340] width 207 height 42
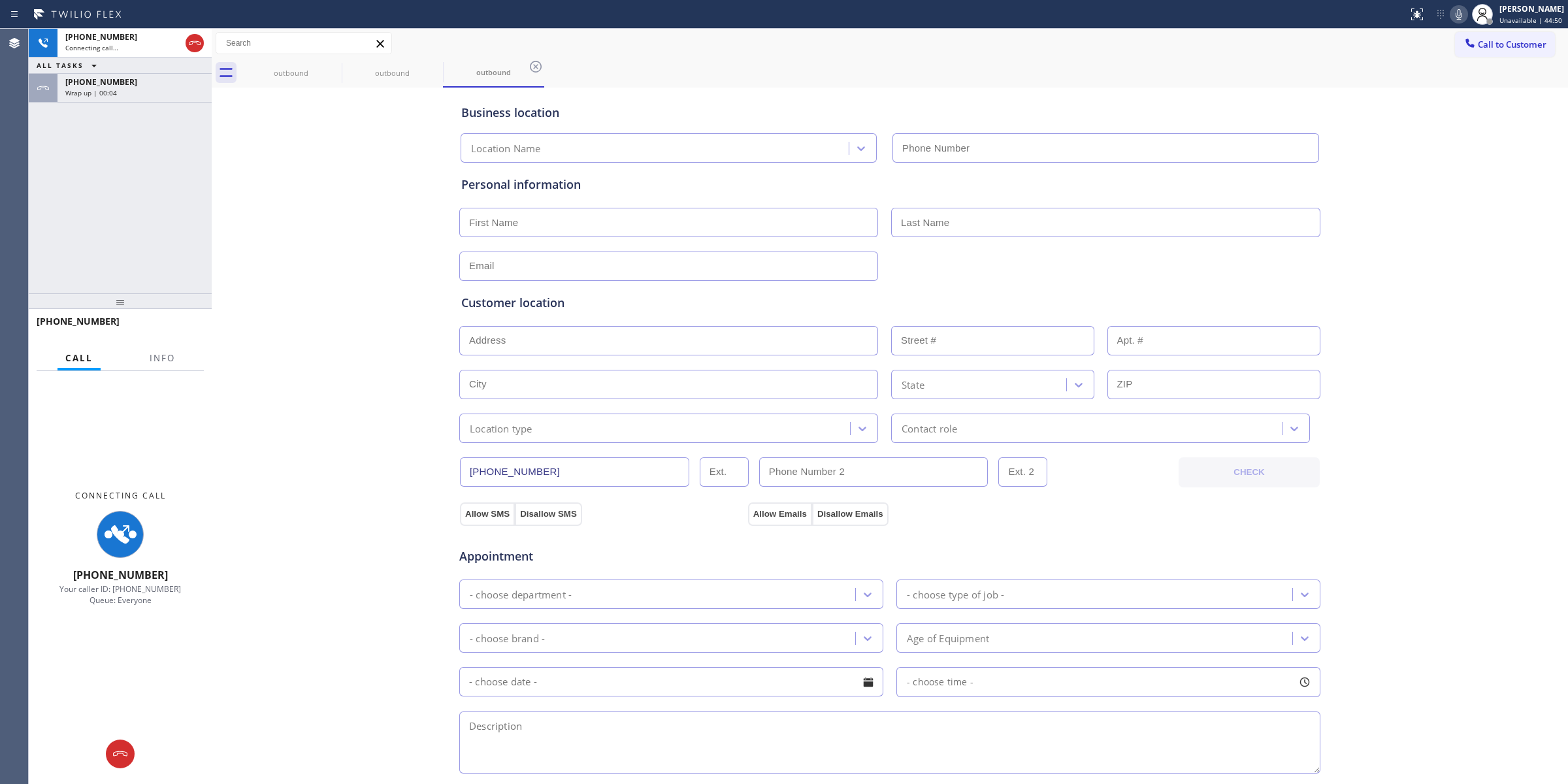
type input "[PHONE_NUMBER]"
drag, startPoint x: 119, startPoint y: 94, endPoint x: 175, endPoint y: 311, distance: 224.1
click at [119, 94] on div "Wrap up | 00:10" at bounding box center [134, 92] width 138 height 9
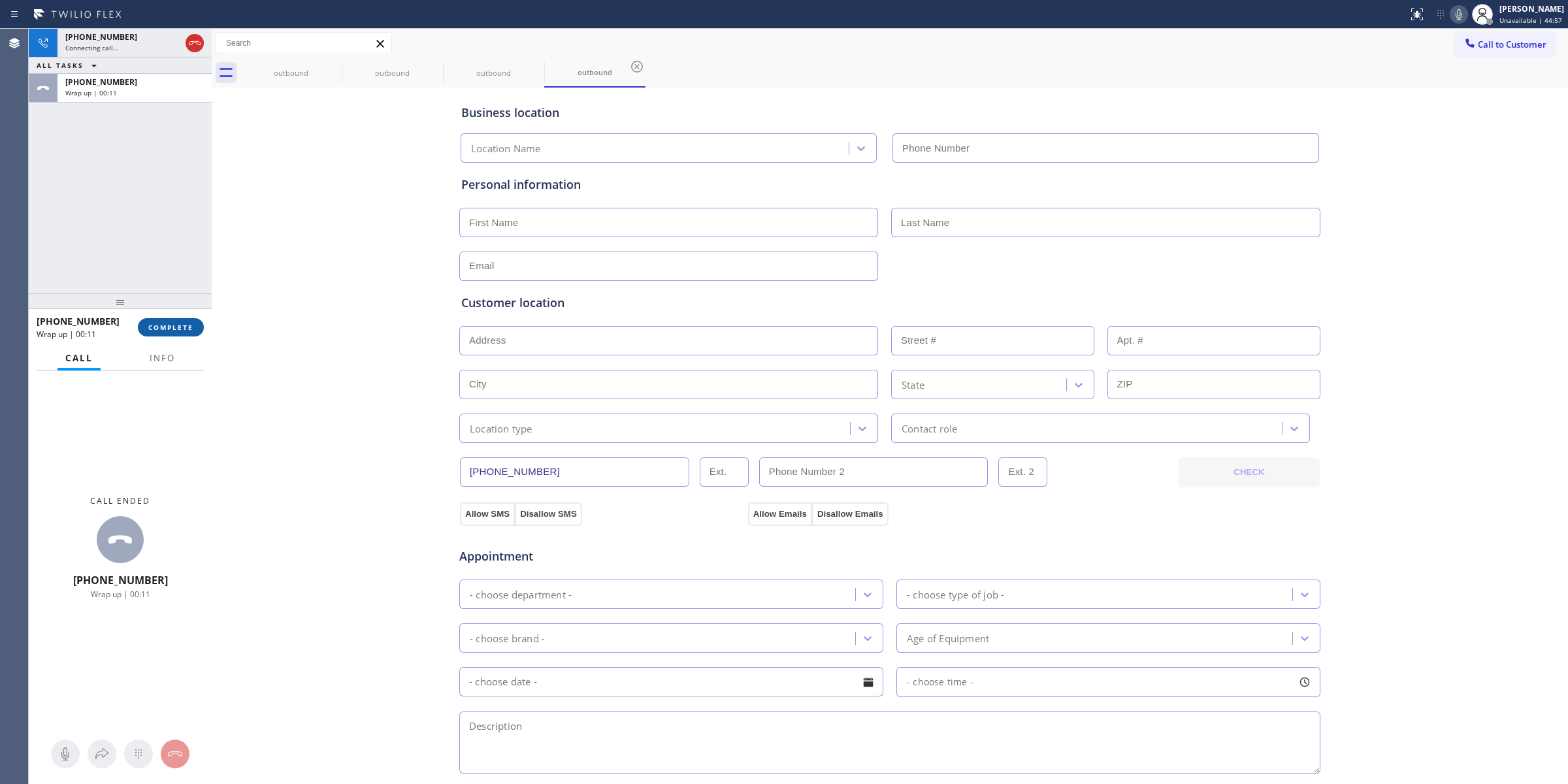
click at [168, 325] on span "COMPLETE" at bounding box center [170, 327] width 45 height 9
type input "[PHONE_NUMBER]"
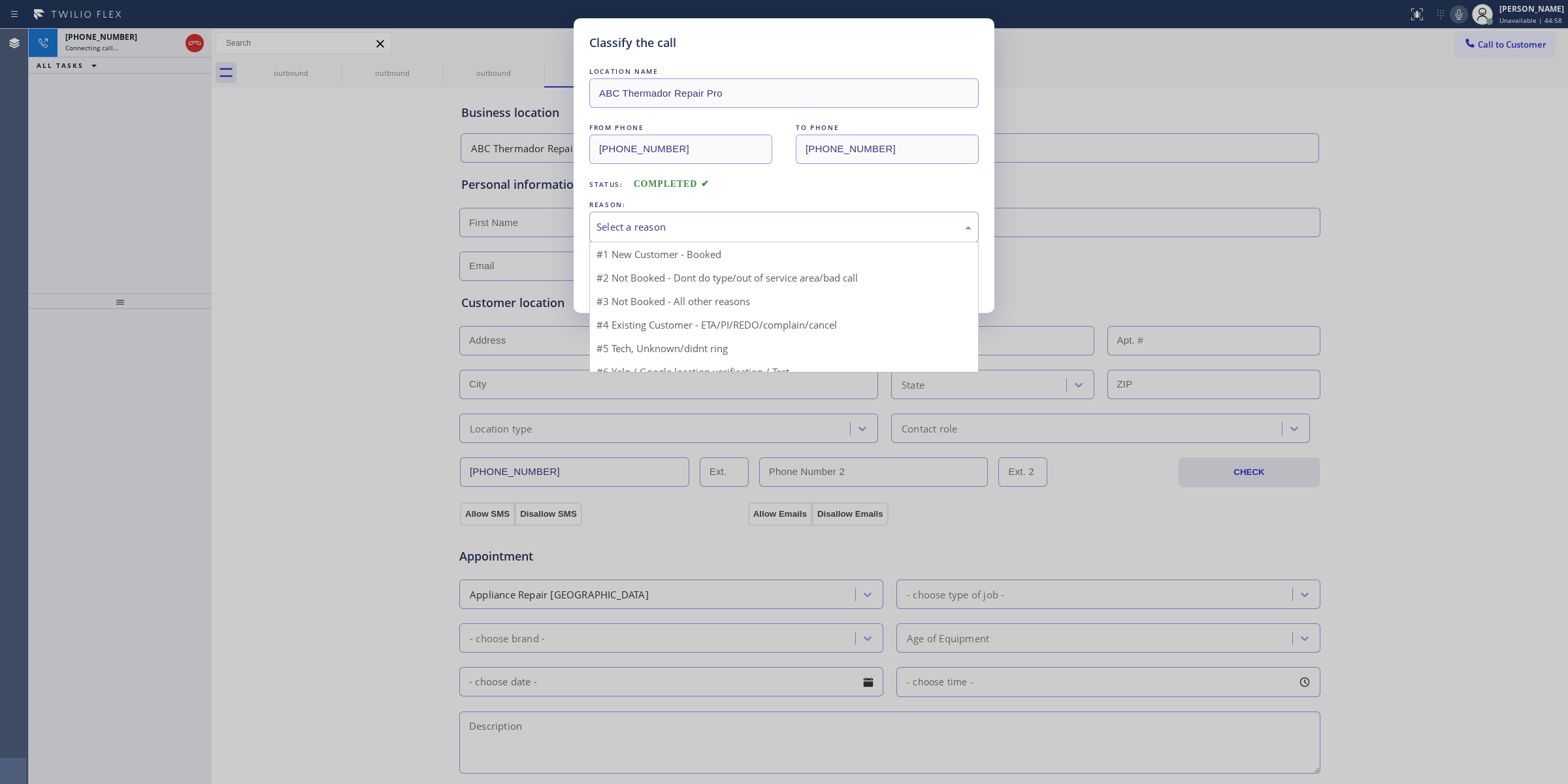
click at [667, 219] on div "Select a reason" at bounding box center [784, 227] width 390 height 30
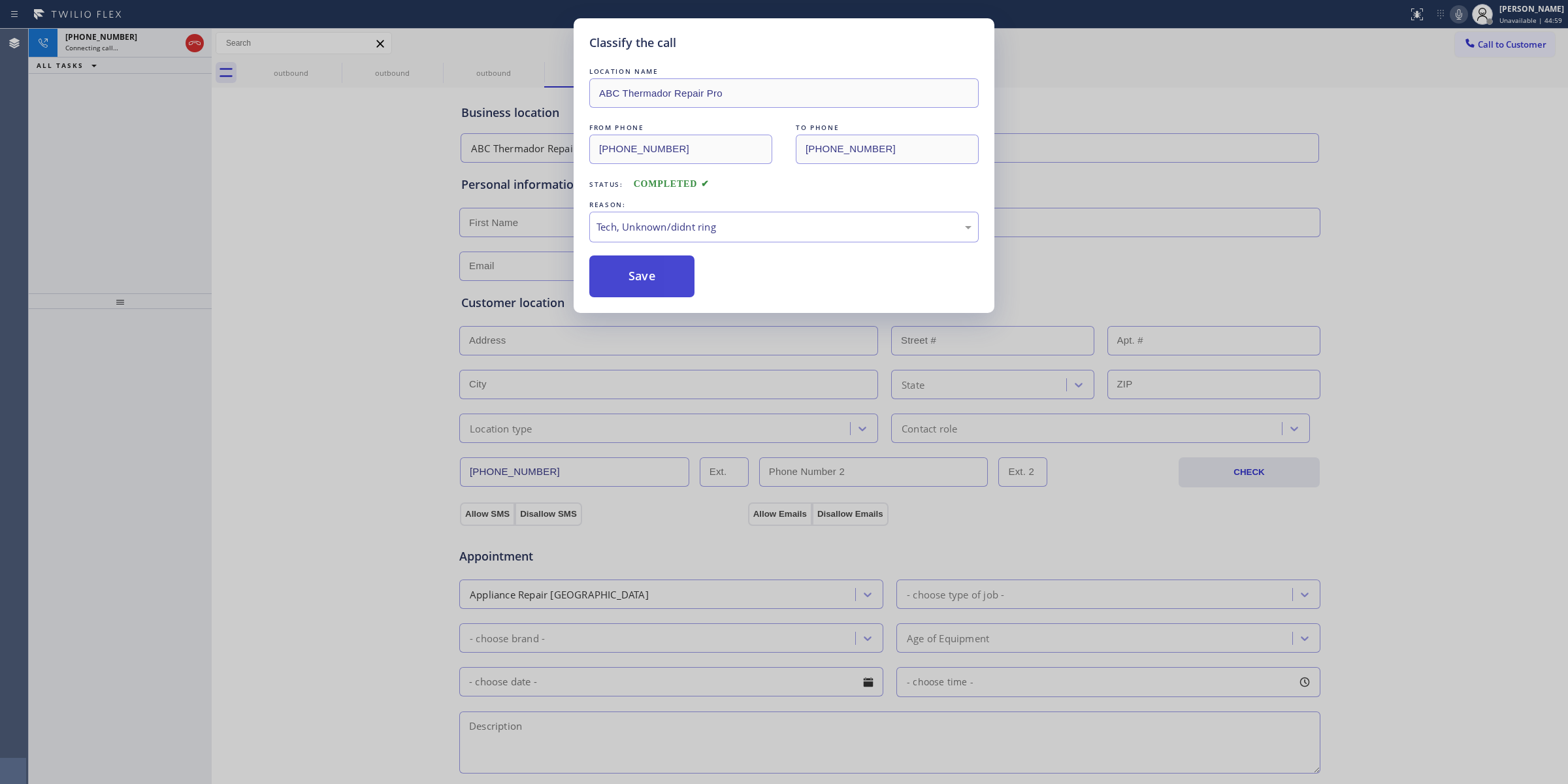
click at [613, 273] on button "Save" at bounding box center [642, 276] width 105 height 42
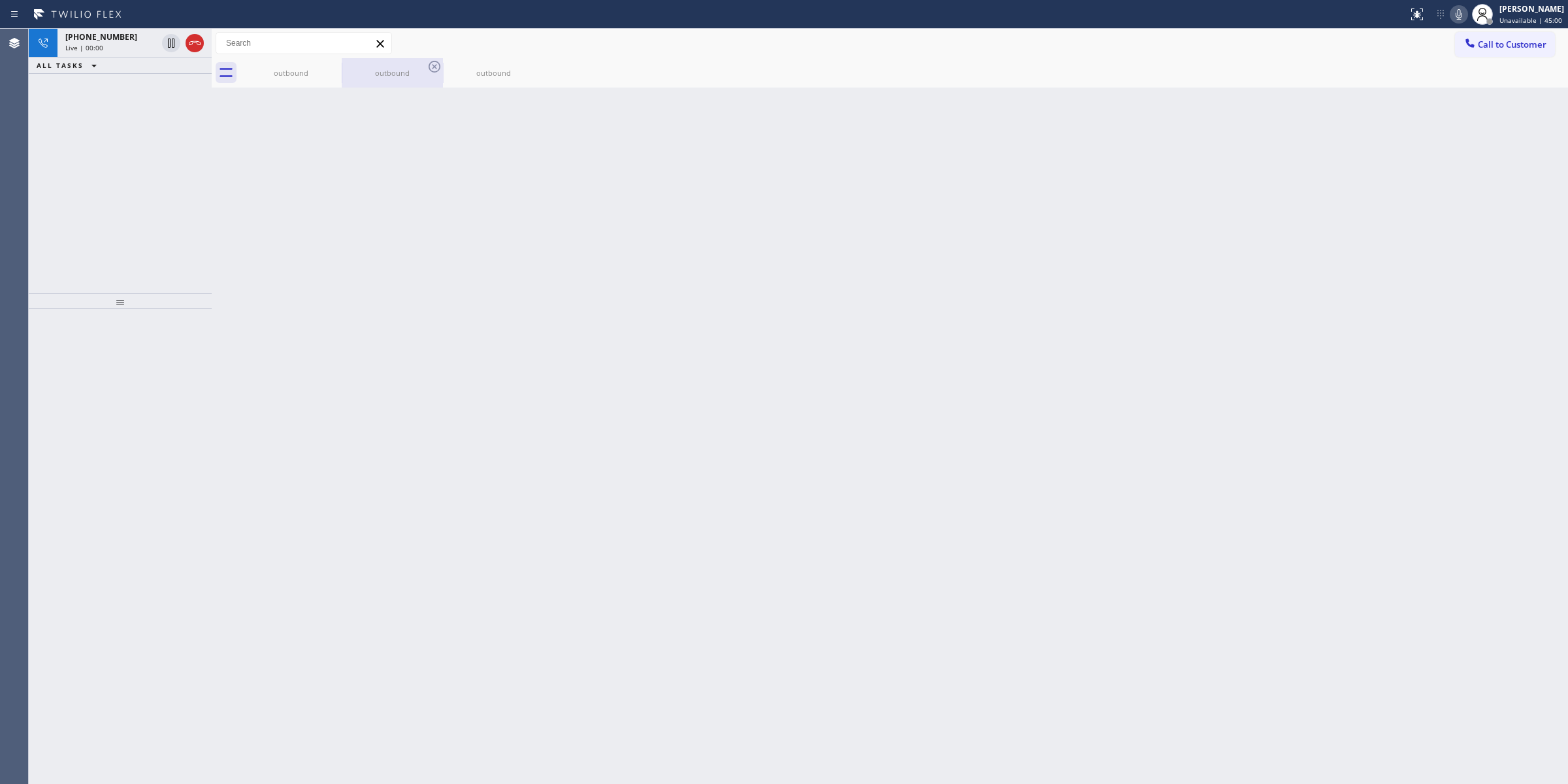
click at [345, 66] on div "outbound" at bounding box center [392, 73] width 99 height 30
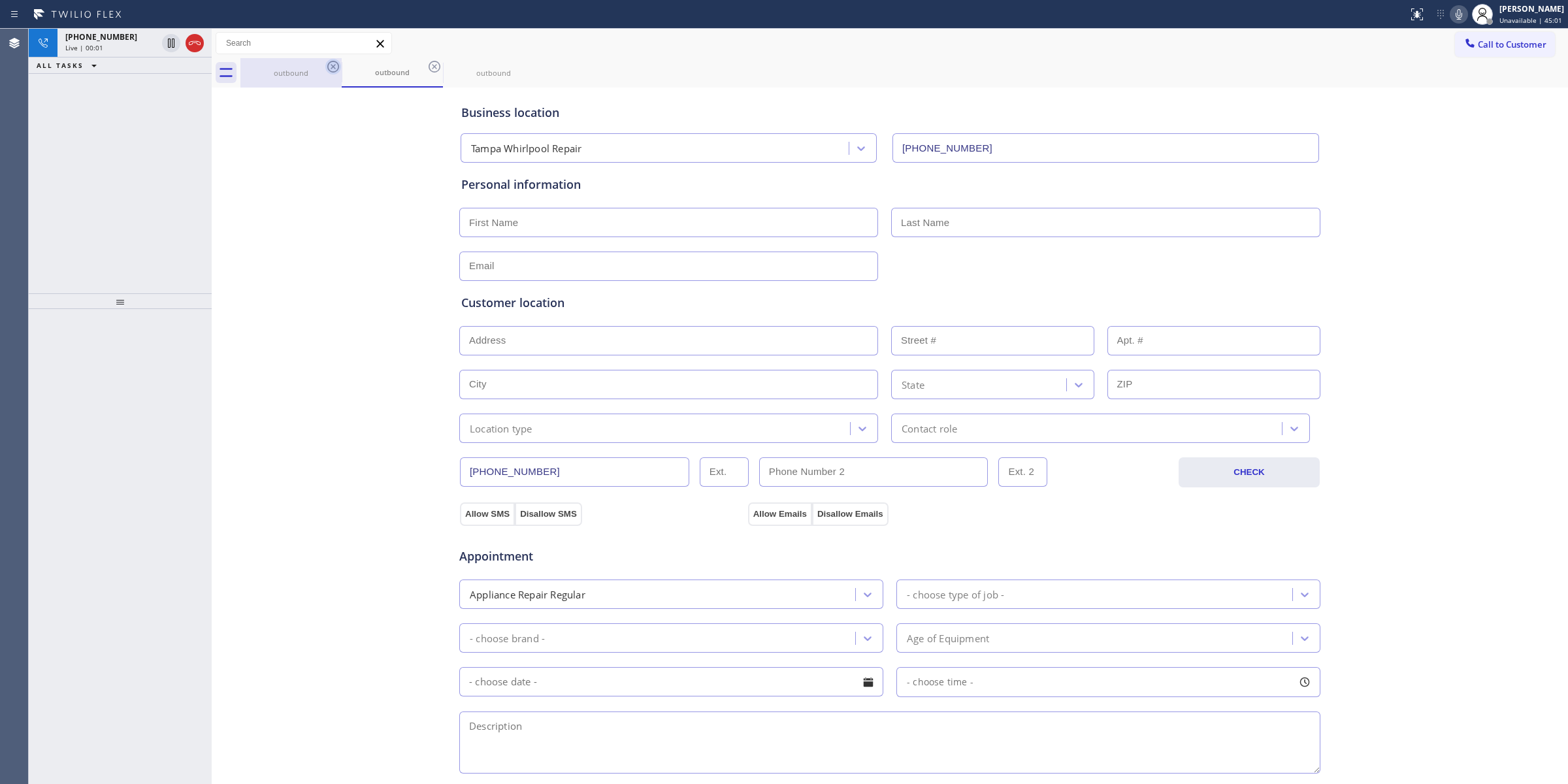
click at [334, 66] on icon at bounding box center [333, 67] width 12 height 12
click at [428, 66] on icon at bounding box center [434, 67] width 12 height 12
click at [0, 0] on icon at bounding box center [0, 0] width 0 height 0
click at [135, 49] on div "Live | 00:01" at bounding box center [110, 47] width 91 height 9
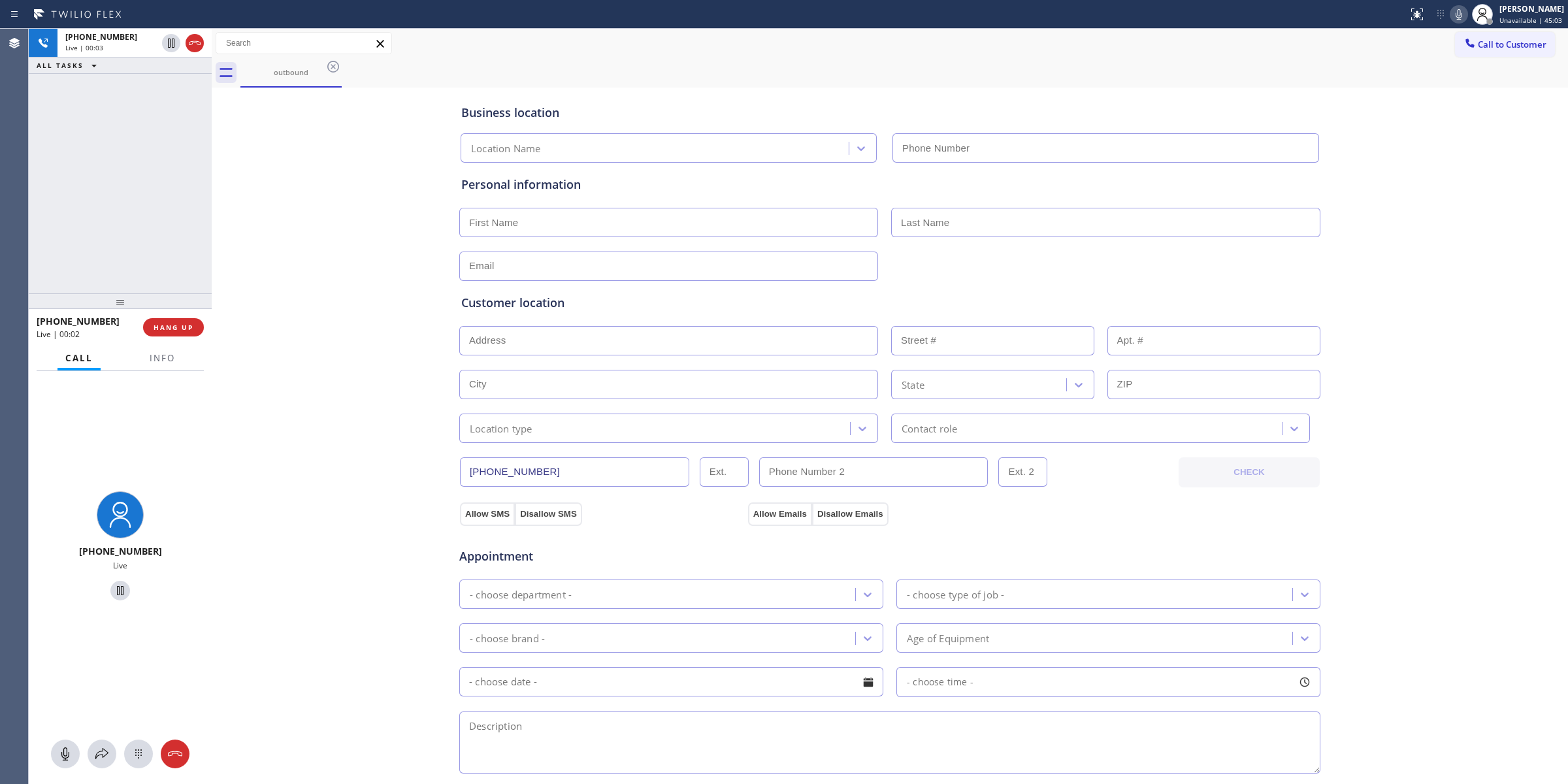
type input "[PHONE_NUMBER]"
click at [118, 753] on div at bounding box center [120, 754] width 183 height 29
click at [127, 753] on div at bounding box center [138, 754] width 29 height 16
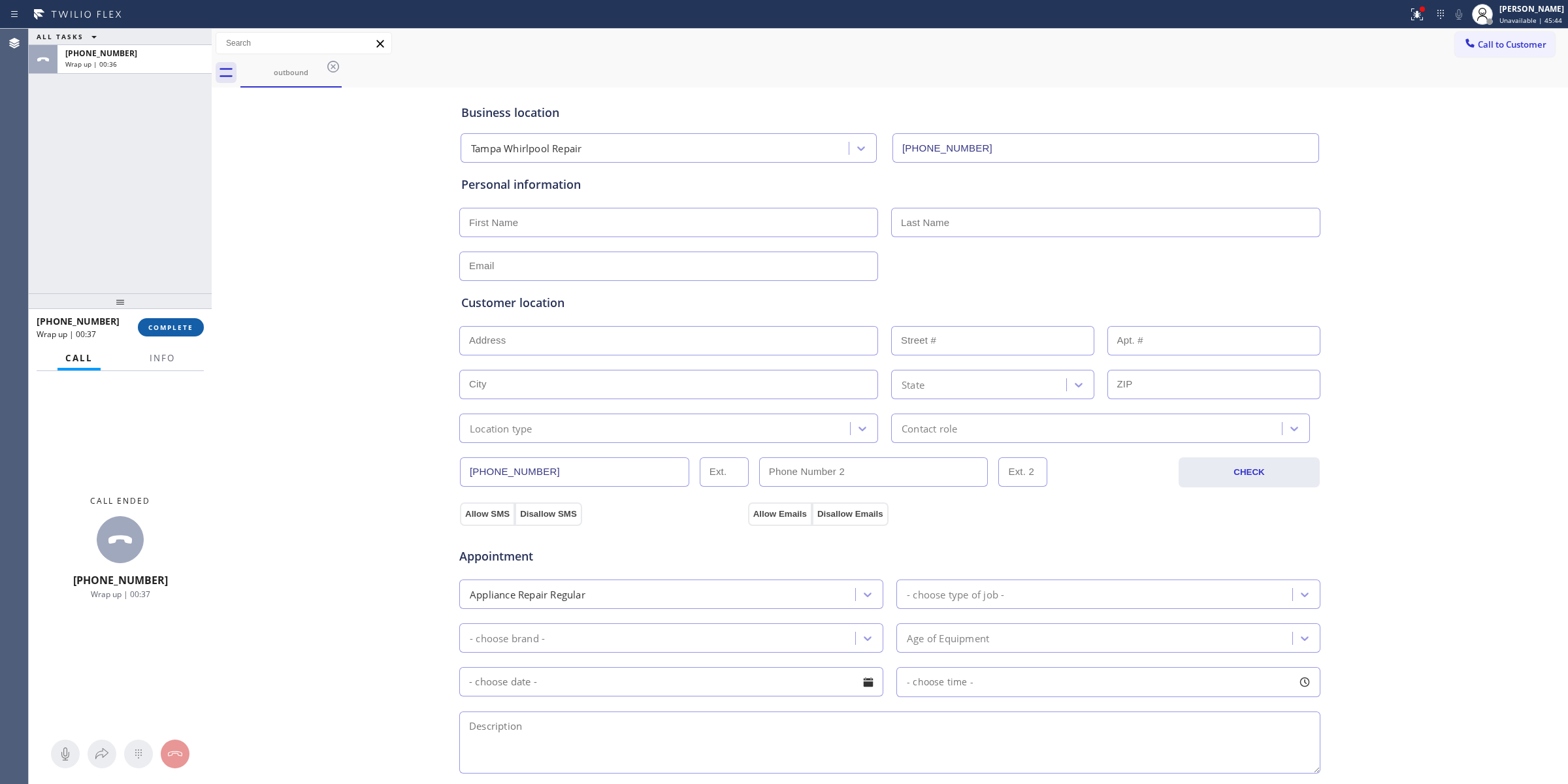
click at [171, 334] on button "COMPLETE" at bounding box center [171, 327] width 66 height 18
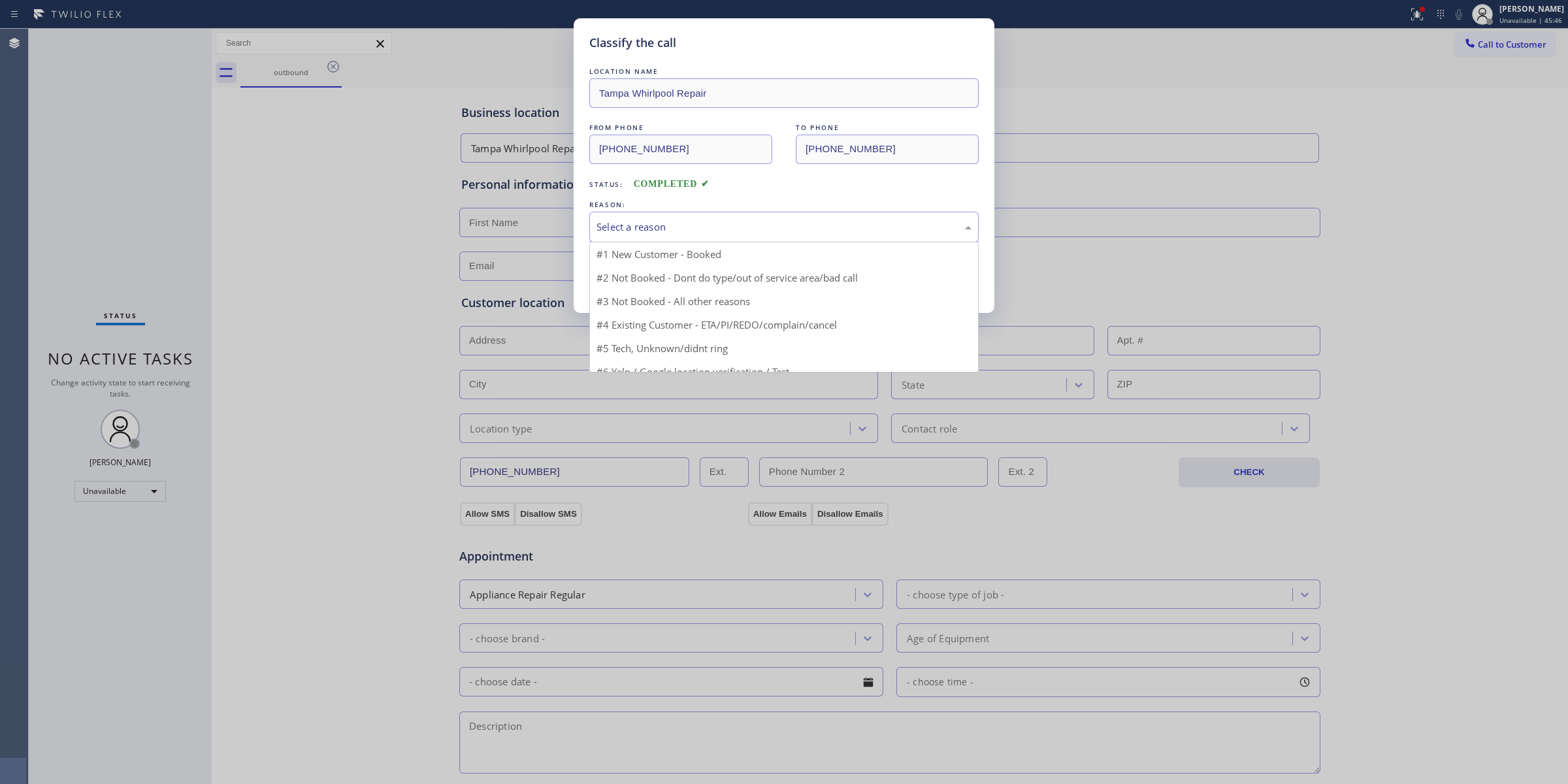
click at [791, 237] on div "Select a reason" at bounding box center [784, 227] width 390 height 30
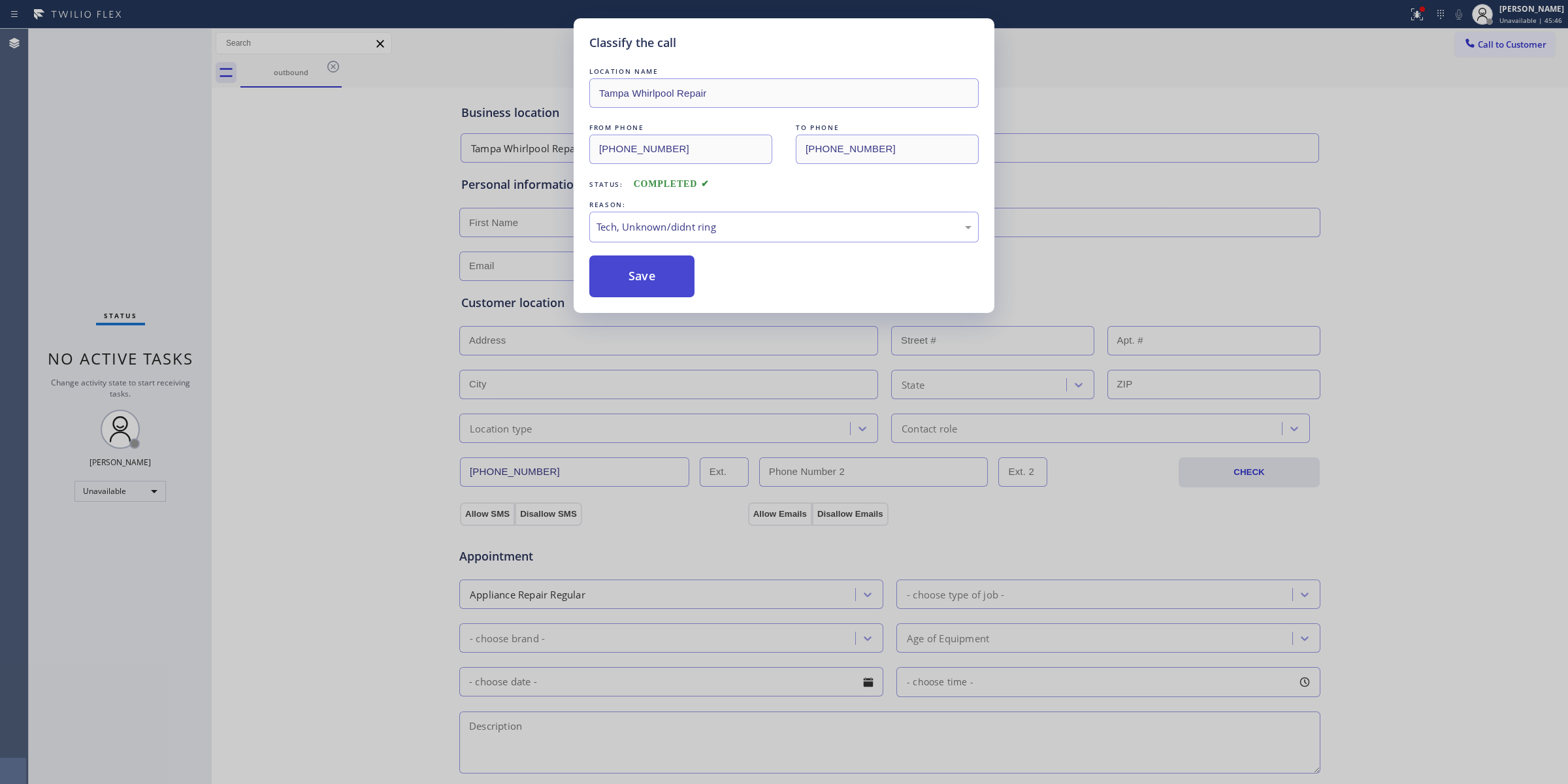
click at [661, 285] on button "Save" at bounding box center [642, 276] width 105 height 42
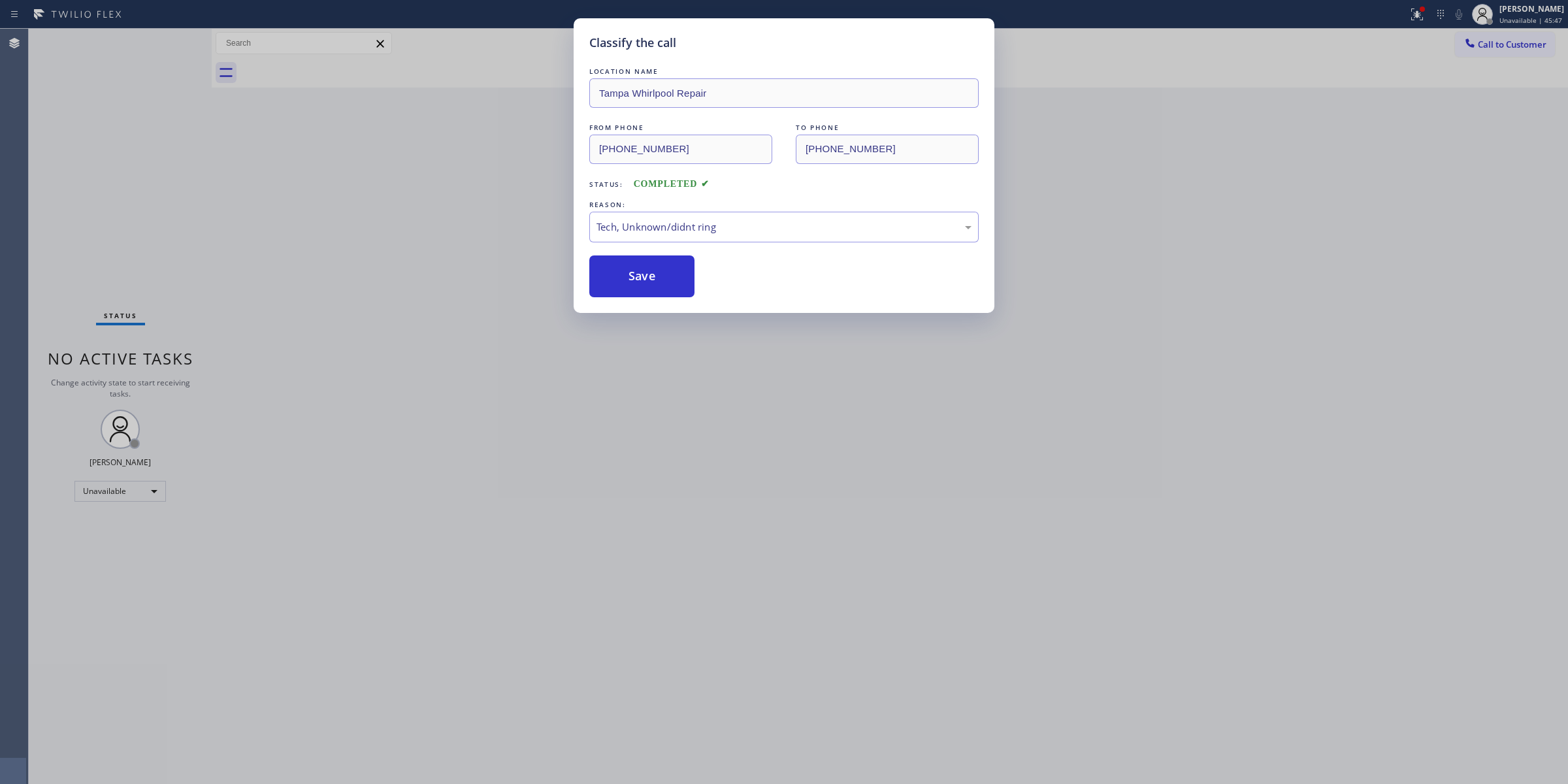
click at [1420, 220] on div "Classify the call LOCATION NAME [GEOGRAPHIC_DATA] Whirlpool Repair FROM PHONE […" at bounding box center [784, 392] width 1568 height 784
